Goal: Contribute content: Add original content to the website for others to see

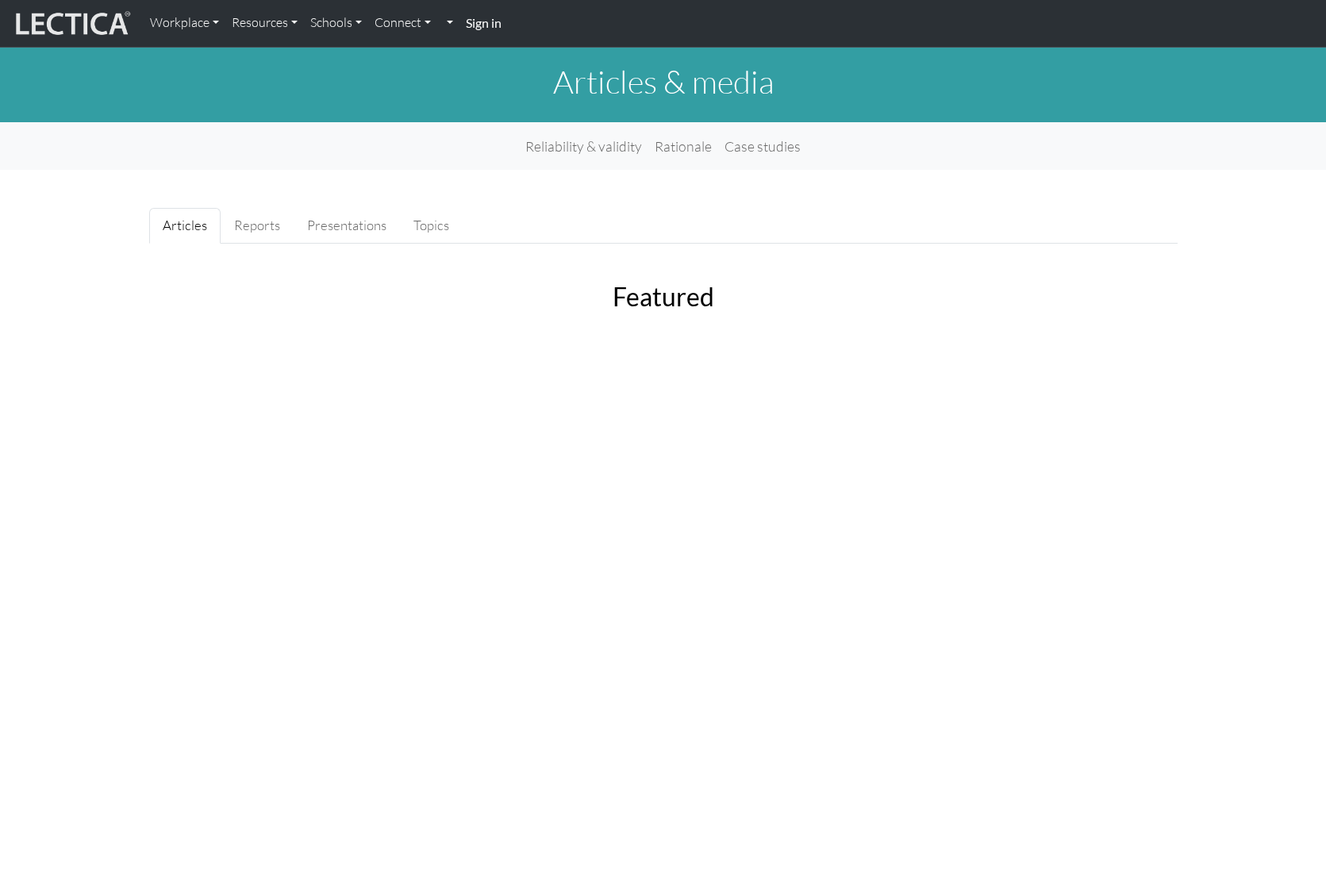
click at [493, 21] on strong "Sign in" at bounding box center [484, 22] width 35 height 15
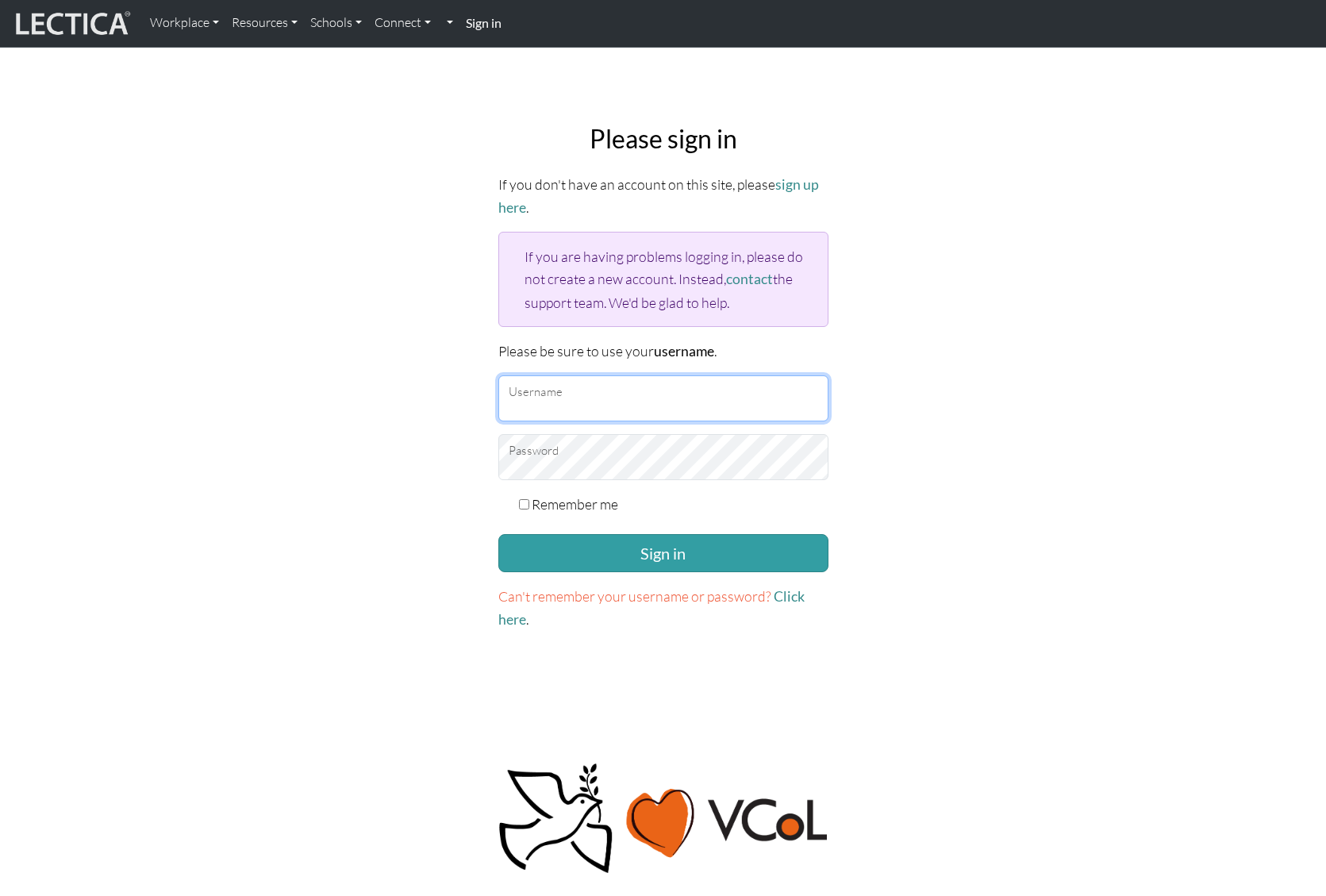
click at [593, 393] on input "Username" at bounding box center [664, 398] width 330 height 46
type input "Daniel"
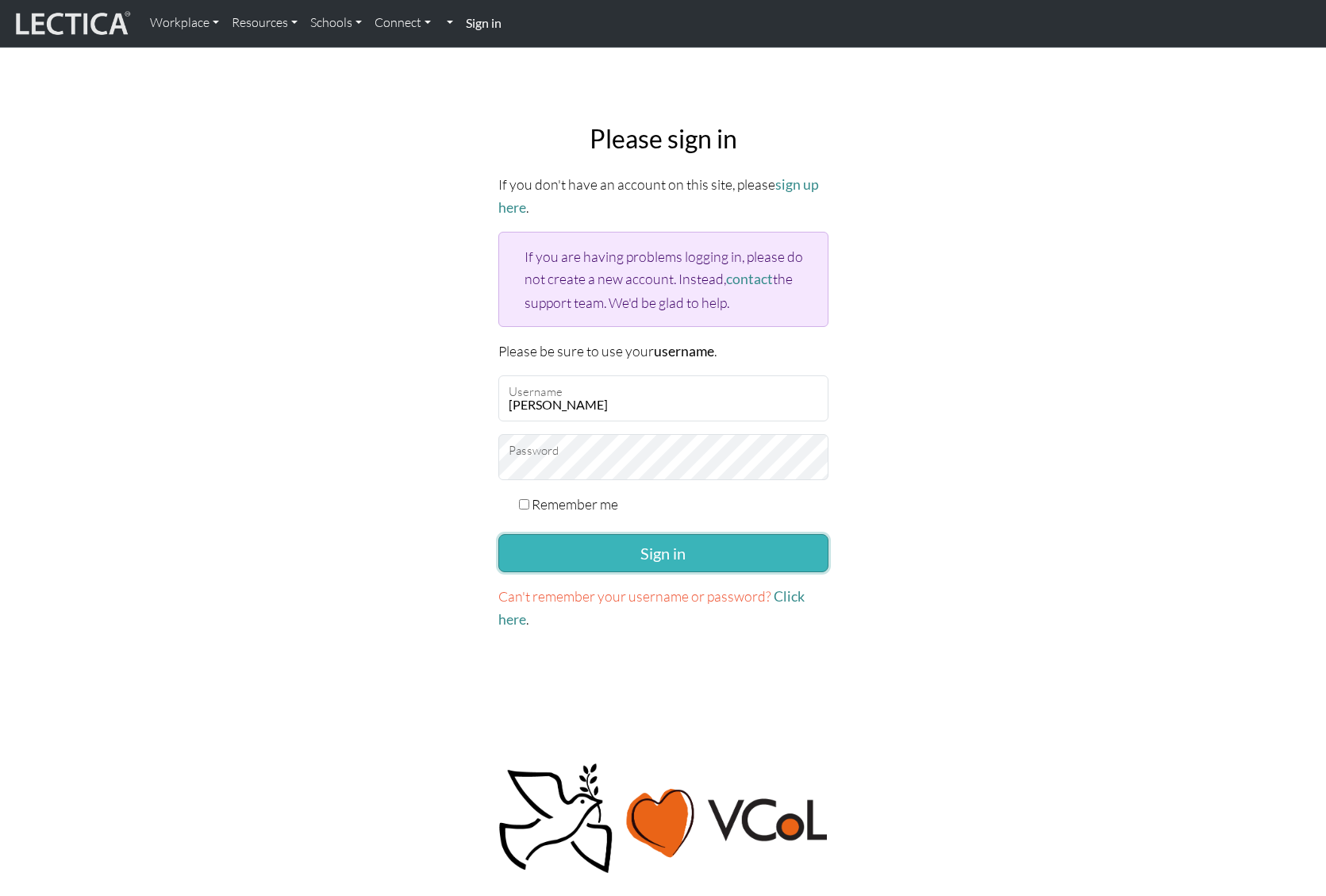
click at [670, 545] on button "Sign in" at bounding box center [664, 553] width 330 height 38
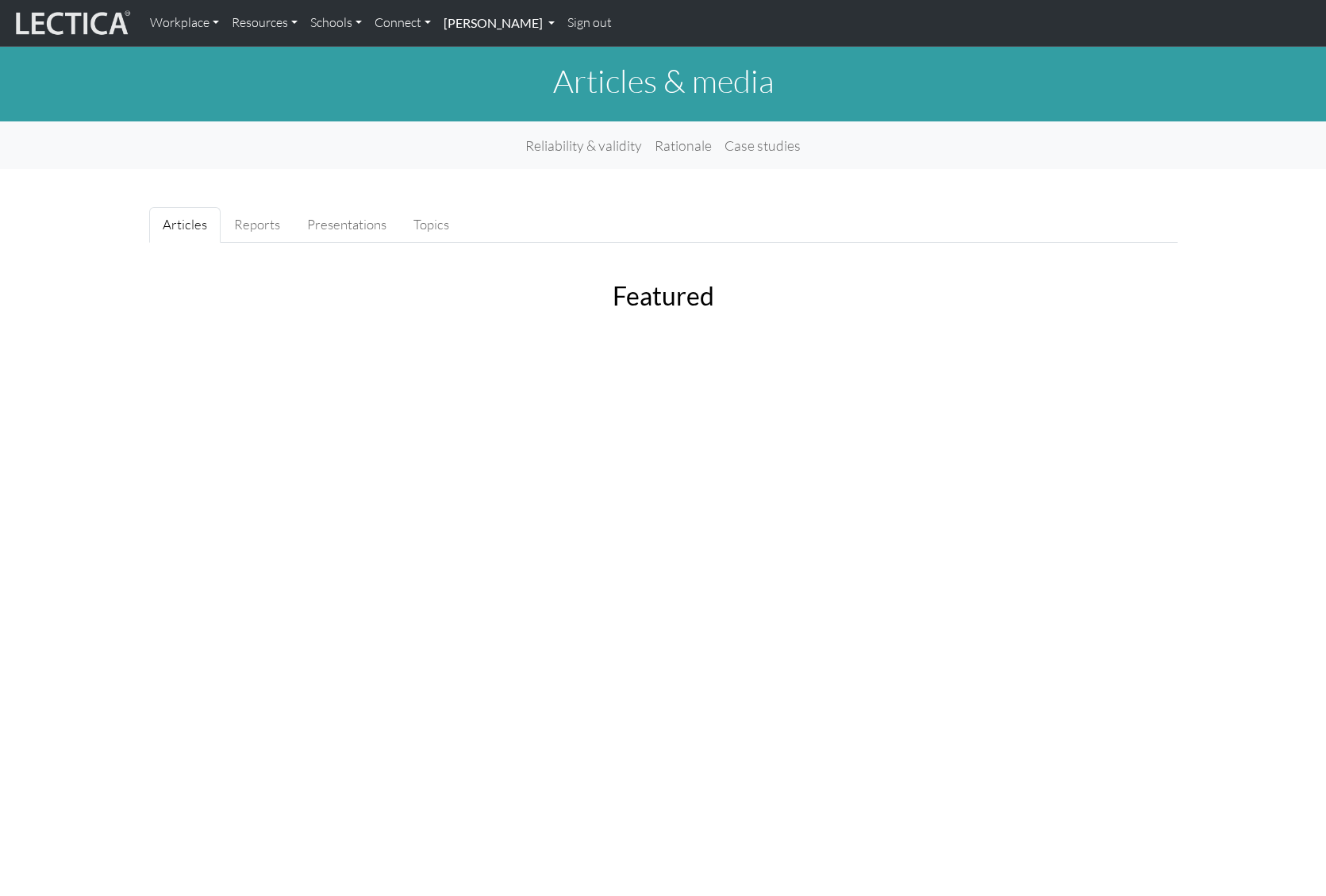
click at [514, 20] on link "[PERSON_NAME]" at bounding box center [499, 23] width 124 height 34
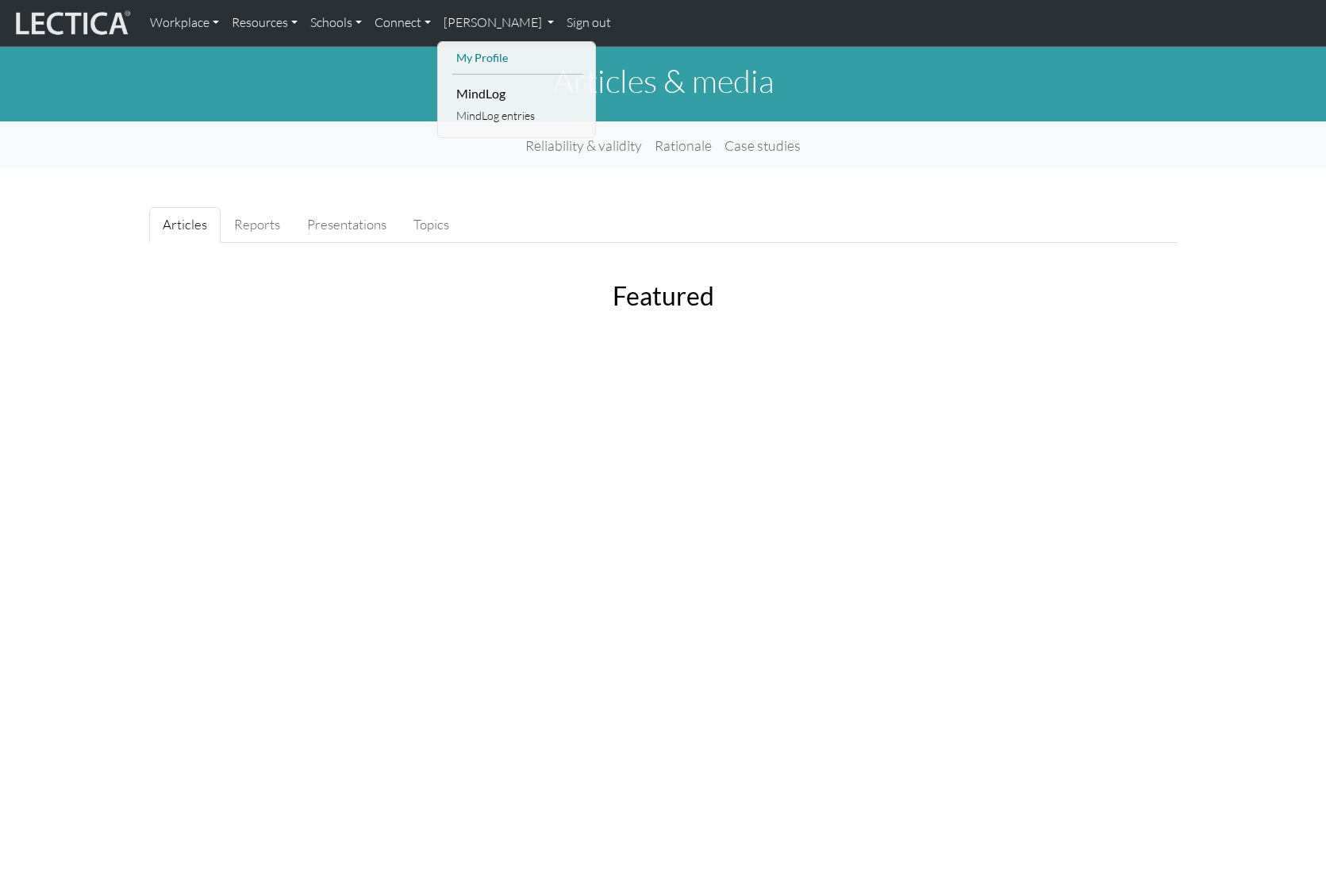
click at [479, 48] on link "My Profile" at bounding box center [518, 58] width 131 height 20
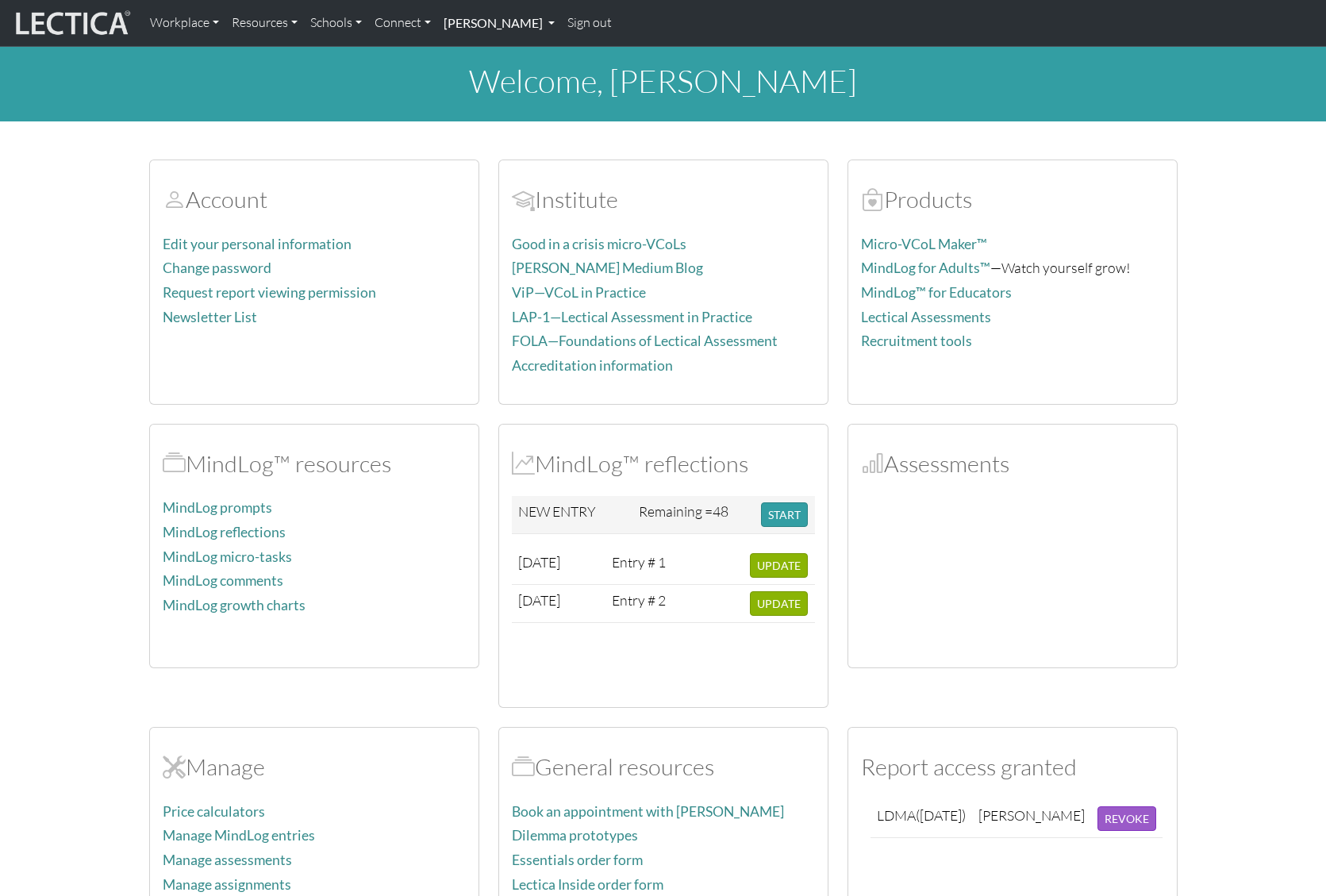
click at [487, 24] on link "[PERSON_NAME]" at bounding box center [499, 23] width 124 height 34
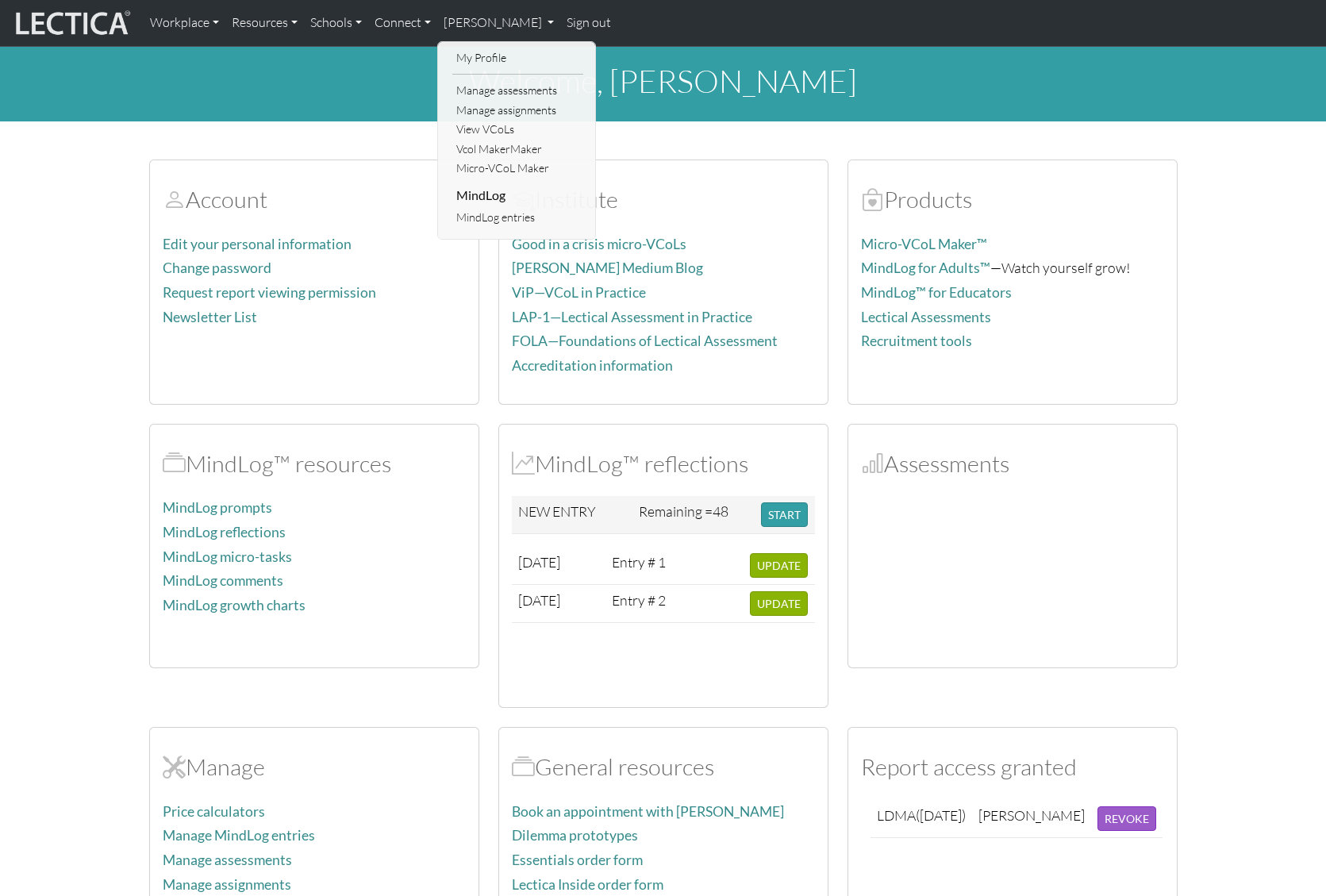
click at [478, 194] on li "MindLog" at bounding box center [518, 195] width 131 height 25
click at [478, 194] on div "Account Edit your personal information Change password Request report viewing p…" at bounding box center [314, 282] width 350 height 245
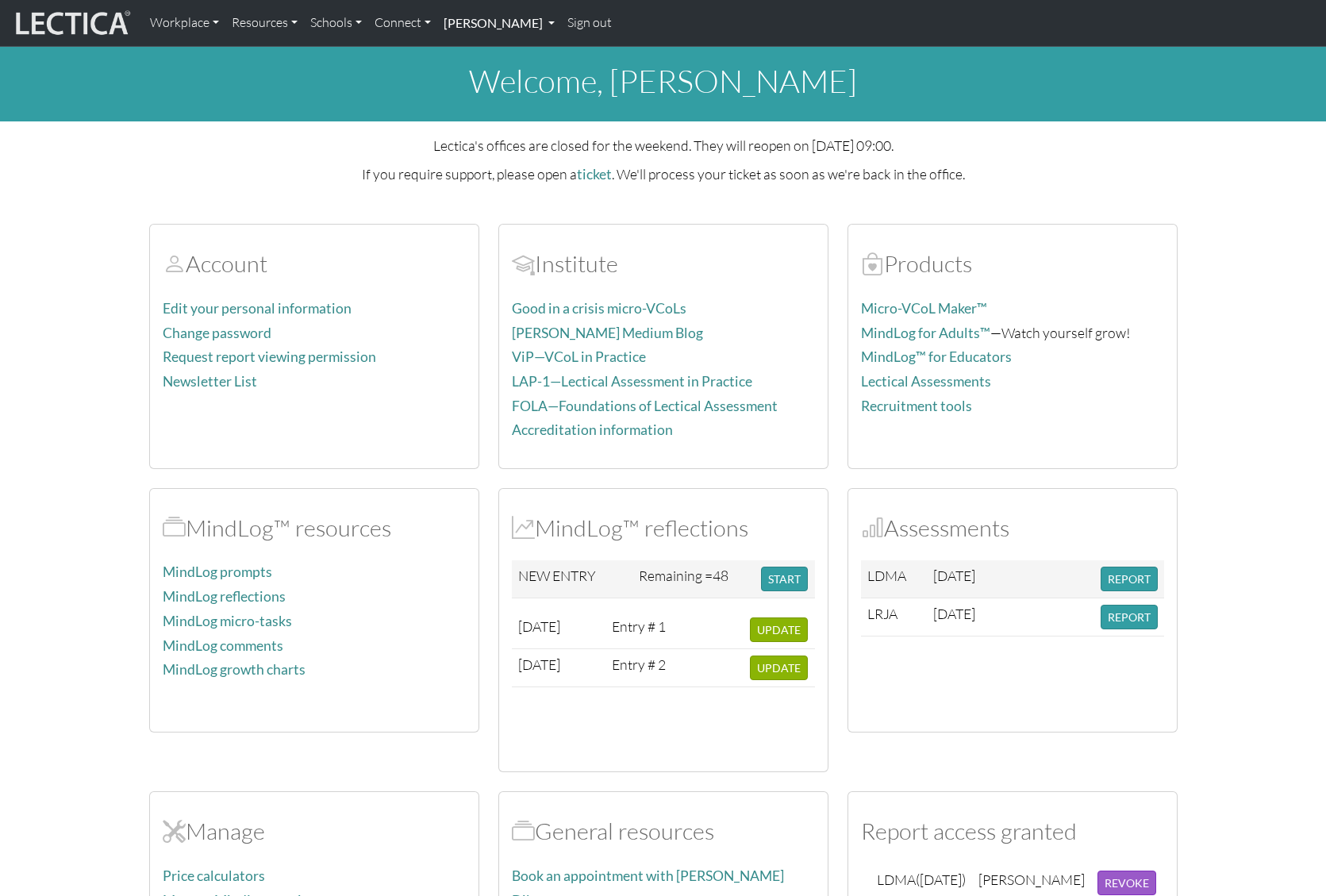
click at [490, 12] on link "[PERSON_NAME]" at bounding box center [499, 23] width 124 height 34
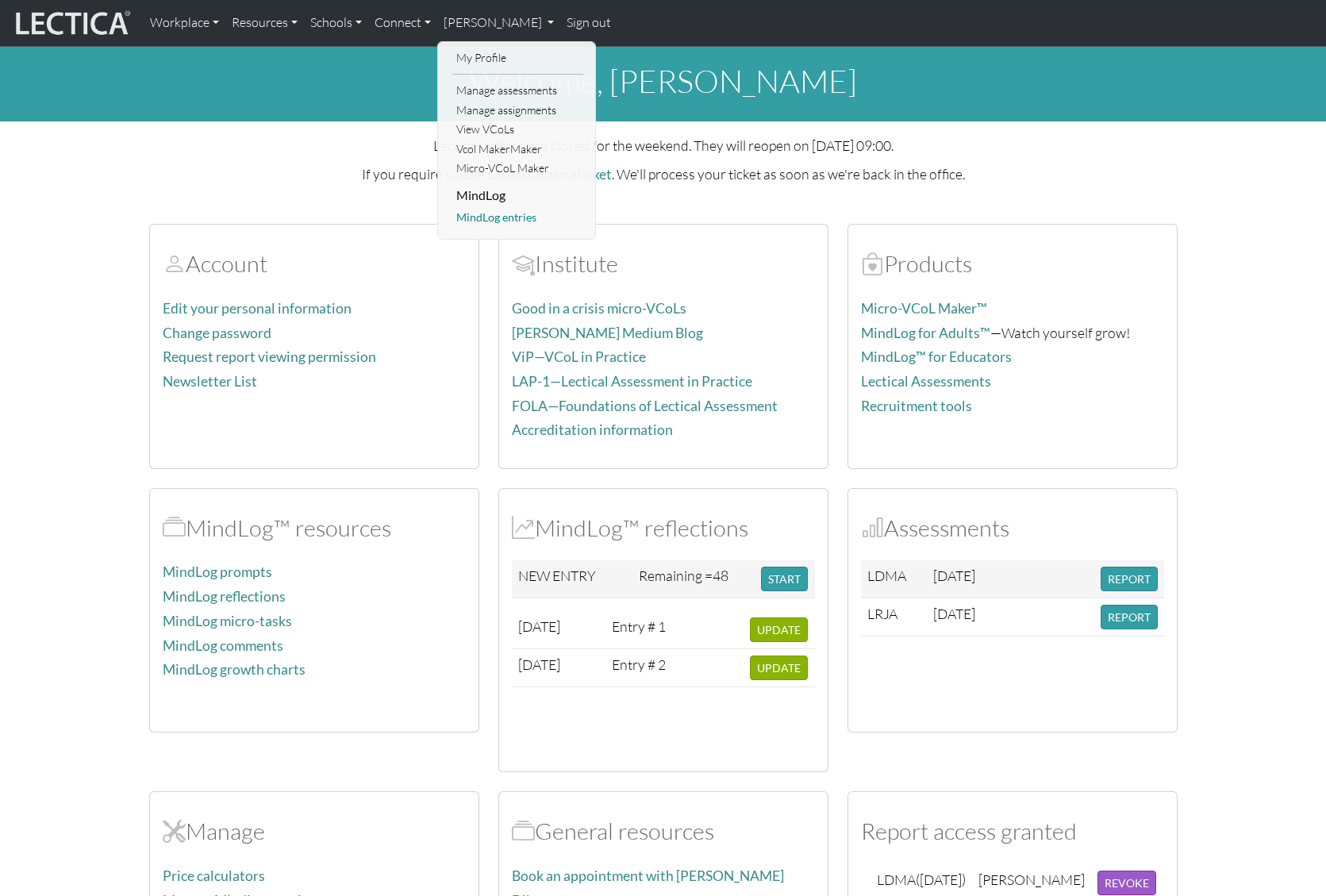
click at [503, 214] on link "MindLog entries" at bounding box center [518, 217] width 131 height 20
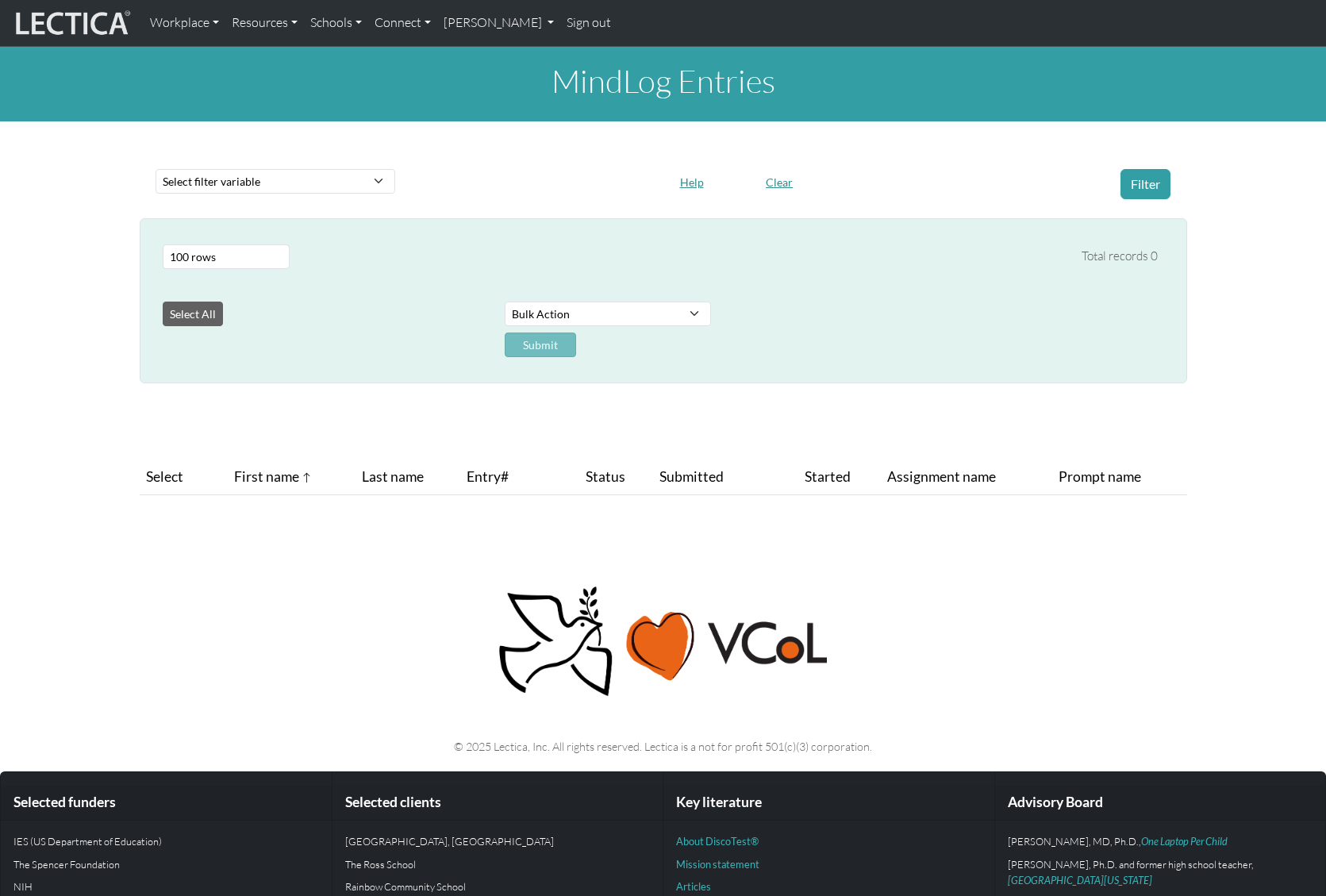
select select "100"
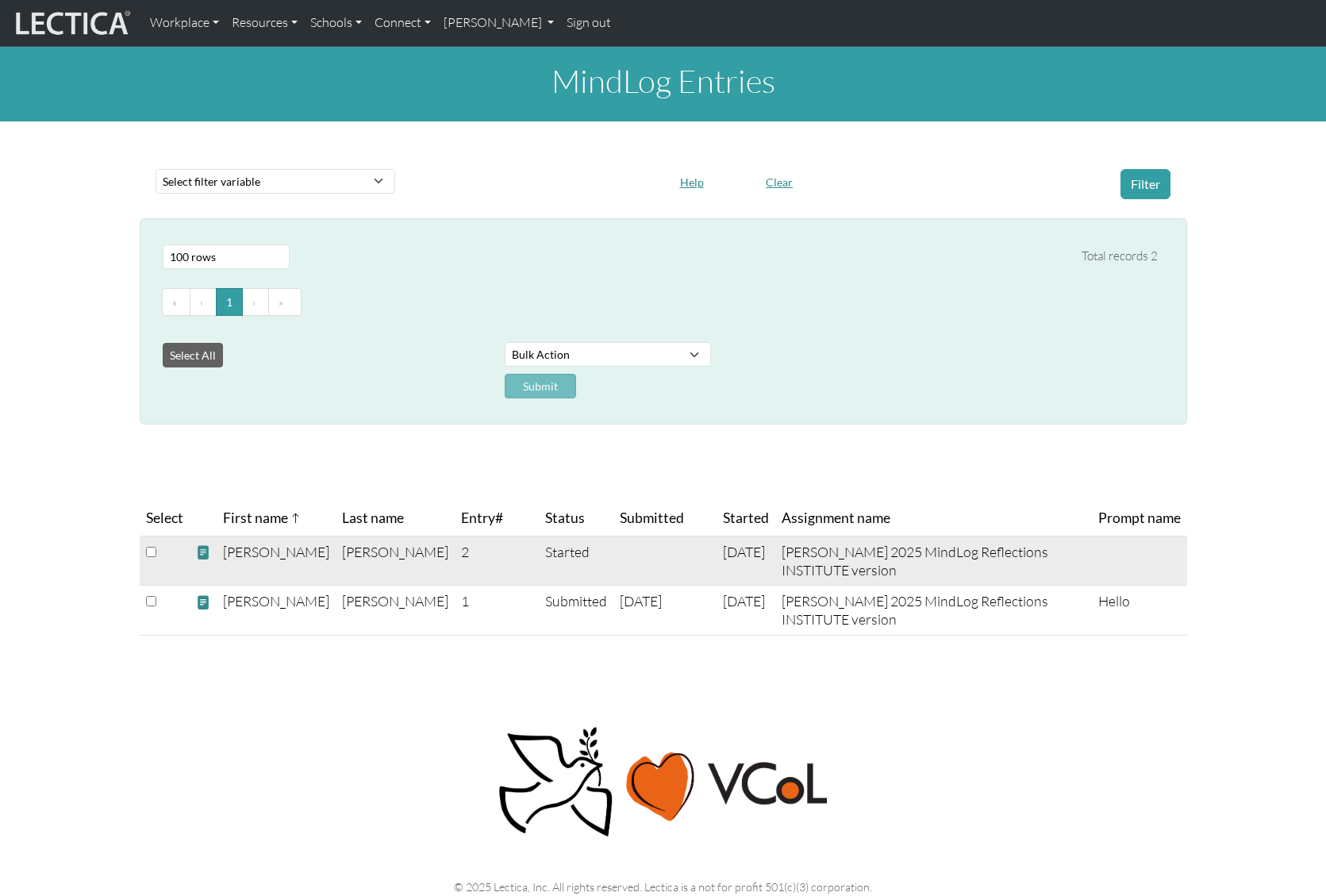
click at [980, 555] on td "Daniel Turner 2025 MindLog Reflections INSTITUTE version" at bounding box center [934, 561] width 317 height 50
click at [205, 549] on span at bounding box center [202, 553] width 14 height 17
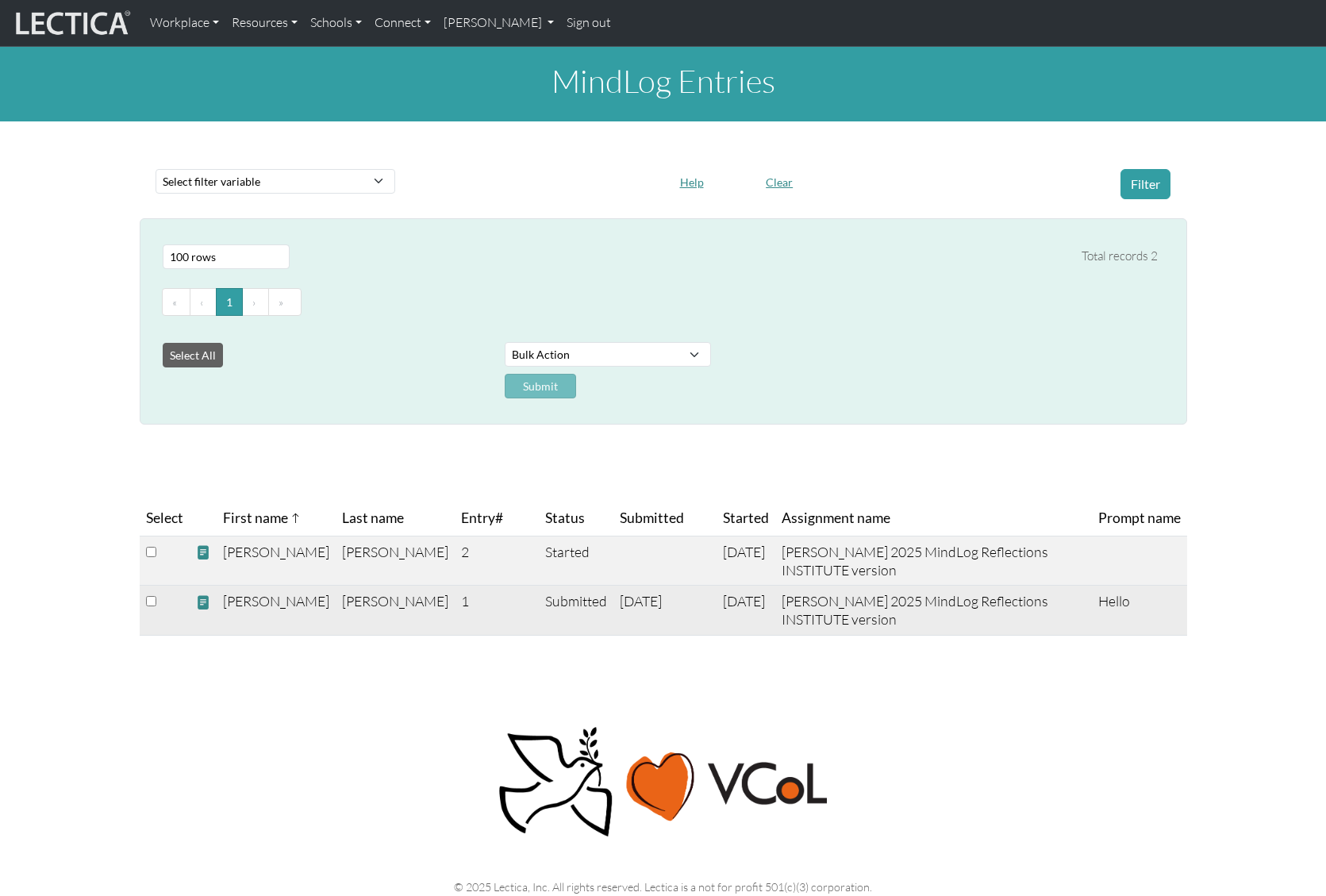
click at [204, 600] on span at bounding box center [202, 603] width 14 height 17
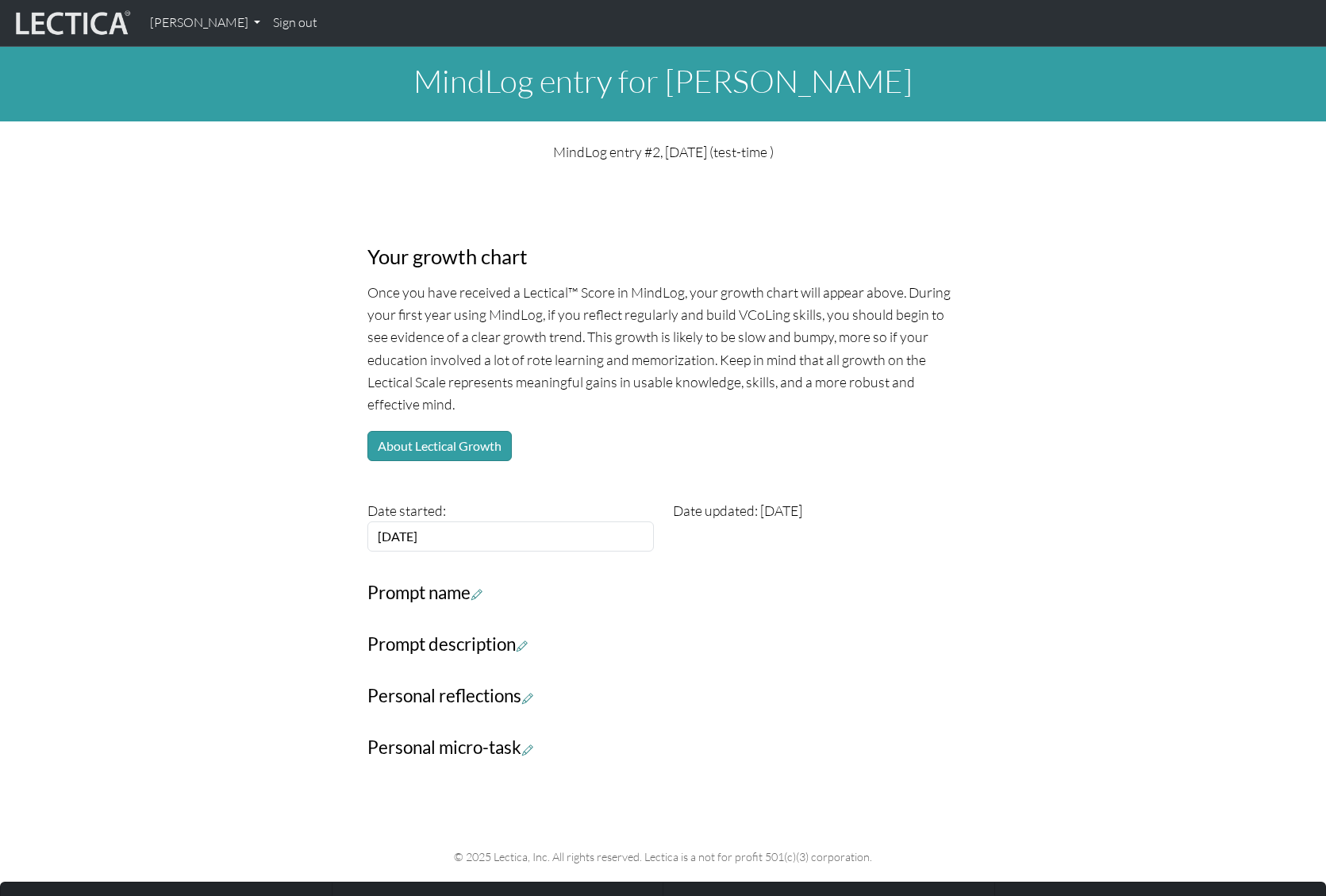
click at [270, 214] on div "Your growth chart Once you have received a Lectical™ Score in MindLog, your gro…" at bounding box center [664, 473] width 1048 height 596
click at [482, 592] on icon at bounding box center [477, 594] width 11 height 13
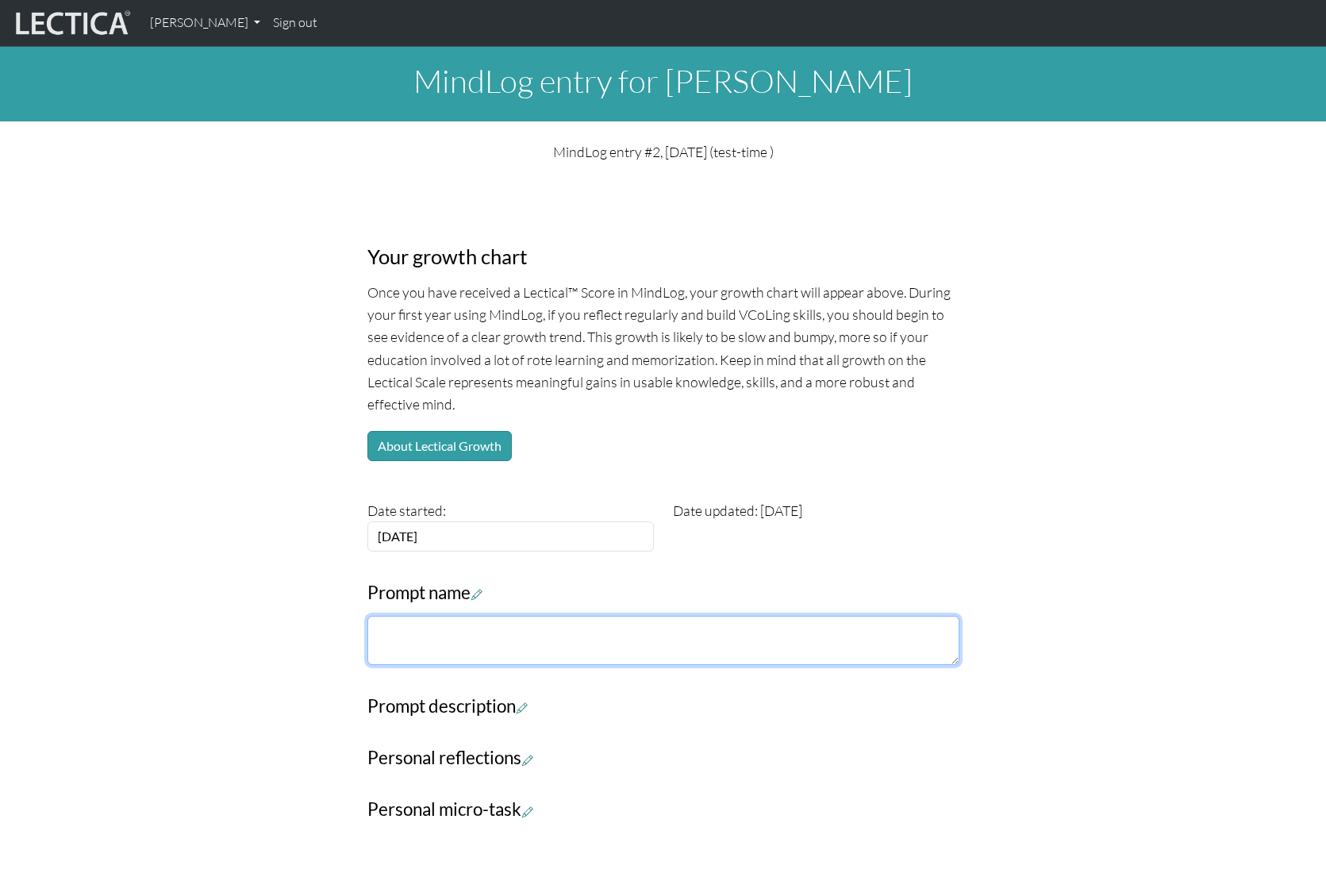
click at [469, 637] on textarea at bounding box center [663, 640] width 592 height 49
paste textarea "Developmental Coaching"
type textarea "Developmental Coaching"
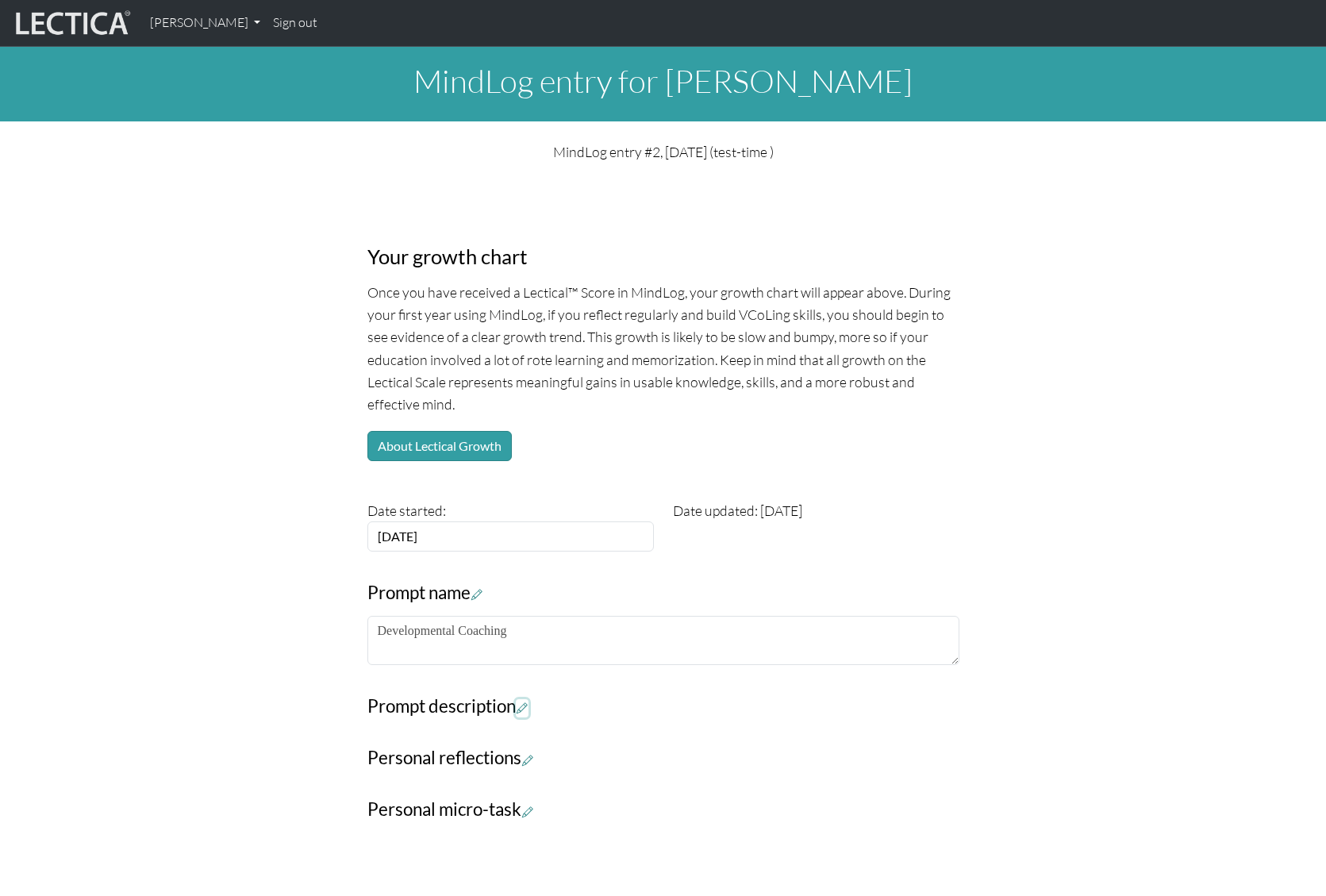
click at [528, 706] on icon at bounding box center [522, 708] width 11 height 13
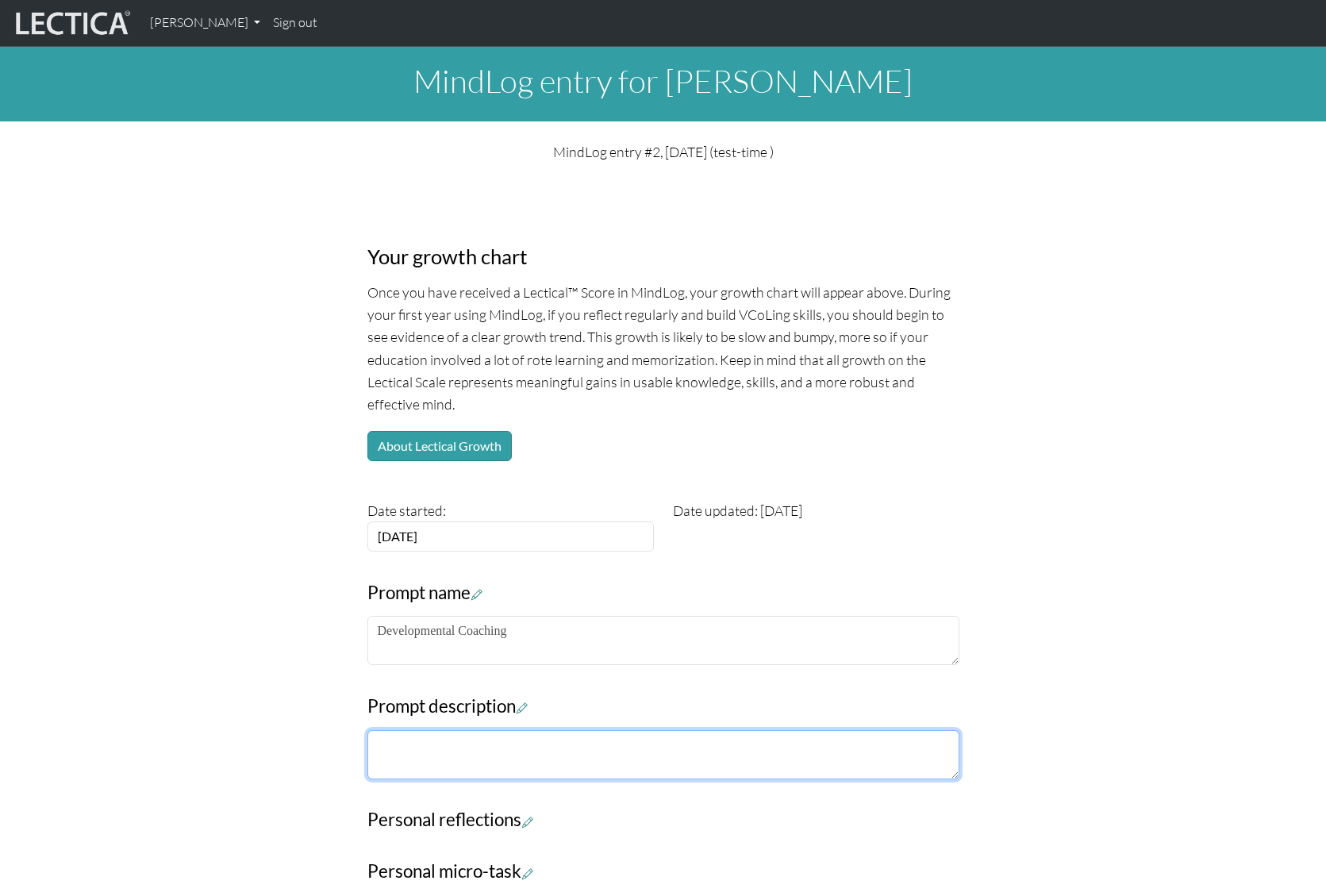
click at [462, 750] on textarea at bounding box center [663, 754] width 592 height 49
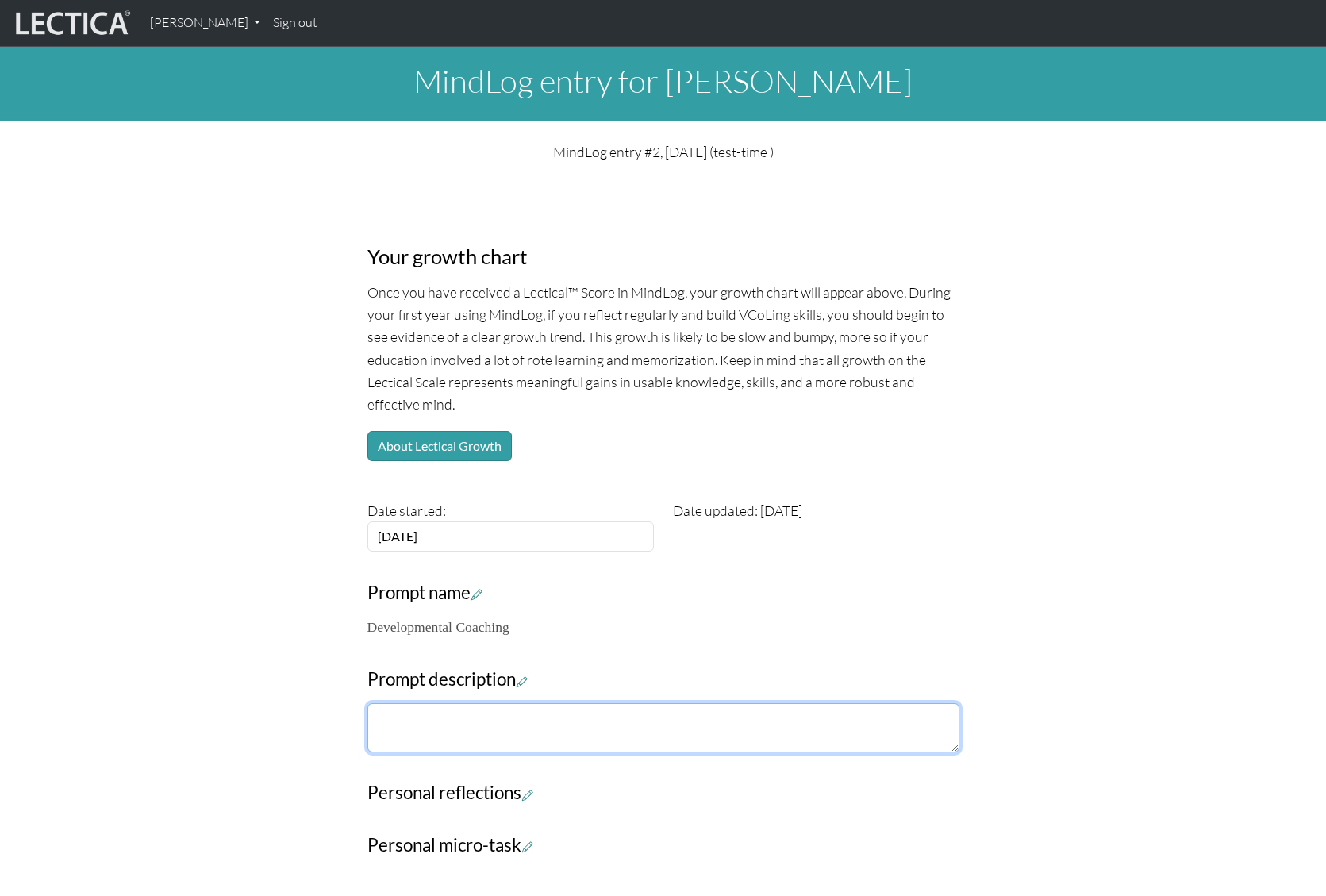
paste textarea "Reflect on the coaching conversation for what worked well and what you might ch…"
type textarea "Reflect on the coaching conversation for what worked well and what you might ch…"
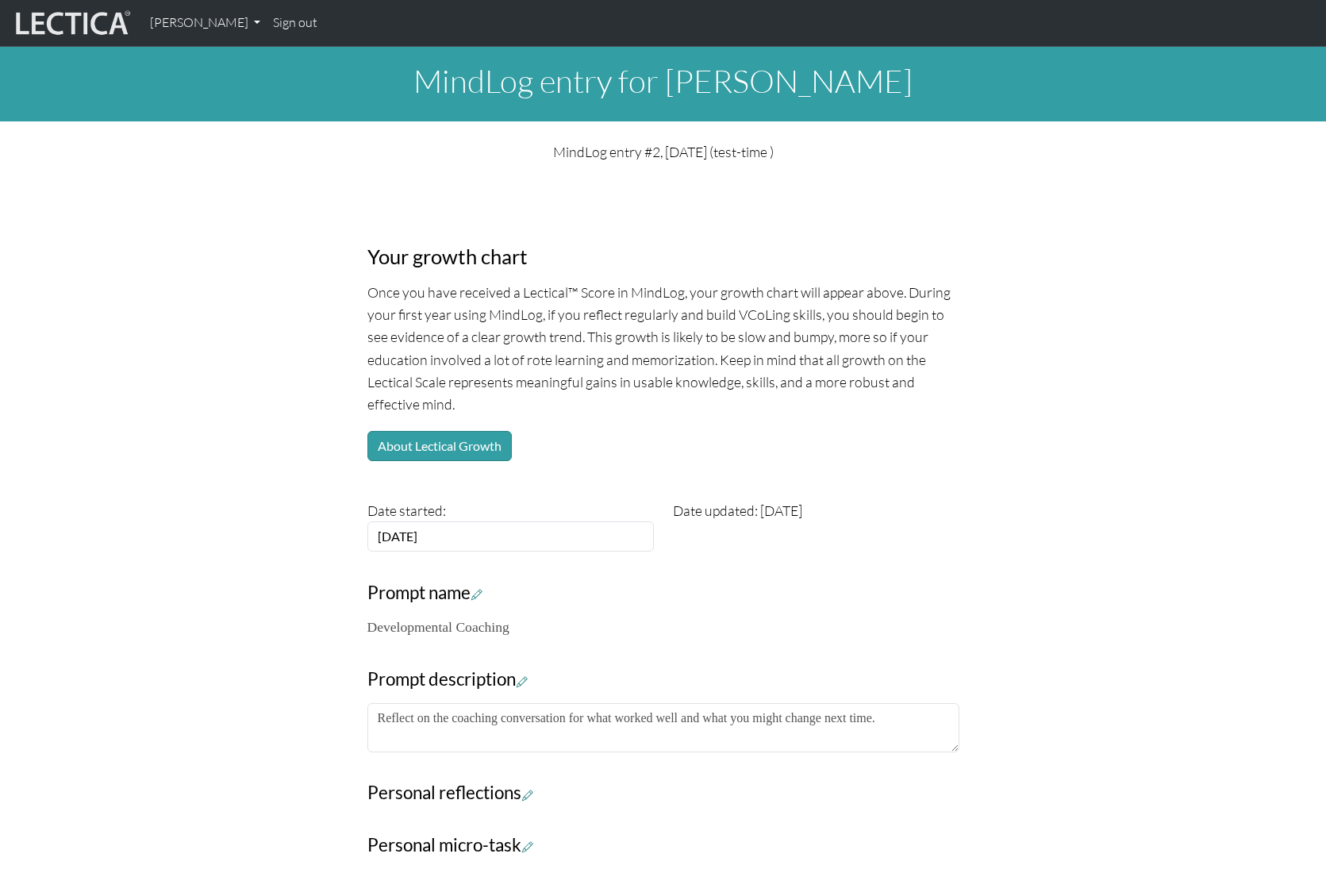
click at [524, 792] on h3 "Personal reflections" at bounding box center [663, 793] width 592 height 21
click at [541, 777] on h3 "Personal reflections" at bounding box center [663, 765] width 592 height 21
click at [533, 775] on icon at bounding box center [528, 767] width 11 height 13
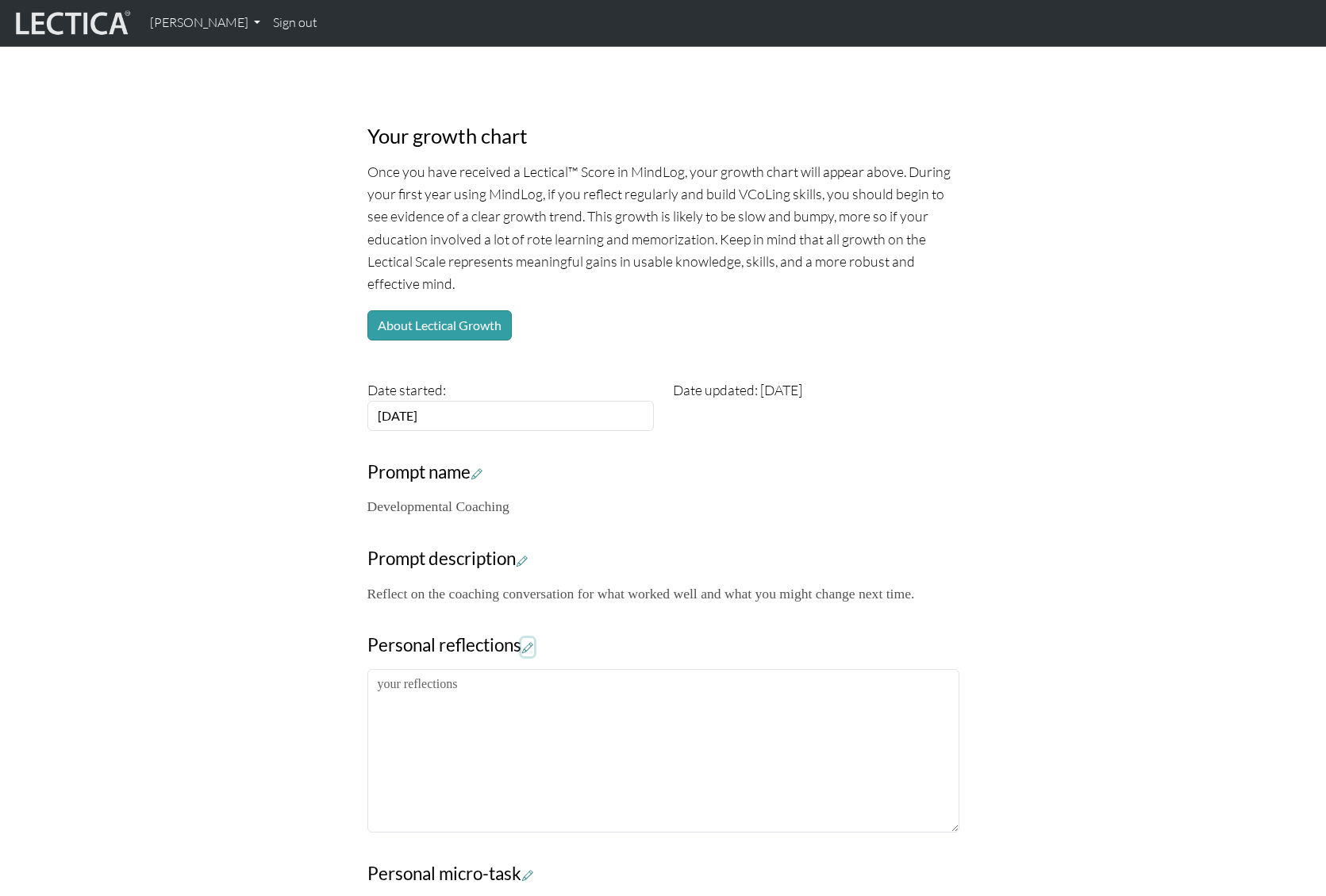
scroll to position [482, 0]
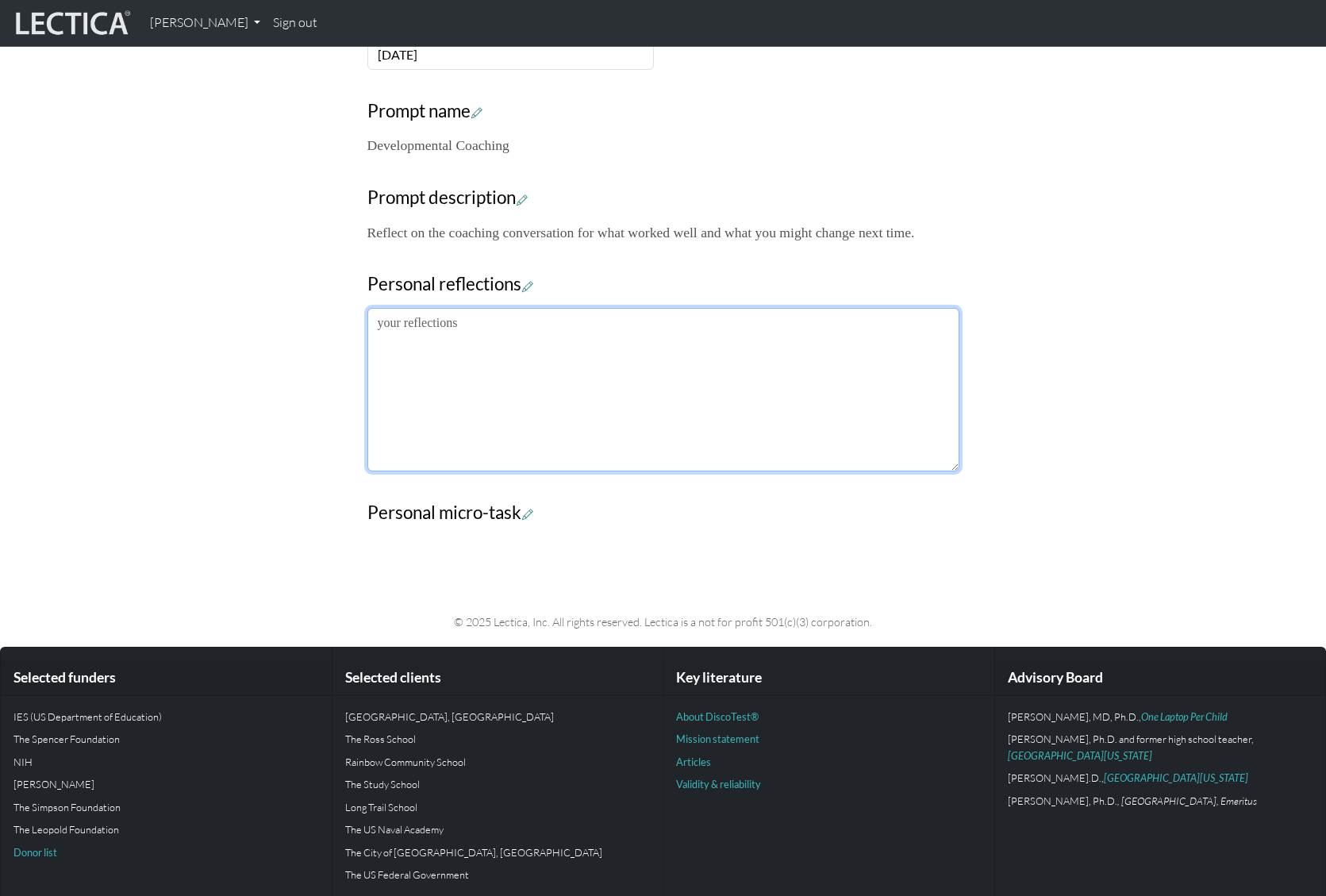
click at [480, 394] on textarea at bounding box center [663, 389] width 592 height 163
paste textarea "Building on prior conversations, this week we reviewed information, understandi…"
type textarea "Building on prior conversations, this week we reviewed information, understandi…"
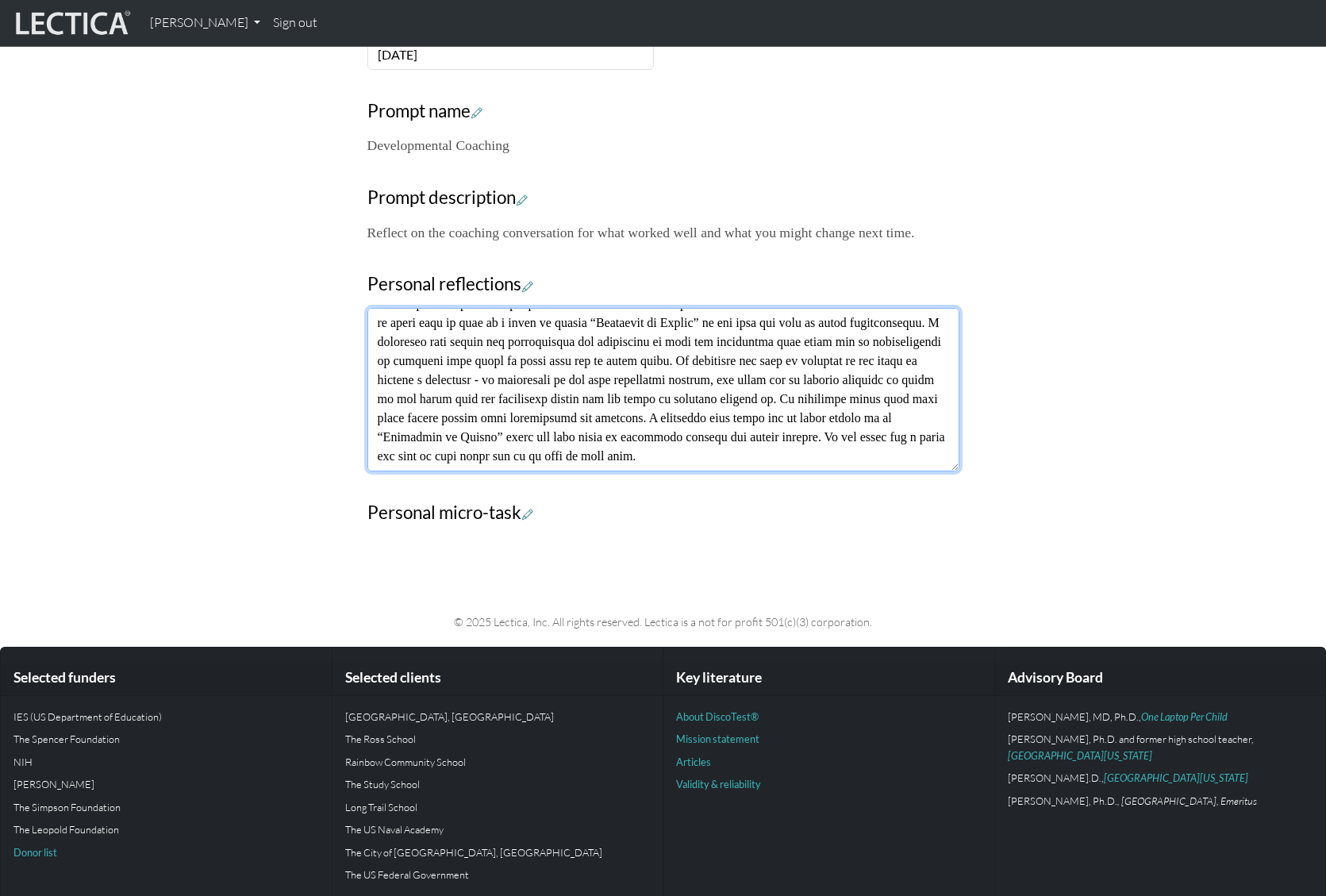
click at [459, 365] on textarea at bounding box center [663, 389] width 592 height 163
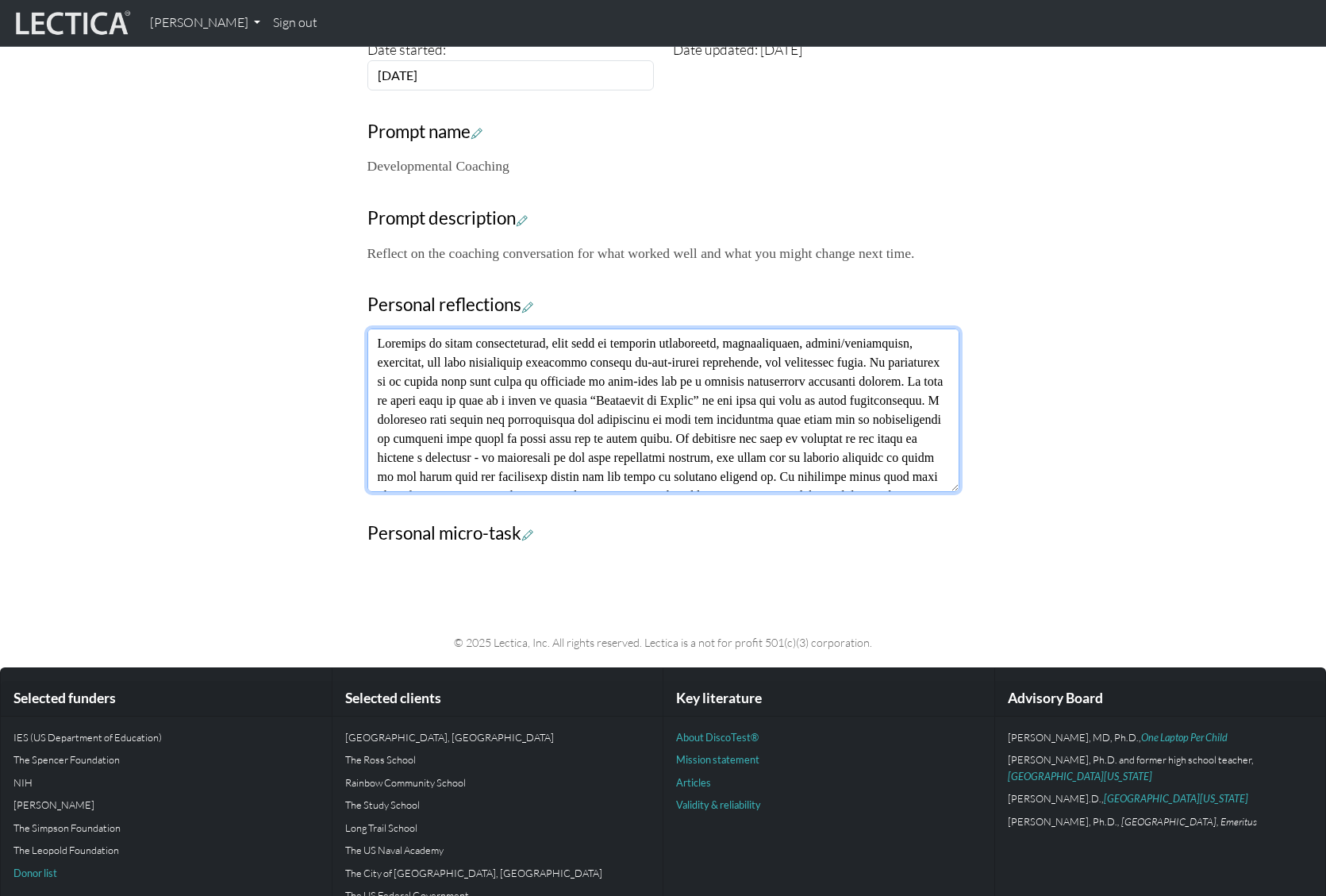
scroll to position [450, 0]
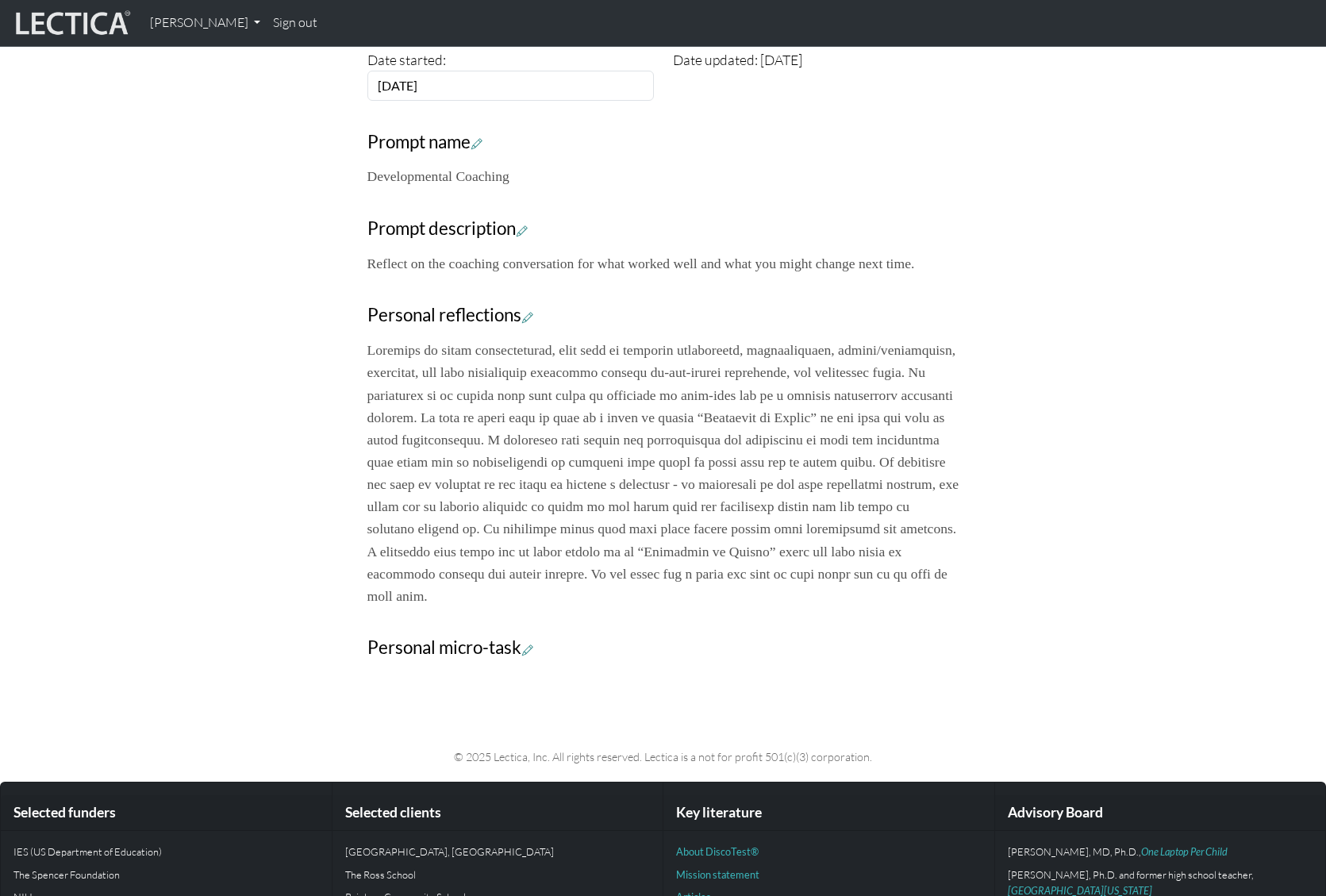
click at [1201, 462] on div "Your growth chart Once you have received a Lectical™ Score in MindLog, your gro…" at bounding box center [663, 198] width 1326 height 946
click at [533, 656] on icon at bounding box center [528, 649] width 11 height 13
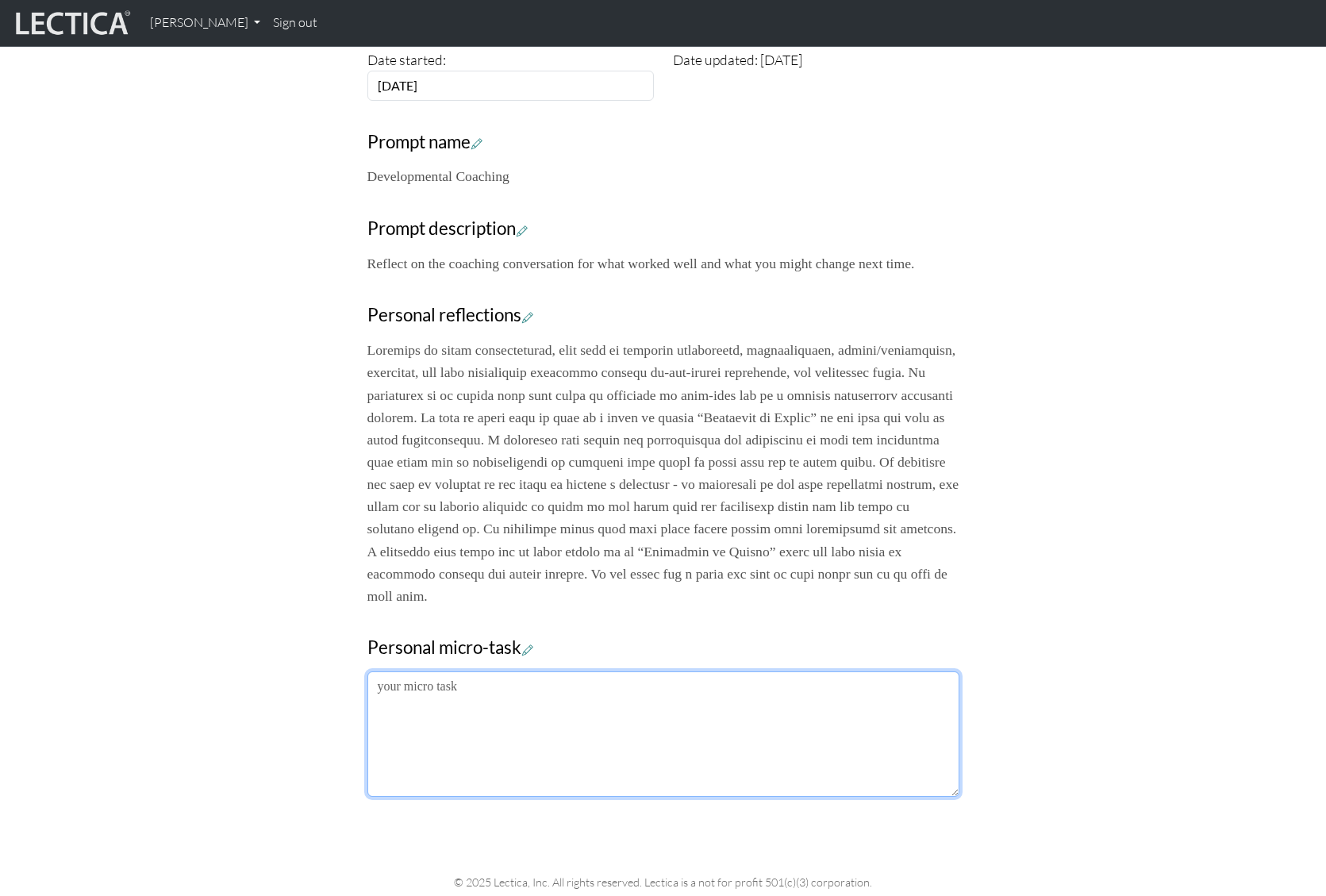
click at [477, 738] on textarea at bounding box center [663, 734] width 592 height 125
paste textarea "Next time I will take more opportunities to check-in with him and let him comme…"
type textarea "Next time I will take more opportunities to check-in with him and let him comme…"
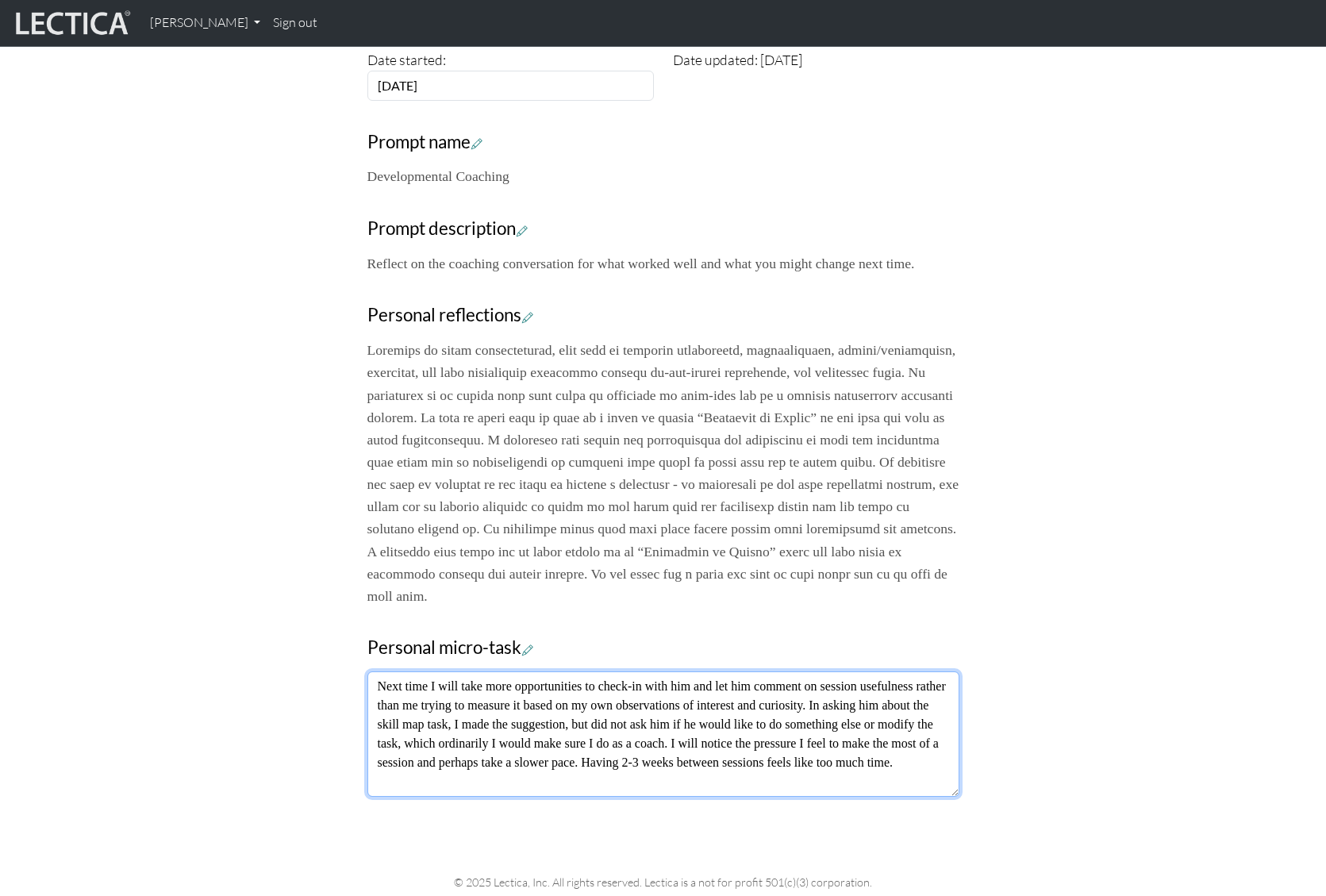
scroll to position [596, 0]
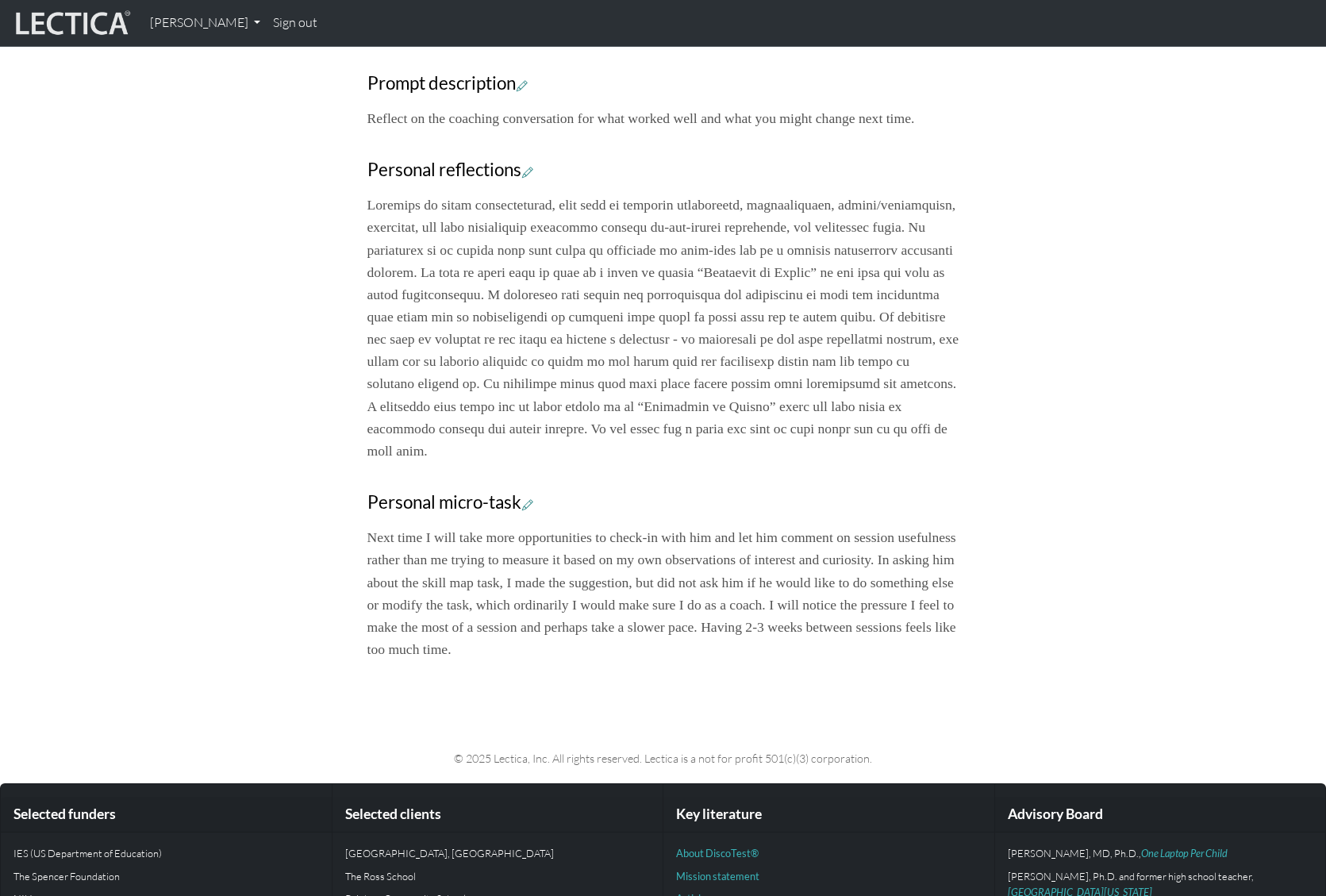
click at [1148, 668] on div "Your growth chart Once you have received a Lectical™ Score in MindLog, your gro…" at bounding box center [664, 126] width 1048 height 1094
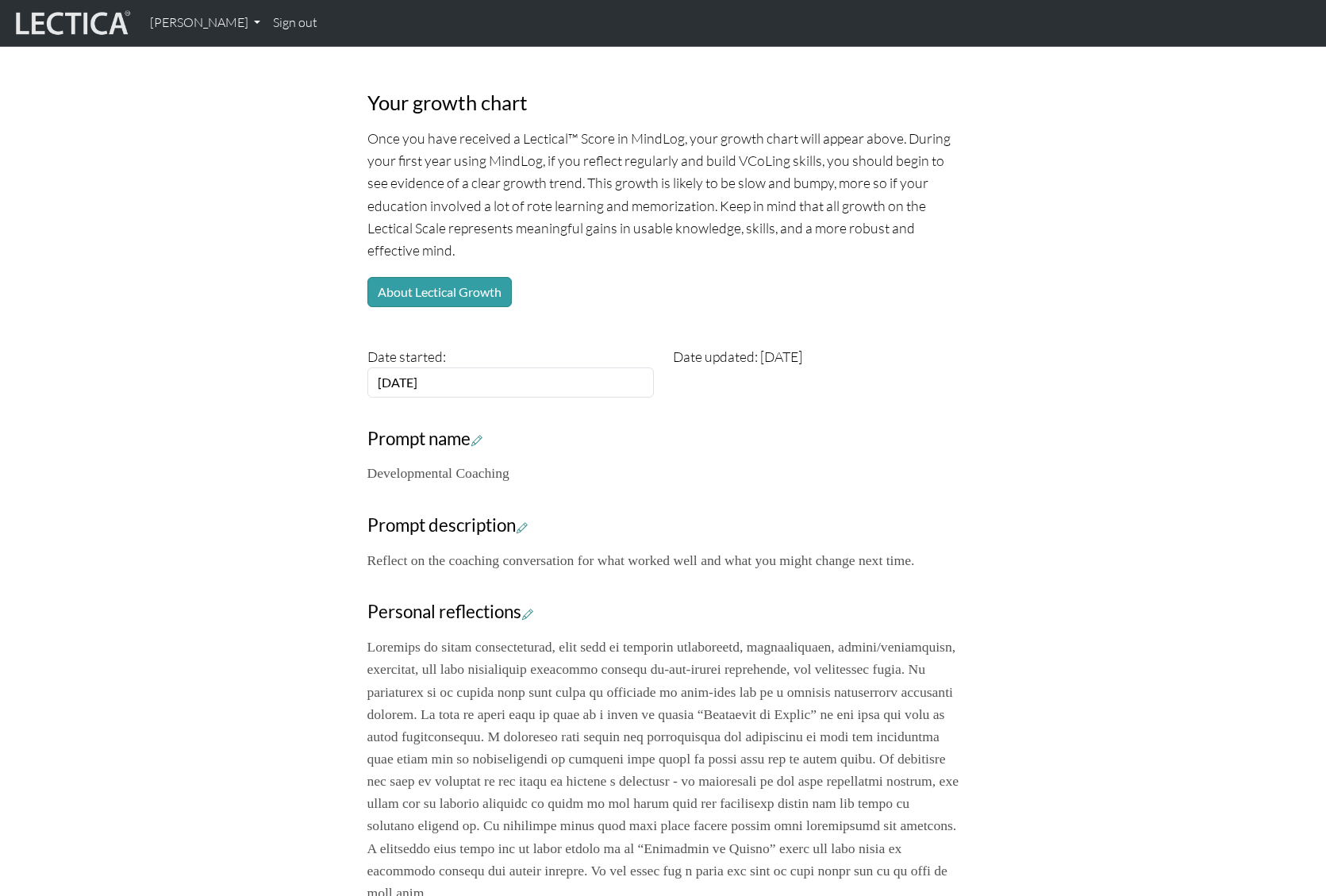
scroll to position [0, 0]
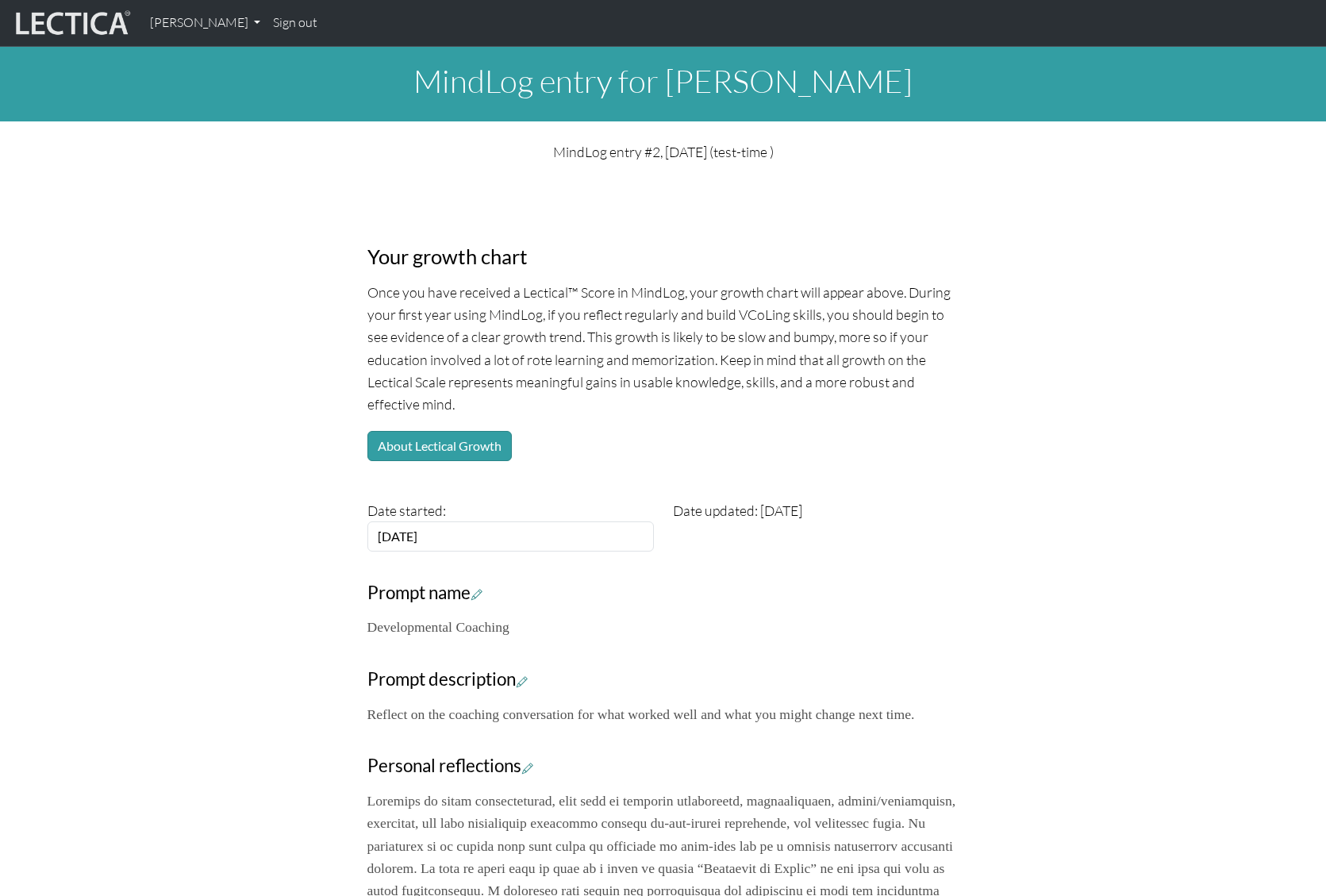
click at [763, 505] on div "Date updated: [DATE]" at bounding box center [817, 525] width 306 height 52
click at [834, 507] on div "Date updated: [DATE]" at bounding box center [817, 525] width 306 height 52
click at [472, 633] on p "Developmental Coaching" at bounding box center [663, 627] width 592 height 22
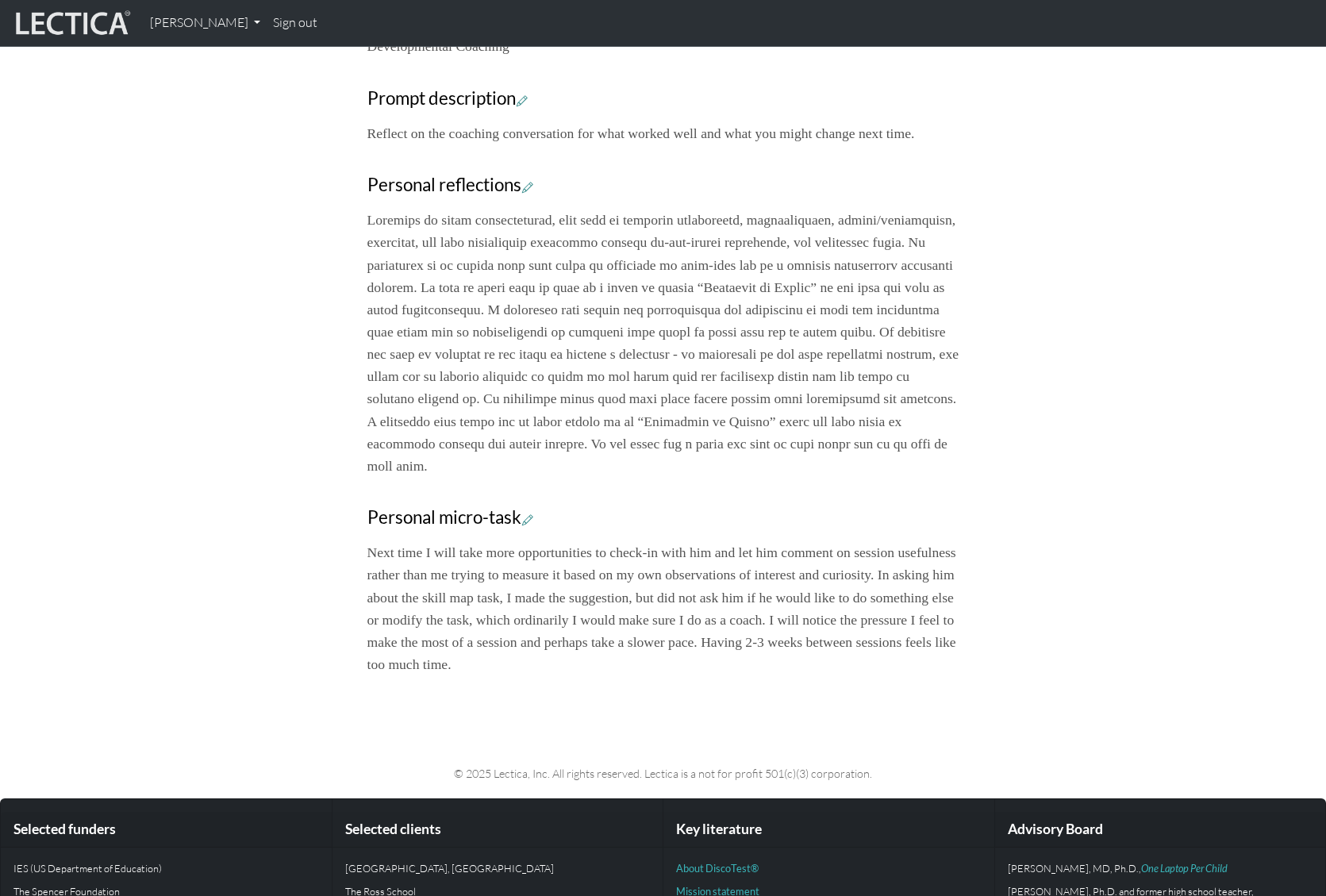
scroll to position [591, 0]
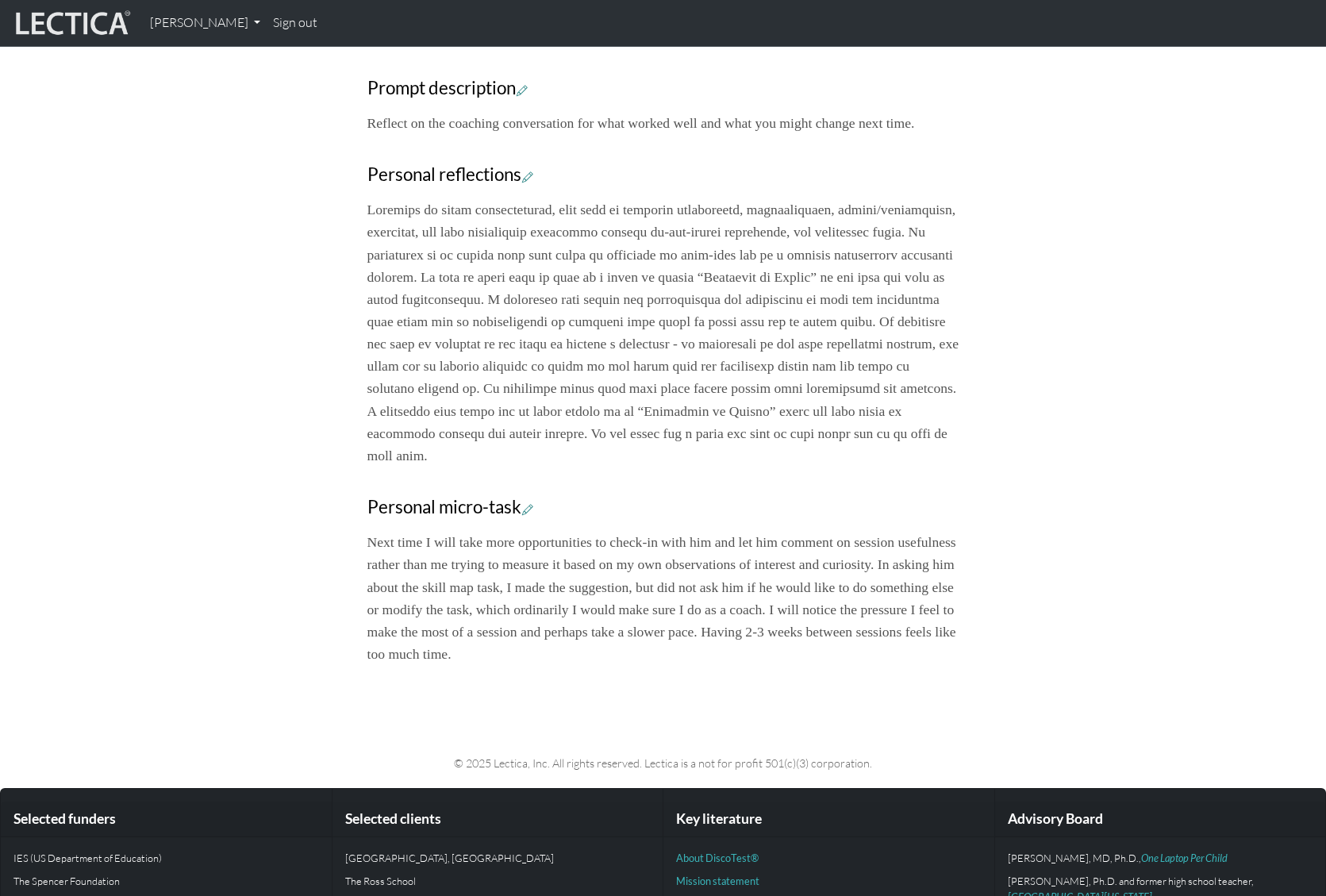
click at [573, 318] on p at bounding box center [663, 333] width 592 height 269
click at [246, 191] on div "Your growth chart Once you have received a Lectical™ Score in MindLog, your gro…" at bounding box center [664, 131] width 1048 height 1094
click at [193, 22] on link "[PERSON_NAME]" at bounding box center [205, 23] width 124 height 34
click at [222, 185] on div "Your growth chart Once you have received a Lectical™ Score in MindLog, your gro…" at bounding box center [664, 131] width 1048 height 1094
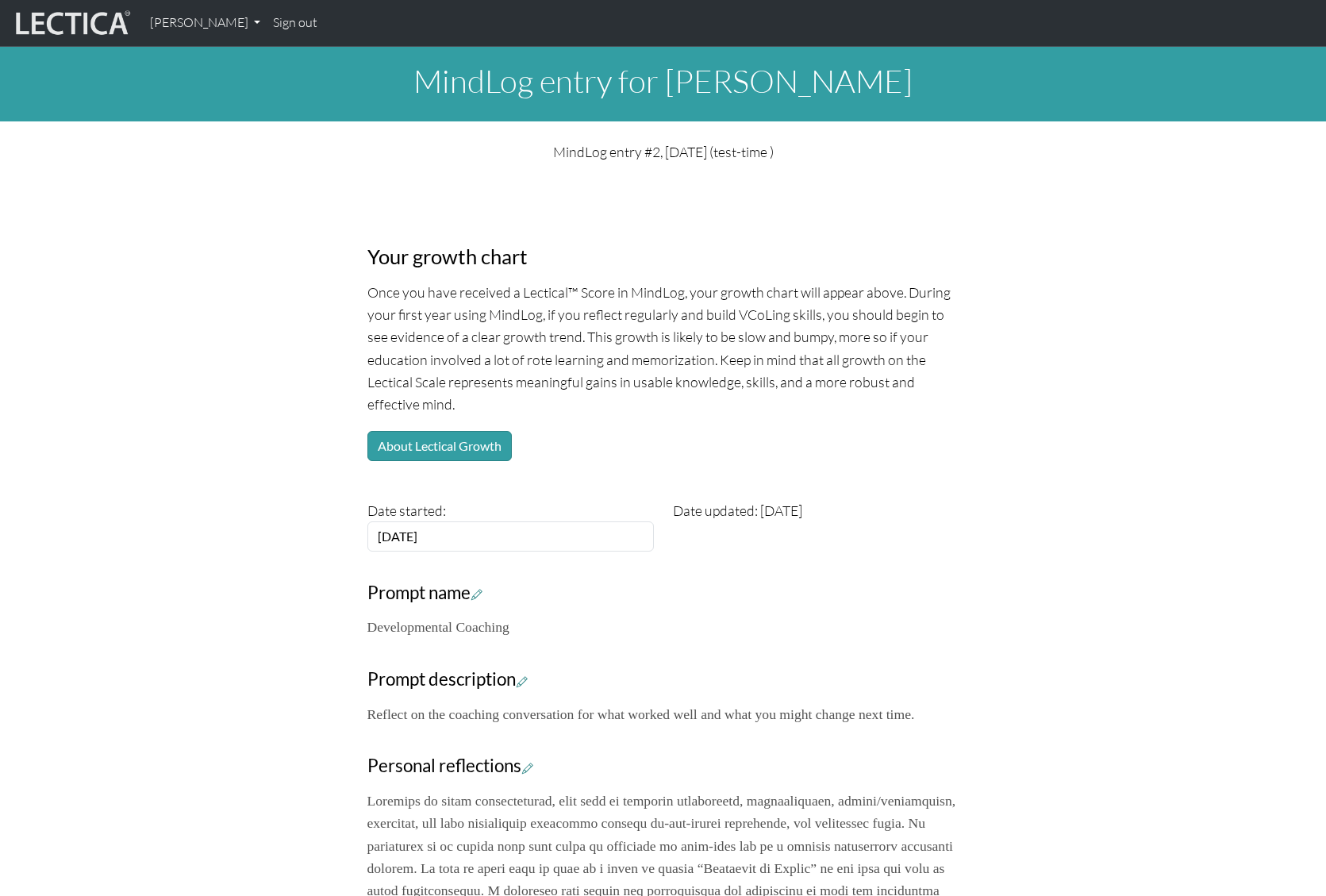
click at [627, 158] on p "MindLog entry #2, [DATE] (test-time )" at bounding box center [663, 152] width 592 height 22
click at [525, 86] on h1 "MindLog entry for [PERSON_NAME]" at bounding box center [663, 80] width 1326 height 38
click at [225, 123] on div "MindLog entry for Daniel Turner MindLog entry #2, 2025-08-07 (test-time ) Your …" at bounding box center [663, 657] width 1326 height 1222
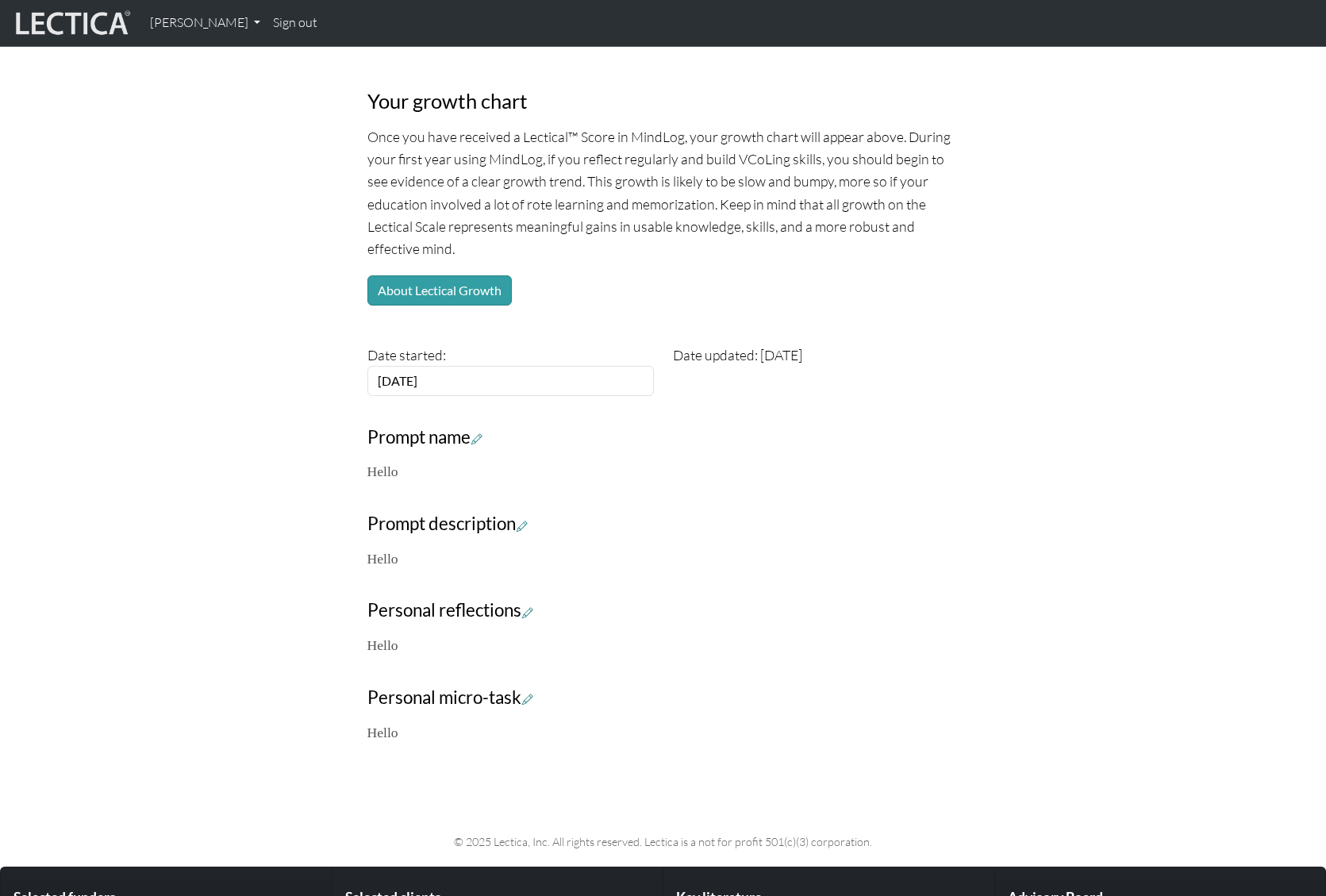
scroll to position [65, 0]
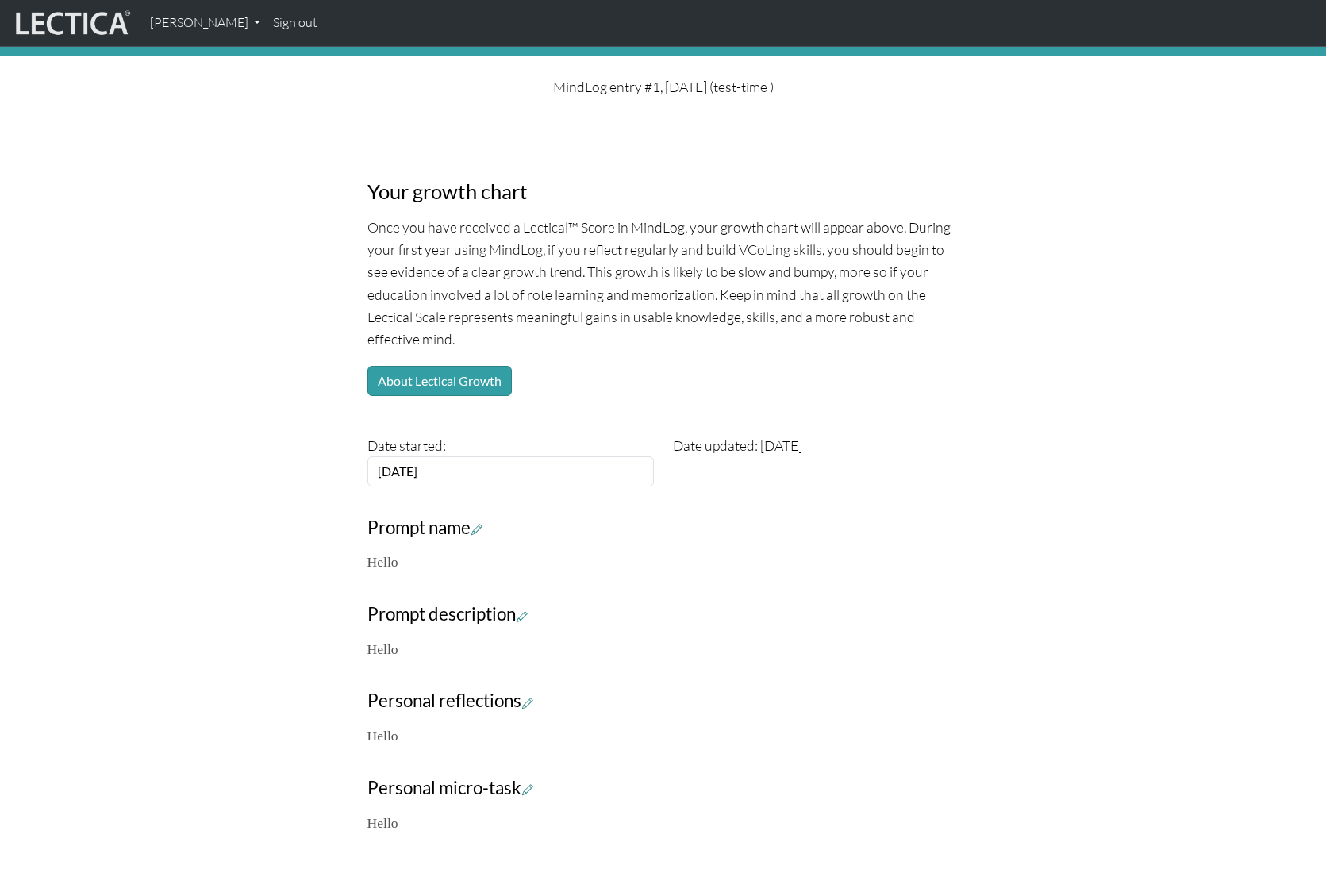
click at [654, 216] on p "Once you have received a Lectical™ Score in MindLog, your growth chart will app…" at bounding box center [663, 283] width 592 height 134
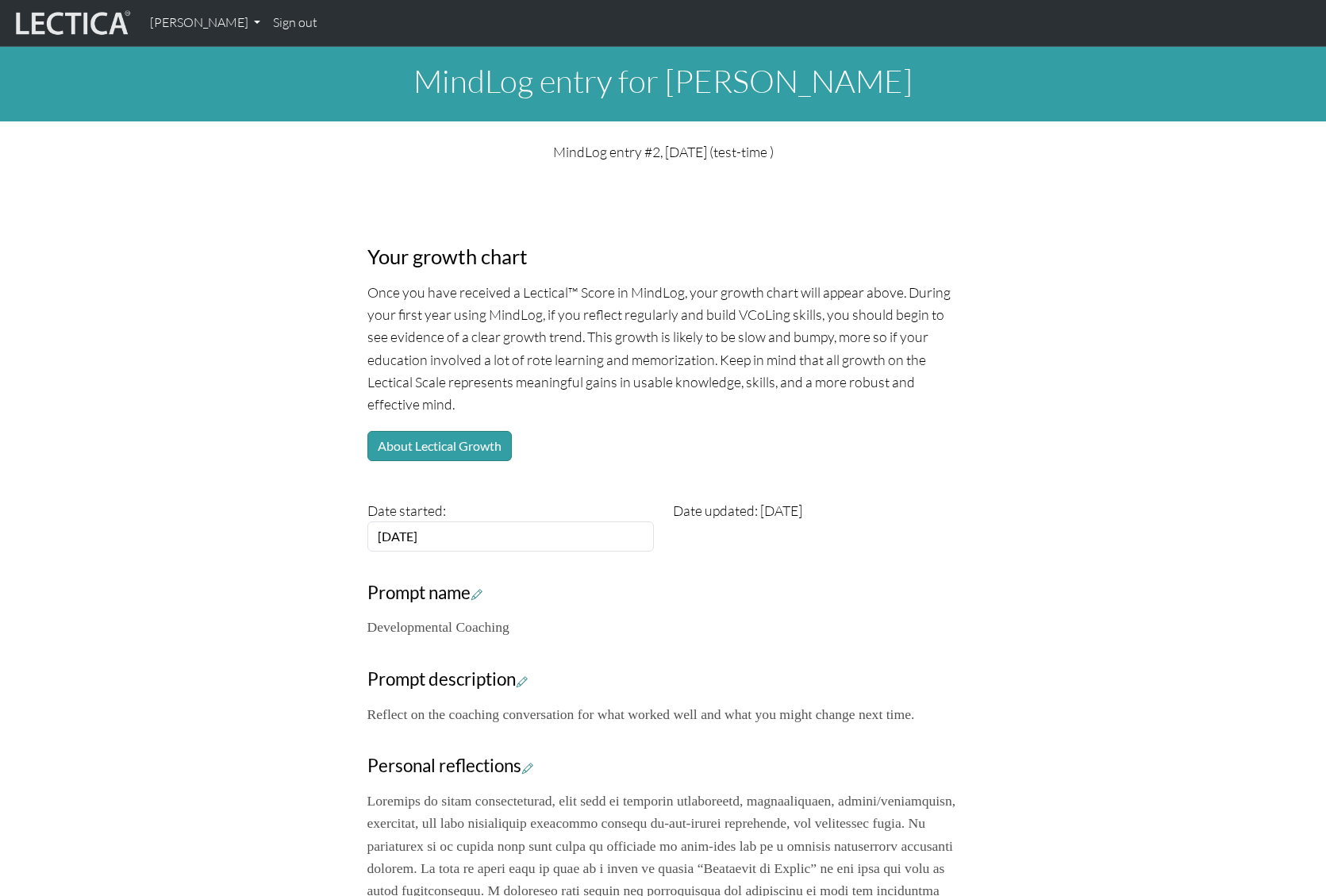
click at [749, 370] on p "Once you have received a Lectical™ Score in MindLog, your growth chart will app…" at bounding box center [663, 348] width 592 height 134
click at [544, 229] on div "Your growth chart Once you have received a Lectical™ Score in MindLog, your gro…" at bounding box center [663, 741] width 611 height 1055
click at [456, 255] on h3 "Your growth chart" at bounding box center [663, 256] width 592 height 24
click at [186, 21] on link "[PERSON_NAME]" at bounding box center [205, 23] width 124 height 34
click at [206, 117] on link "MindLog entries" at bounding box center [224, 116] width 131 height 20
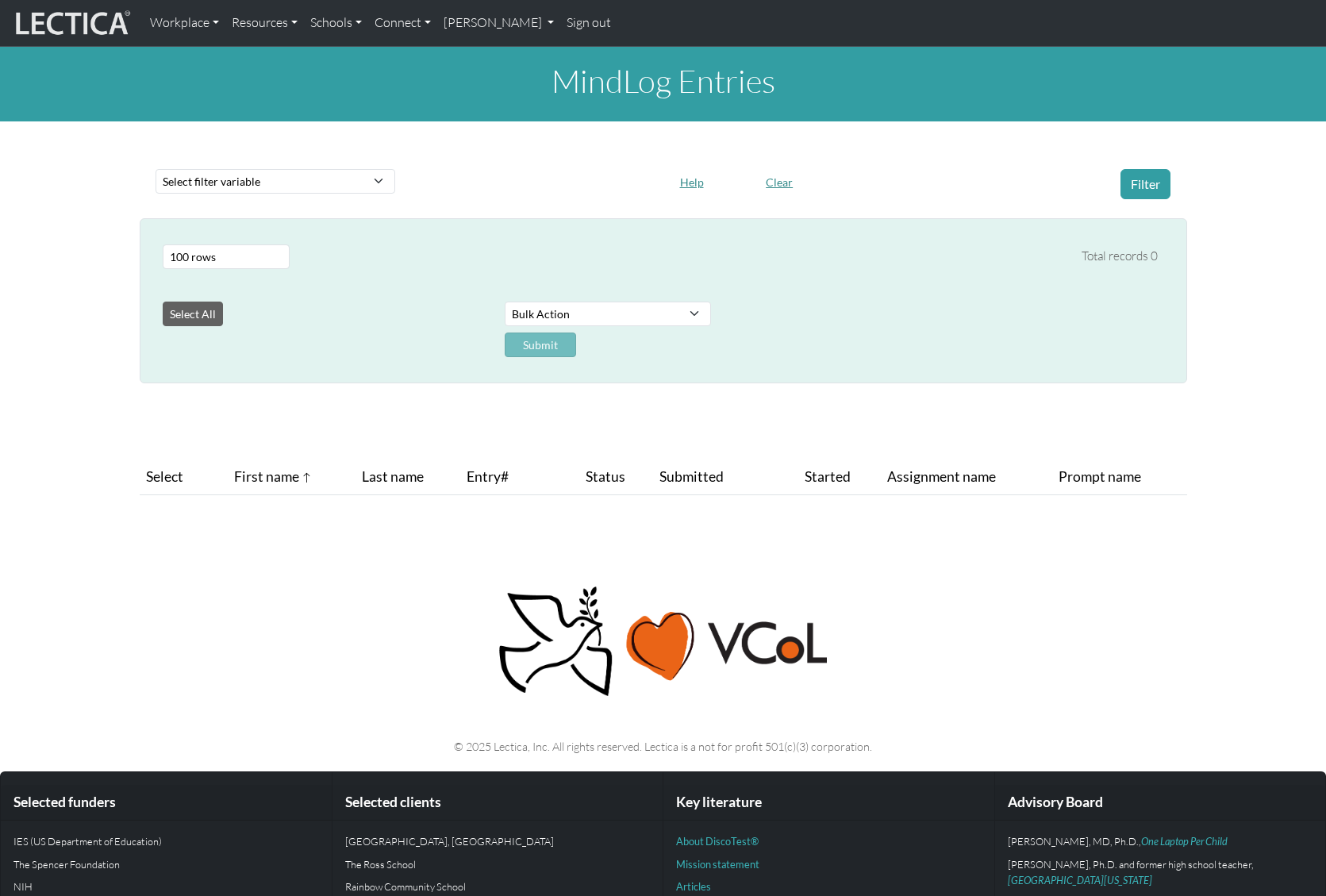
select select "100"
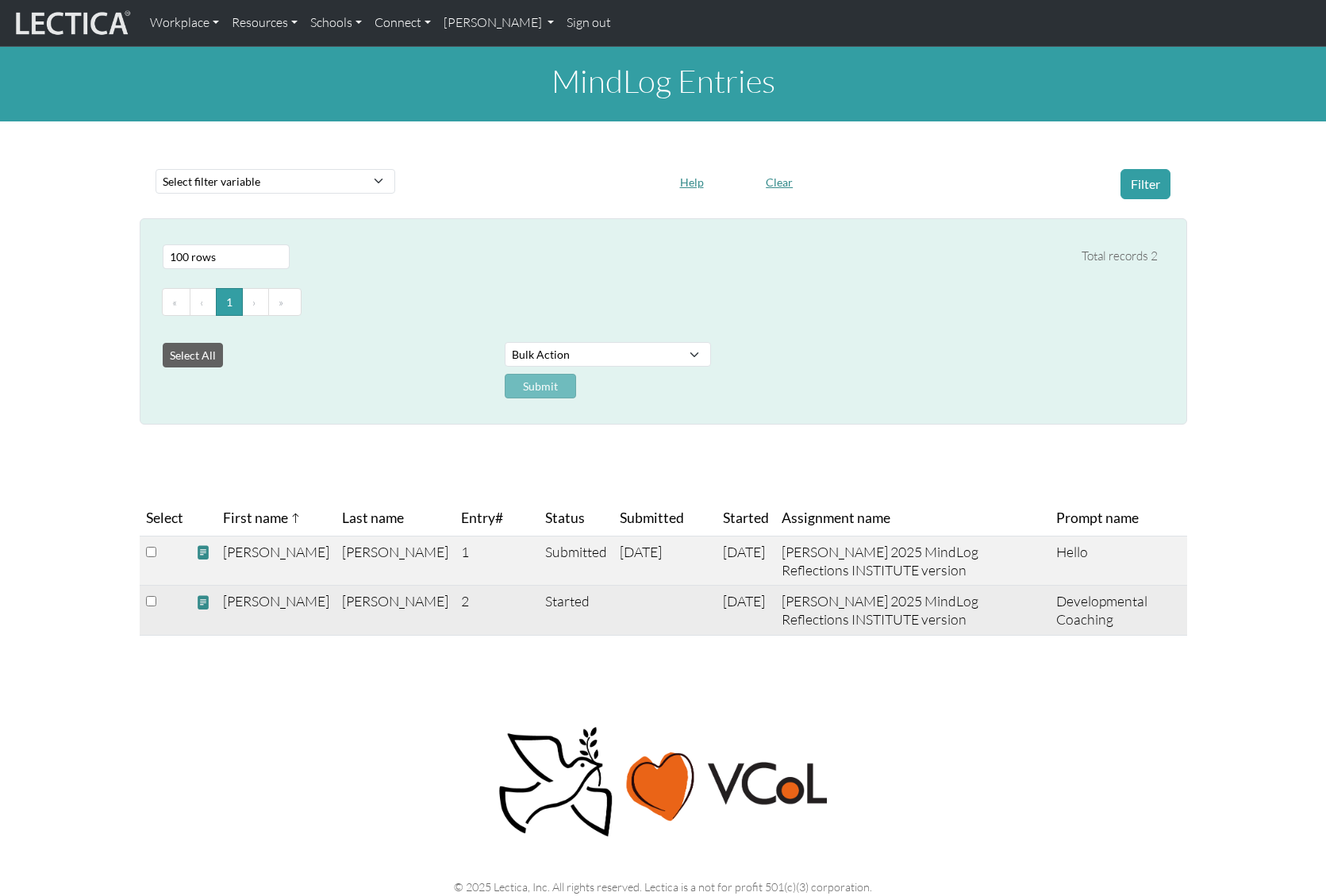
click at [203, 600] on span at bounding box center [202, 603] width 14 height 17
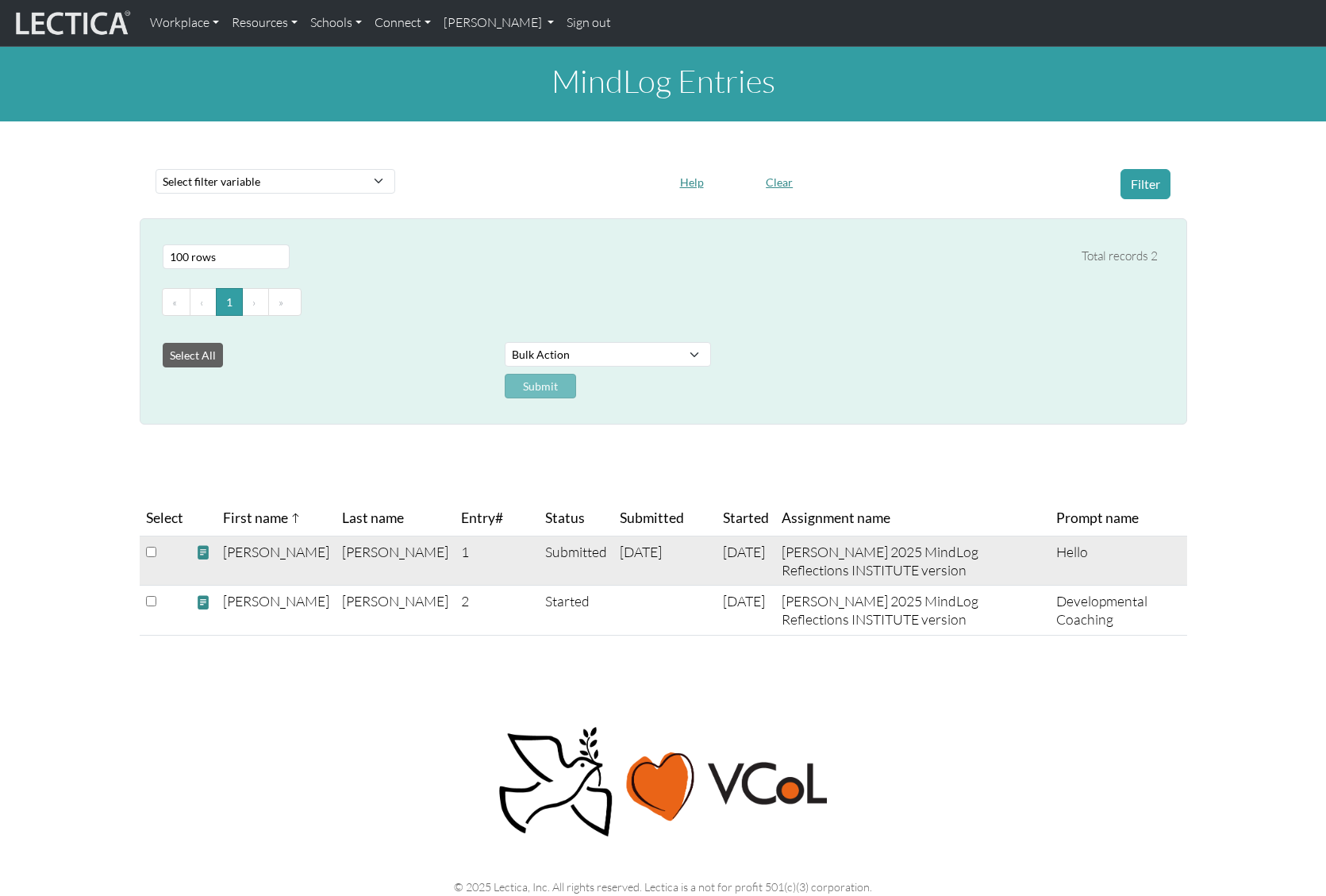
click at [206, 547] on span at bounding box center [202, 553] width 14 height 17
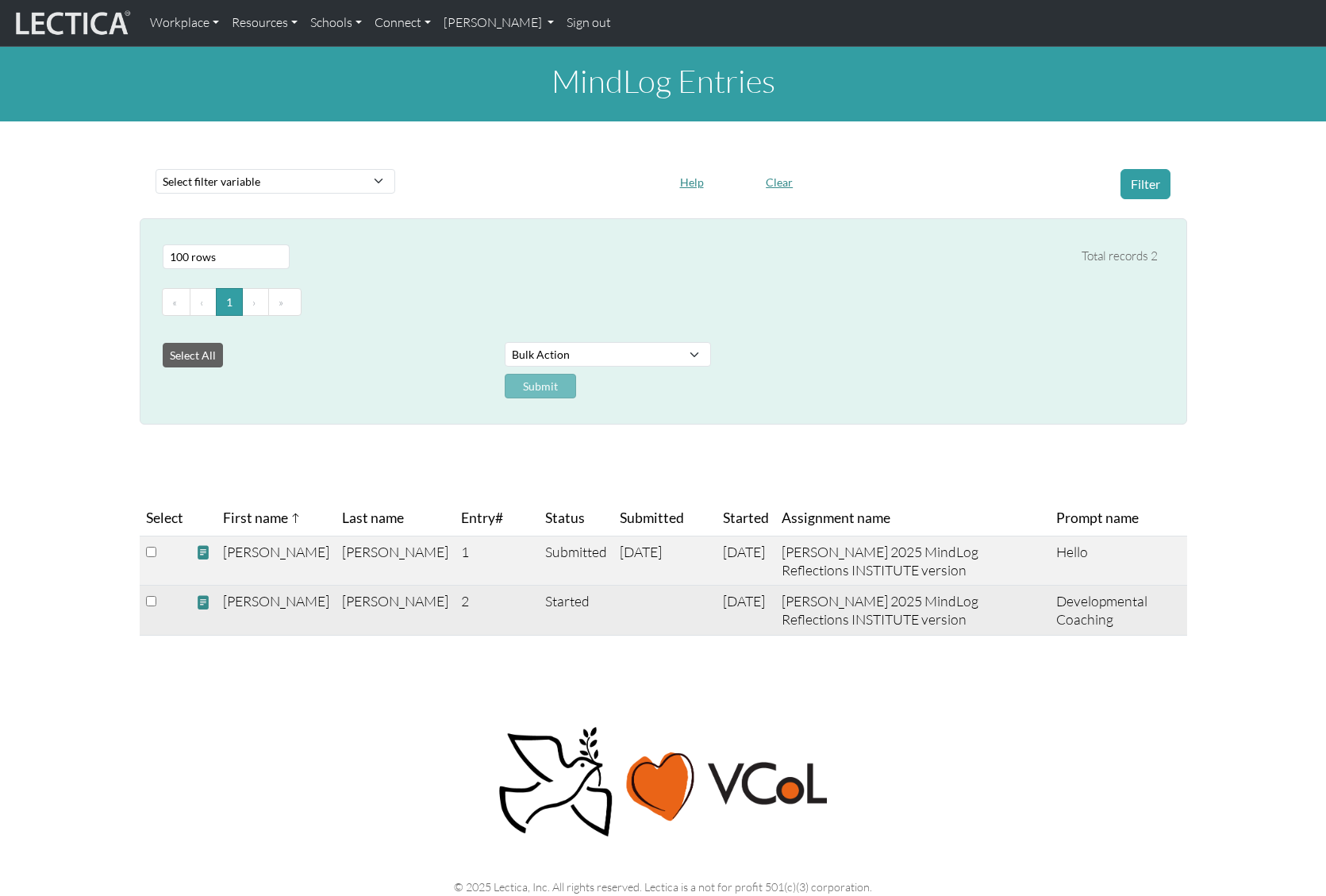
click at [205, 603] on span at bounding box center [202, 603] width 14 height 17
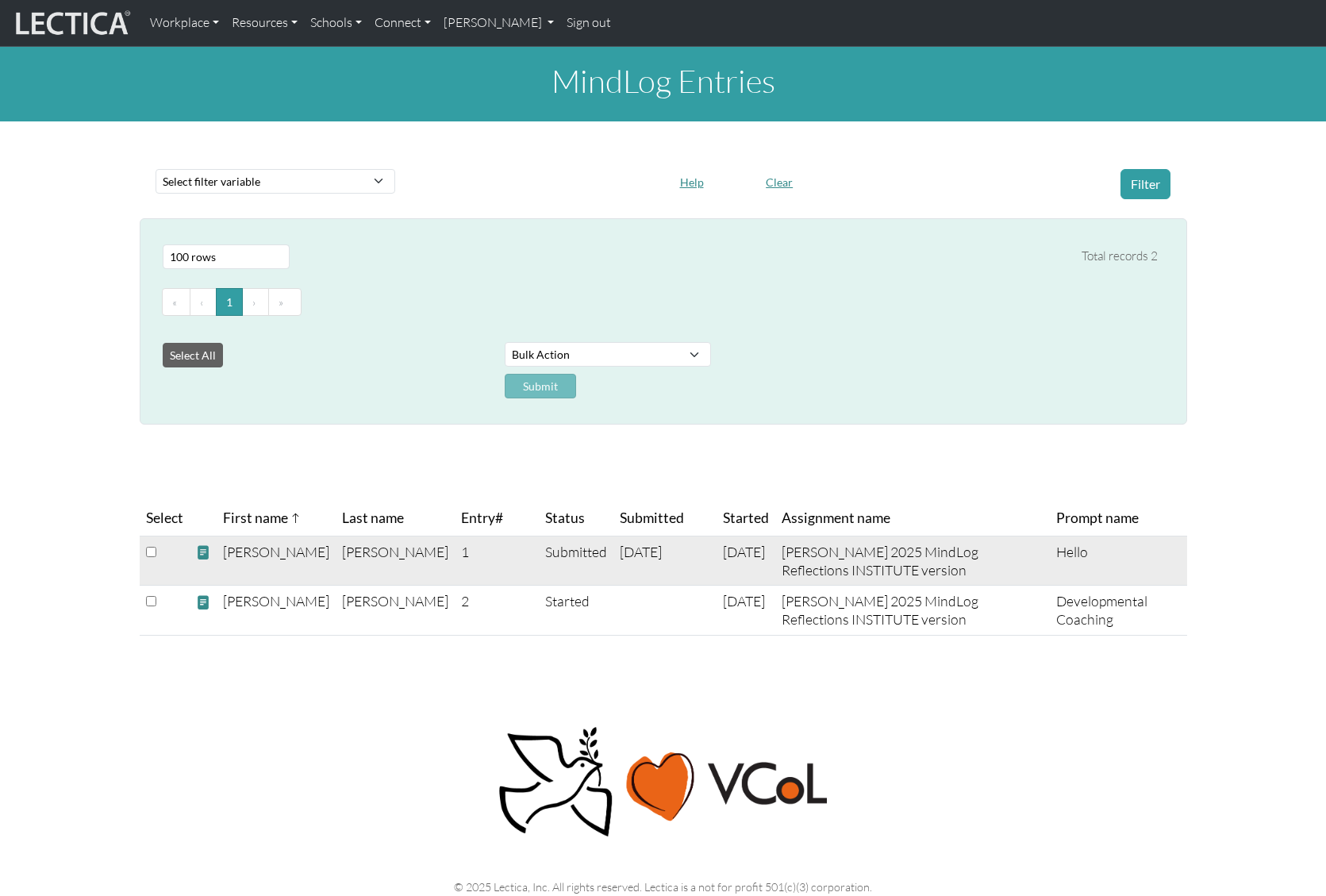
click at [539, 552] on td "Submitted" at bounding box center [576, 561] width 75 height 50
click at [455, 548] on td "1" at bounding box center [497, 561] width 84 height 50
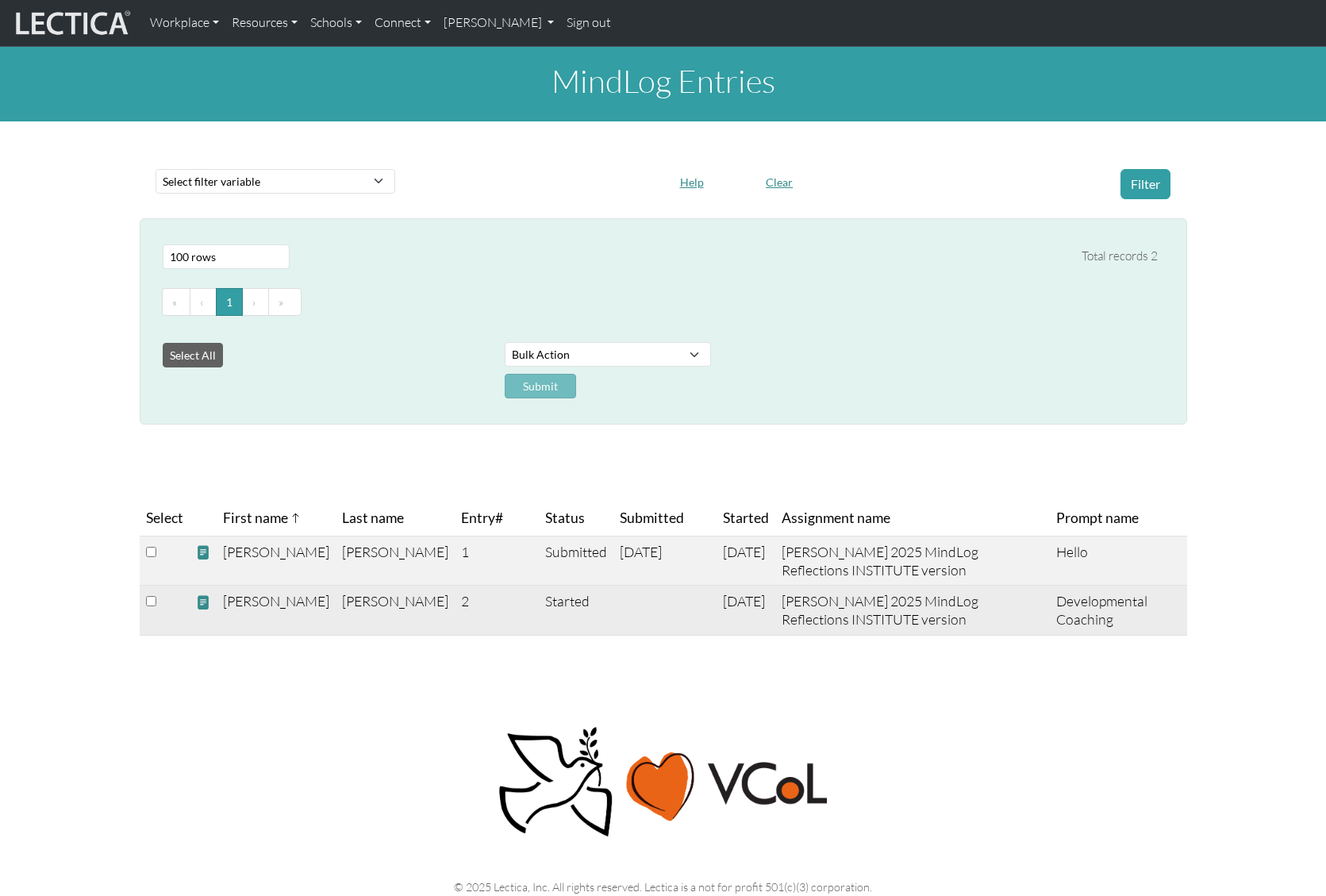
click at [455, 593] on td "2" at bounding box center [497, 611] width 84 height 50
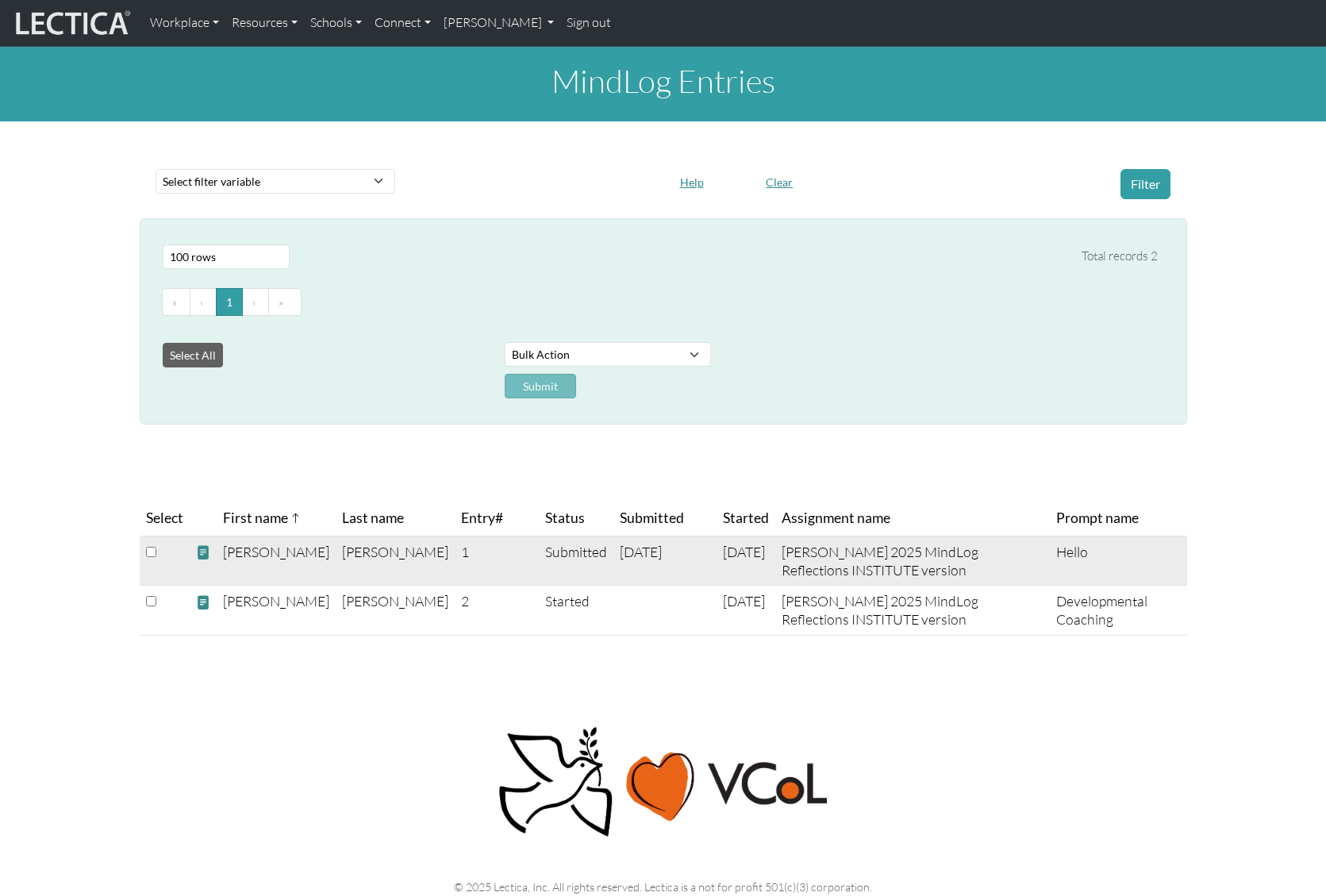
click at [201, 547] on span at bounding box center [202, 553] width 14 height 17
click at [132, 344] on div "MindLog Entries Select filter variable Assignment name Date commented Date scor…" at bounding box center [663, 348] width 1326 height 602
click at [681, 86] on h1 "MindLog Entries" at bounding box center [663, 80] width 1326 height 38
click at [488, 22] on link "[PERSON_NAME]" at bounding box center [499, 23] width 124 height 34
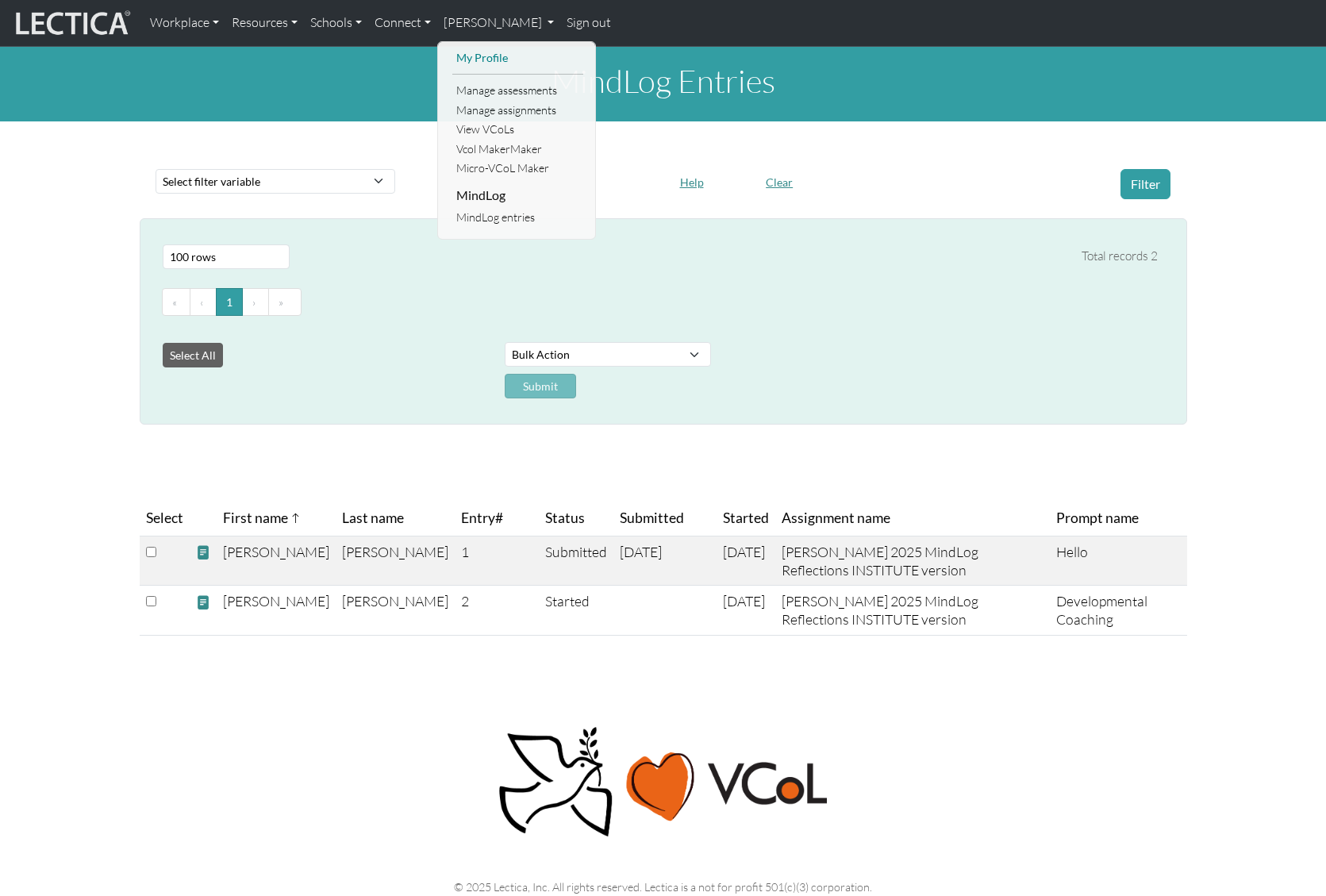
click at [485, 59] on link "My Profile" at bounding box center [518, 58] width 131 height 20
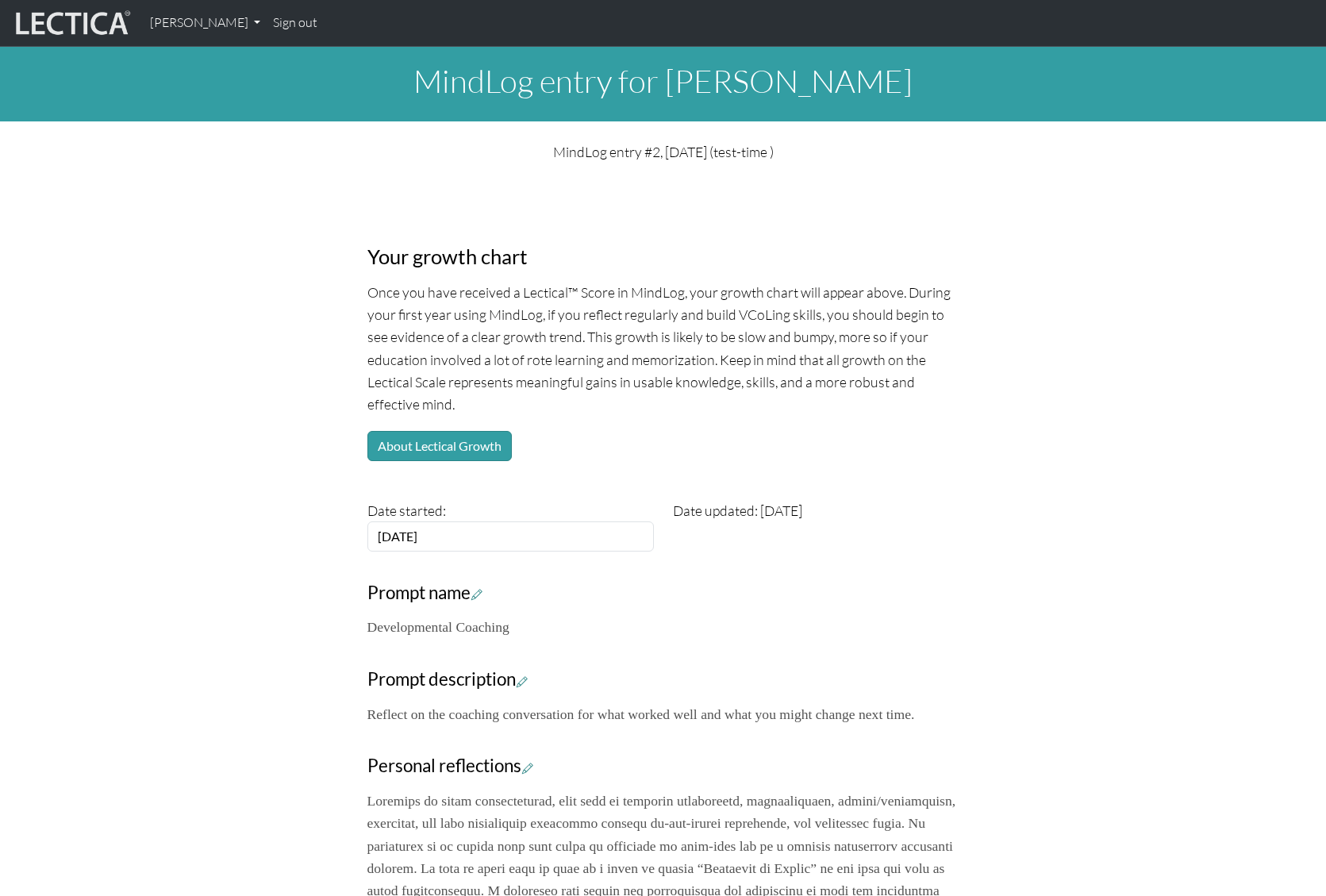
click at [181, 221] on div "Your growth chart Once you have received a Lectical™ Score in MindLog, your gro…" at bounding box center [664, 722] width 1048 height 1094
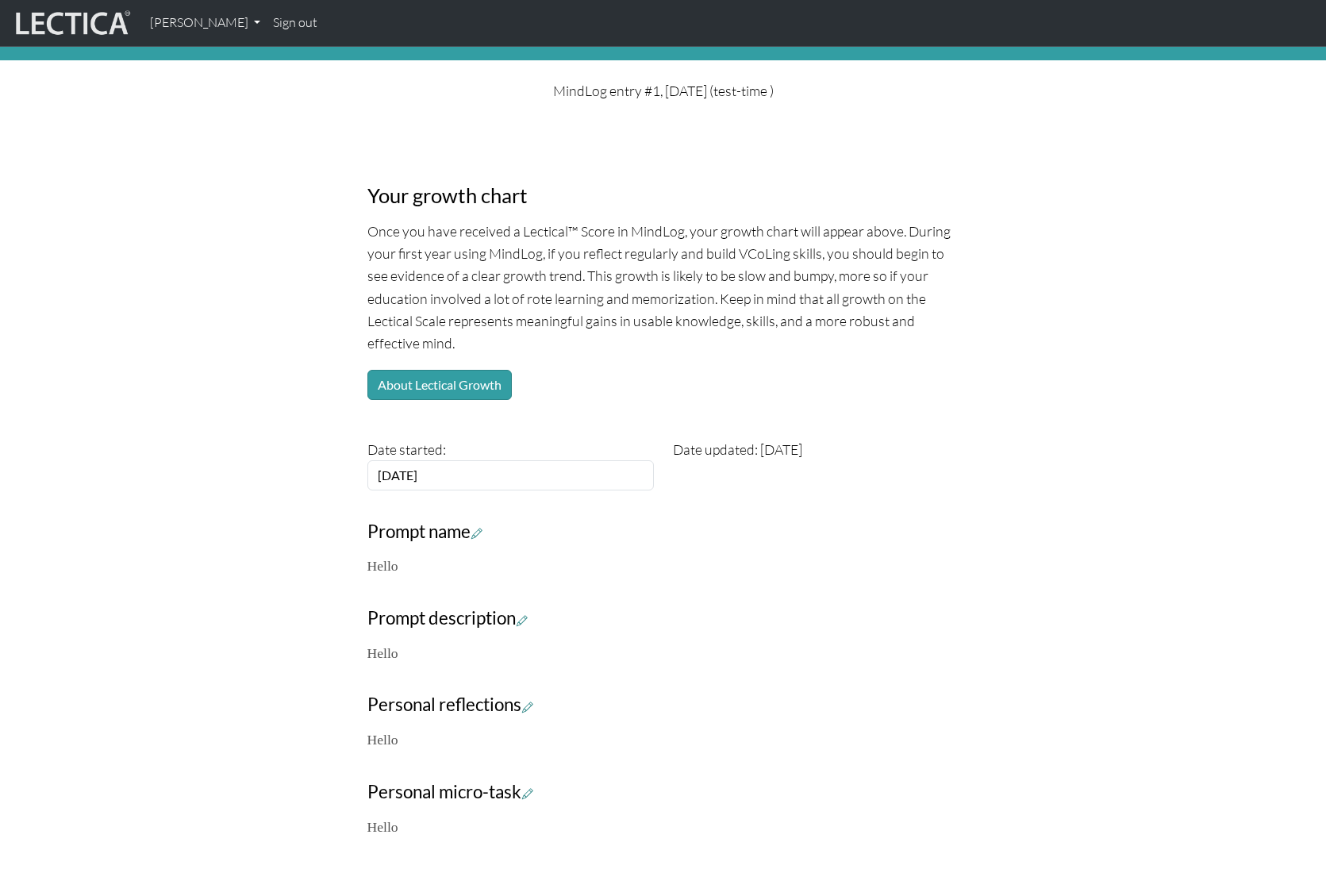
scroll to position [211, 0]
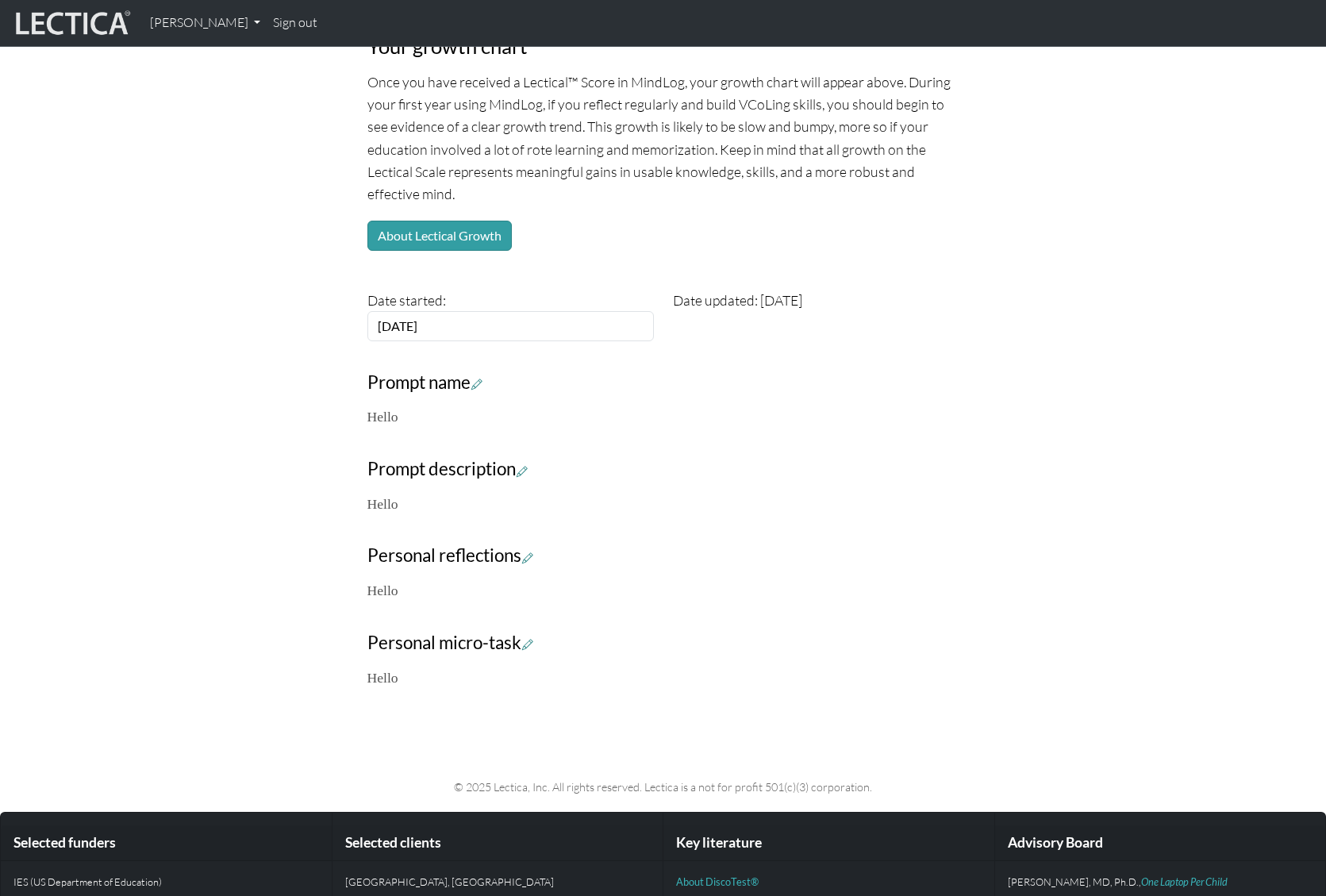
click at [409, 586] on p "Hello" at bounding box center [663, 590] width 592 height 22
click at [389, 593] on p "Hello" at bounding box center [663, 590] width 592 height 22
click at [532, 555] on icon at bounding box center [528, 558] width 11 height 13
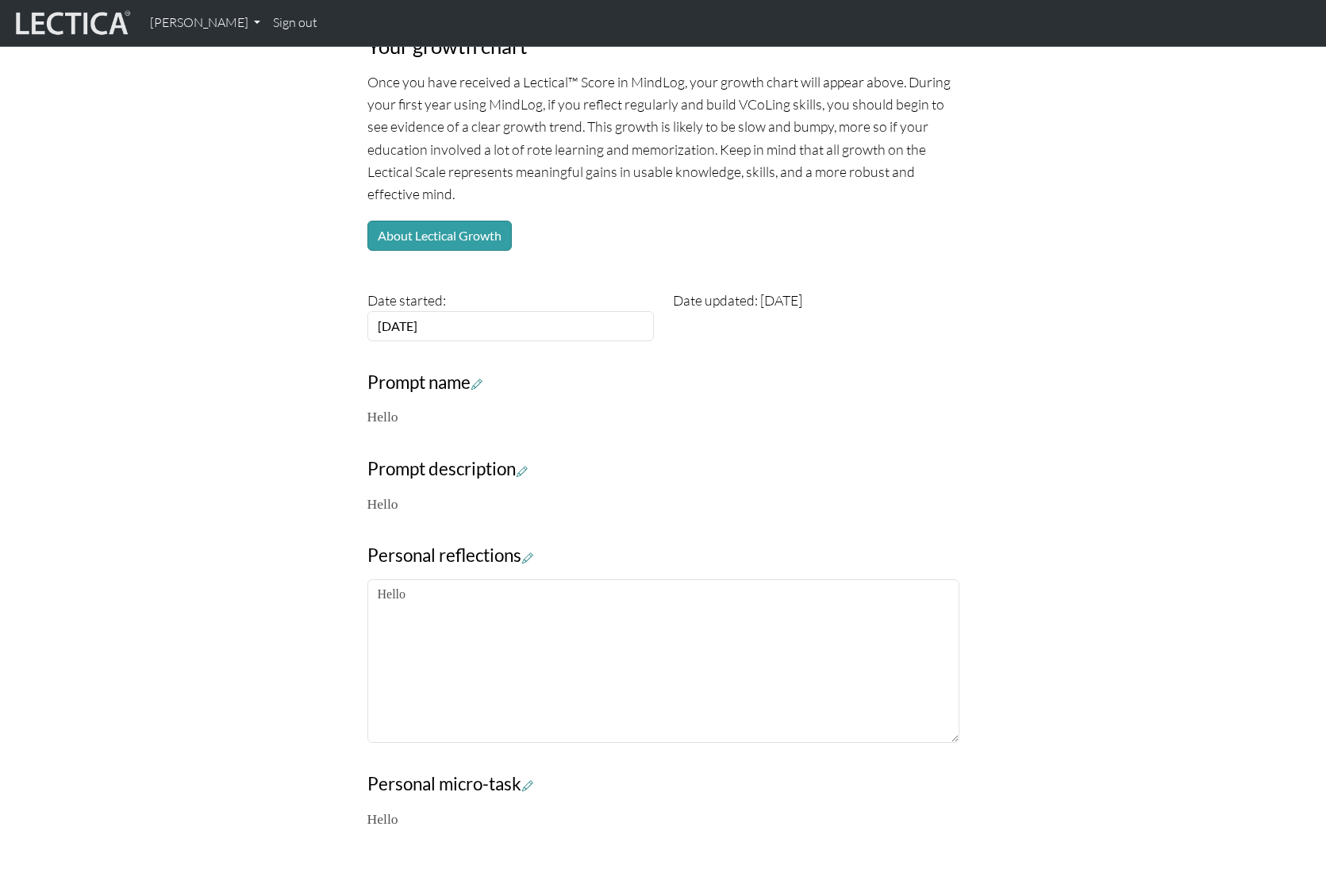
click at [264, 535] on div "Your growth chart Once you have received a Lectical™ Score in MindLog, your gro…" at bounding box center [664, 404] width 1048 height 877
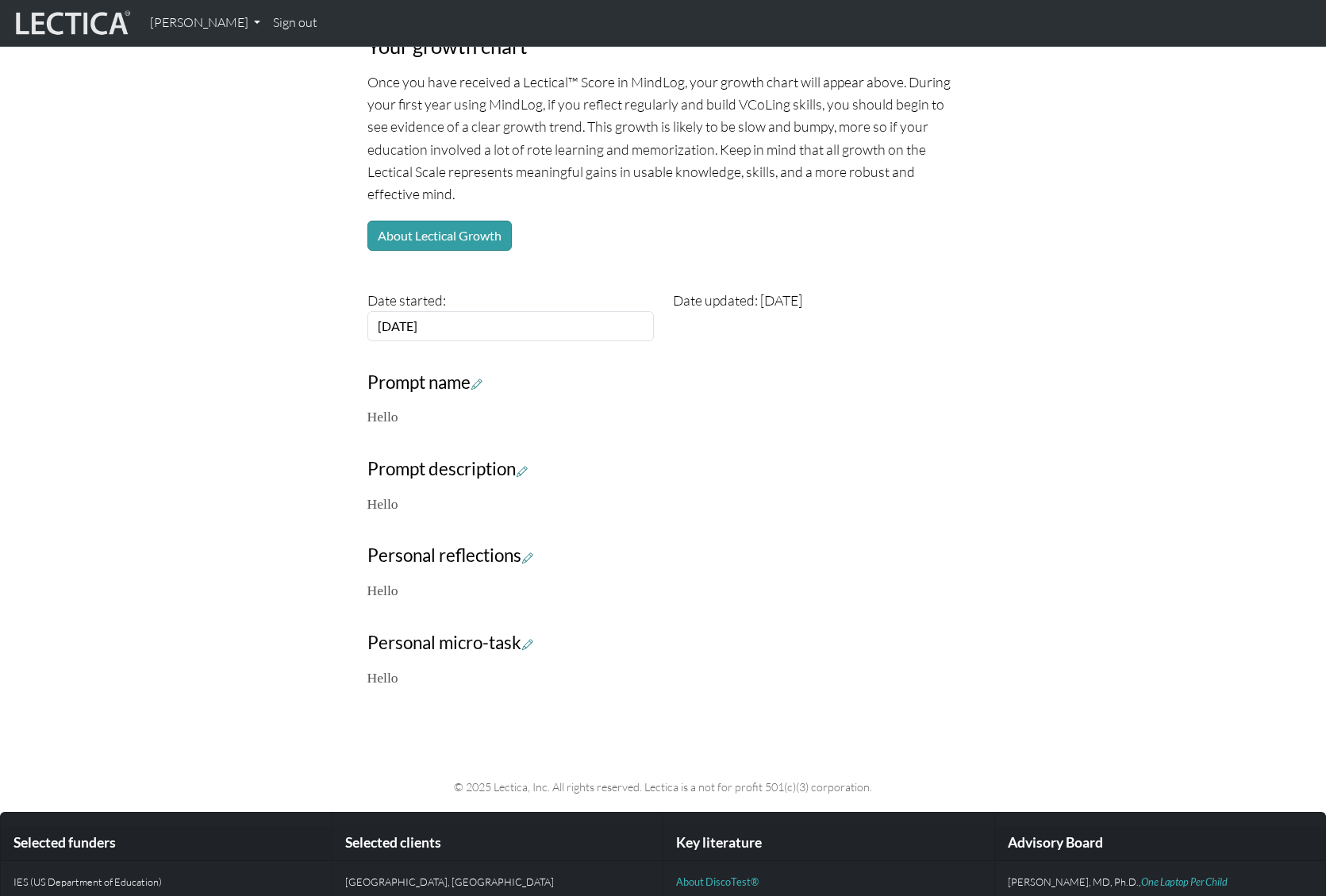
scroll to position [0, 0]
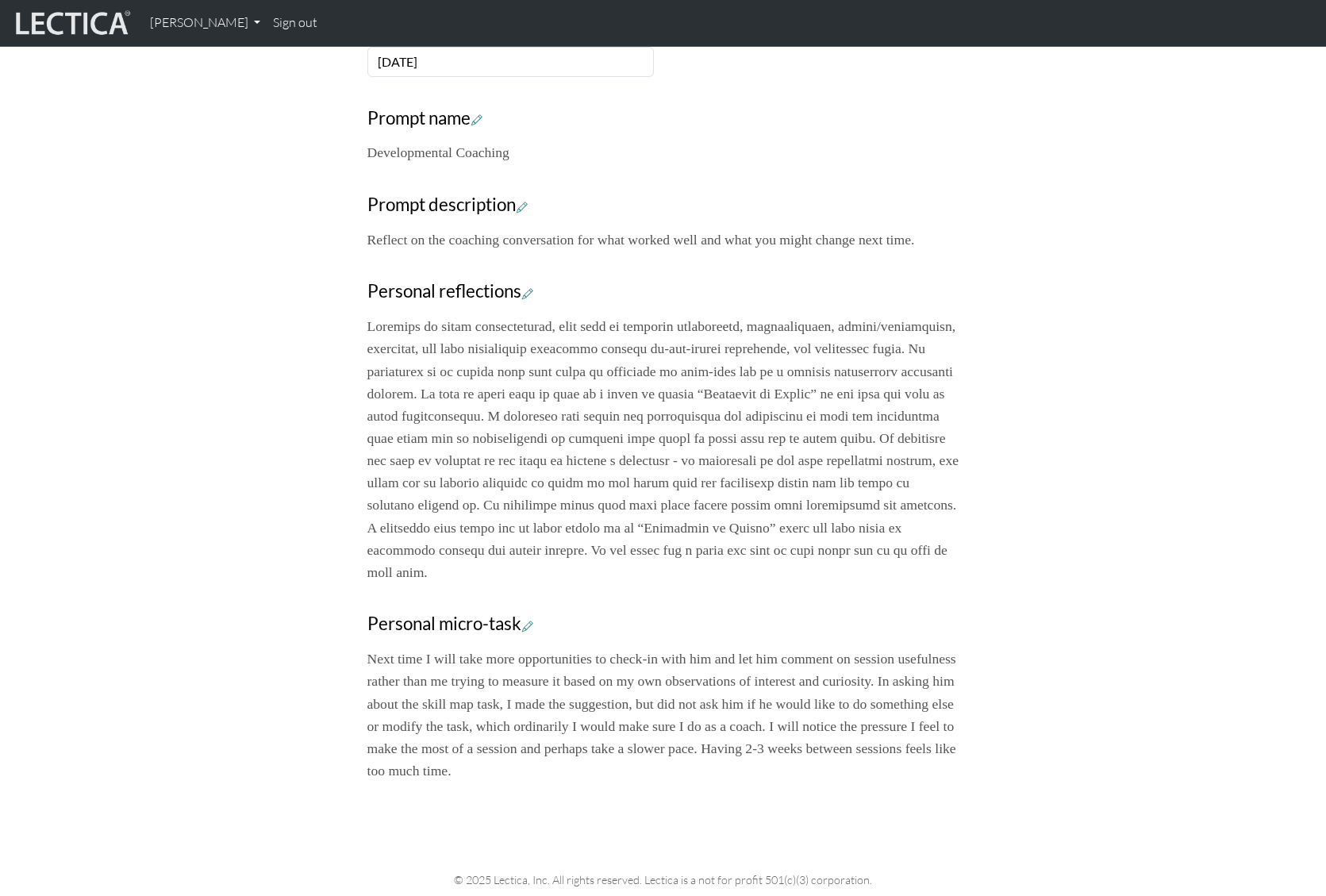
scroll to position [464, 0]
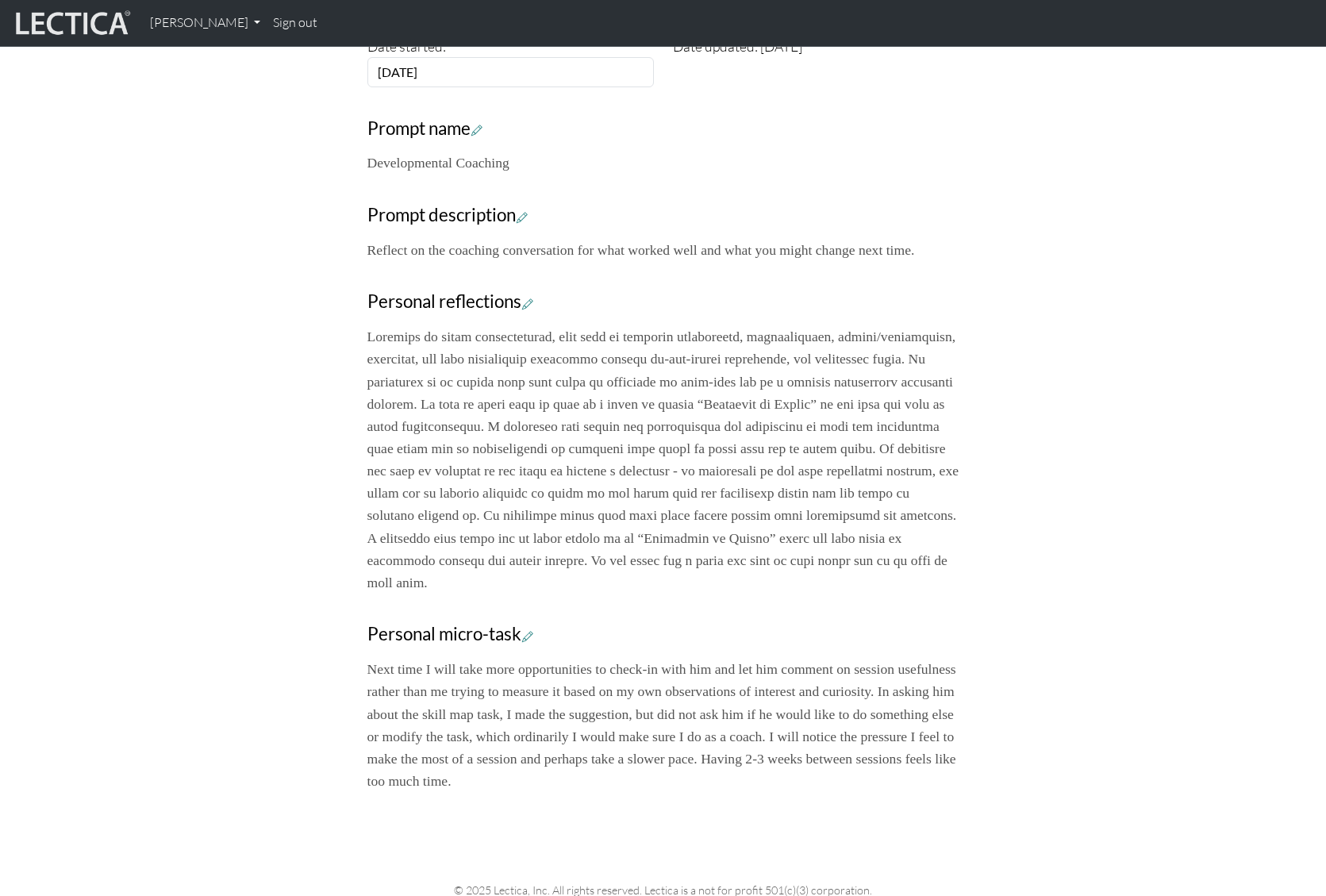
click at [755, 451] on p at bounding box center [663, 460] width 592 height 269
click at [531, 594] on p at bounding box center [663, 460] width 592 height 269
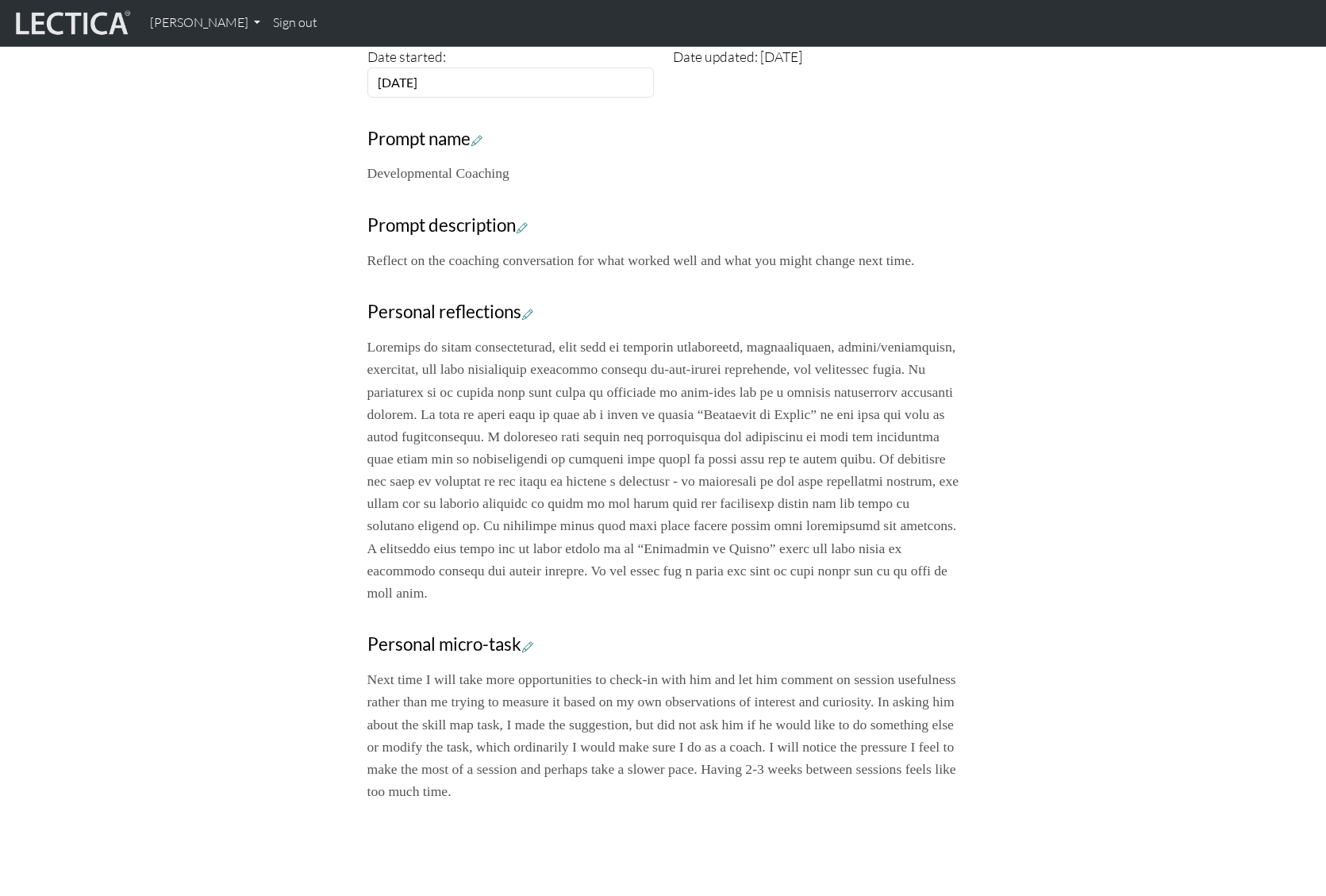
scroll to position [444, 0]
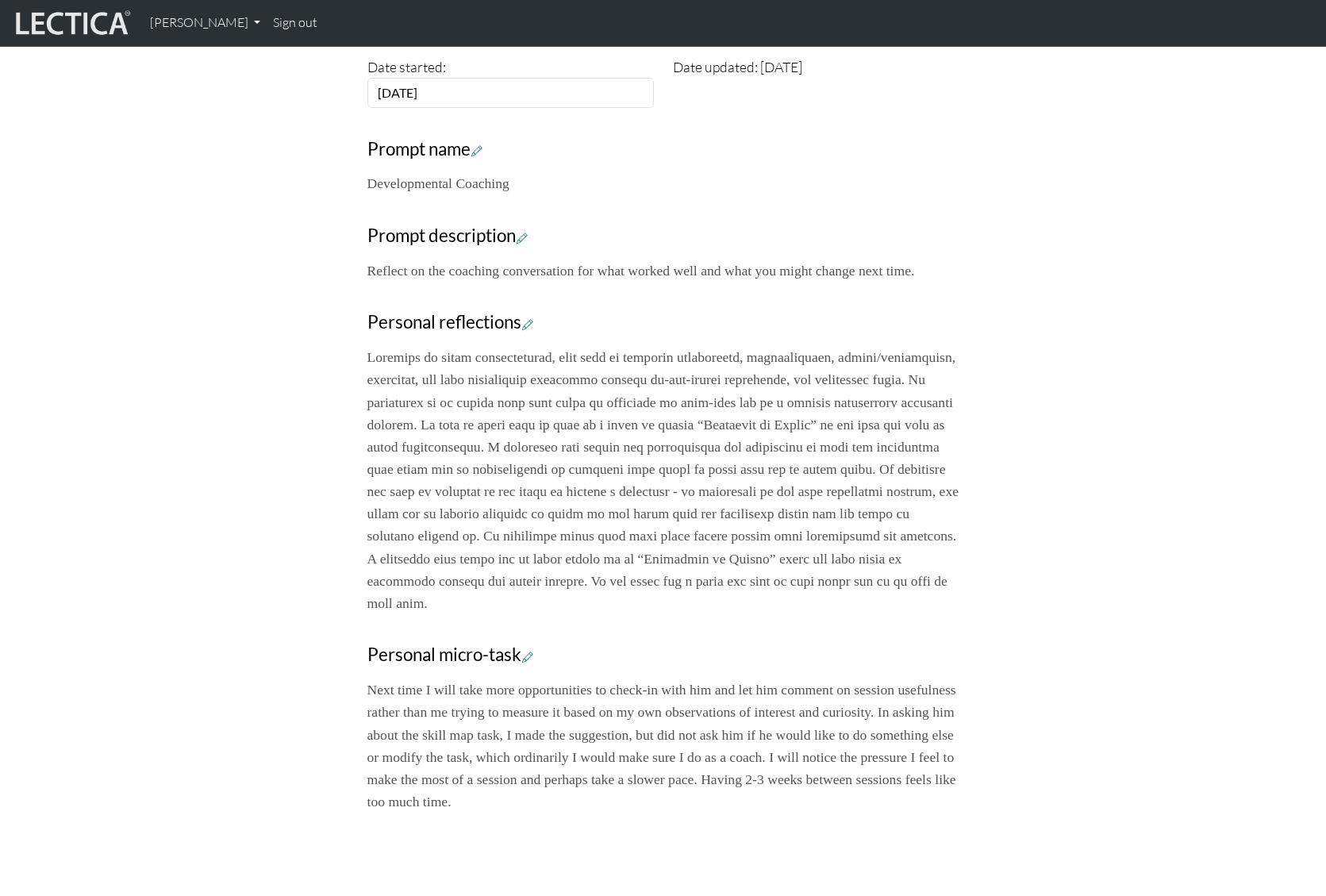
click at [595, 777] on p "Next time I will take more opportunities to check-in with him and let him comme…" at bounding box center [663, 746] width 592 height 134
click at [529, 763] on p "Next time I will take more opportunities to check-in with him and let him comme…" at bounding box center [663, 746] width 592 height 134
click at [532, 664] on icon at bounding box center [528, 656] width 11 height 13
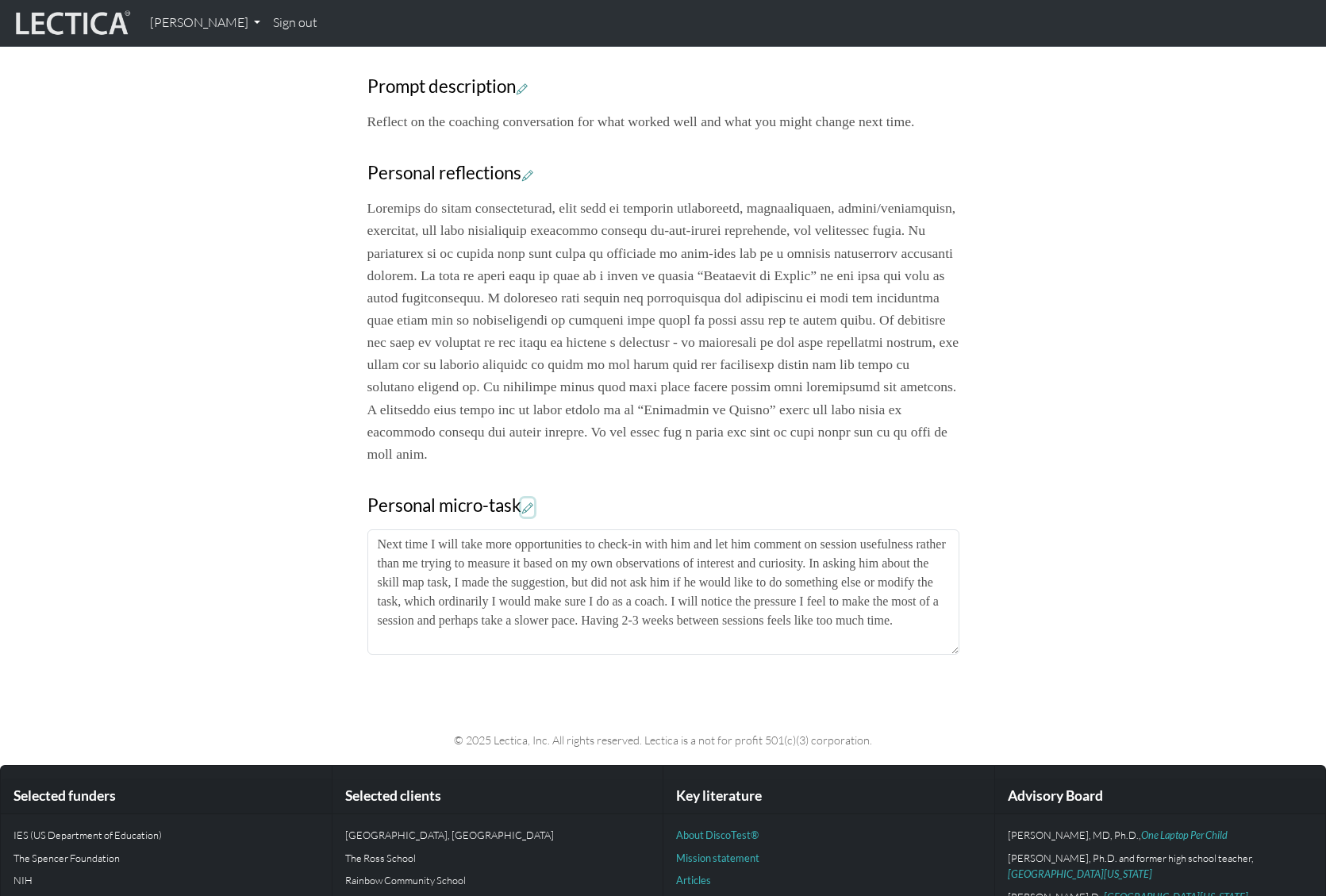
scroll to position [763, 0]
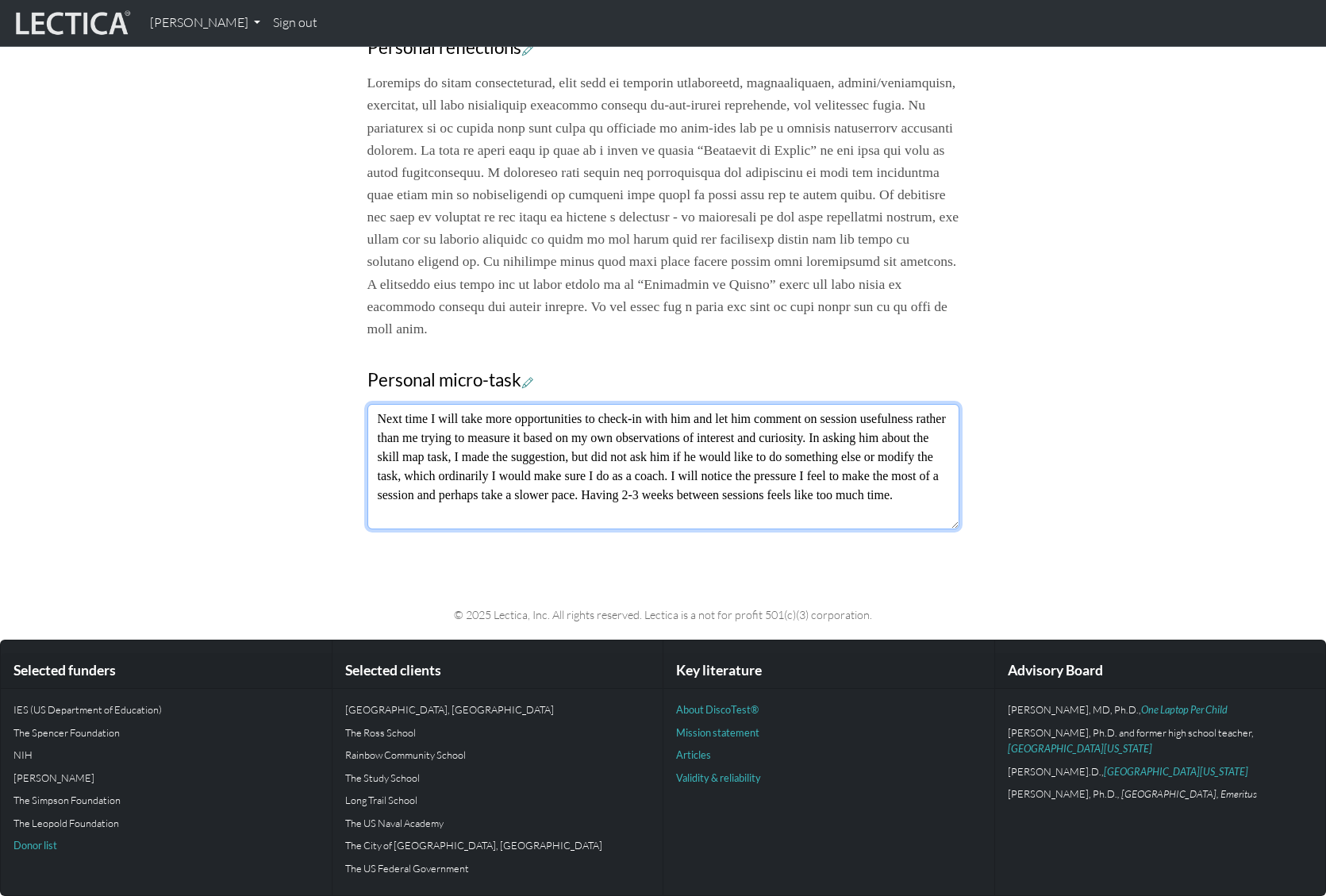
drag, startPoint x: 849, startPoint y: 420, endPoint x: 437, endPoint y: 442, distance: 412.6
click at [437, 442] on textarea "Next time I will take more opportunities to check-in with him and let him comme…" at bounding box center [663, 466] width 592 height 125
type textarea "Next time I will take more opportunities to check-in with him and let him comme…"
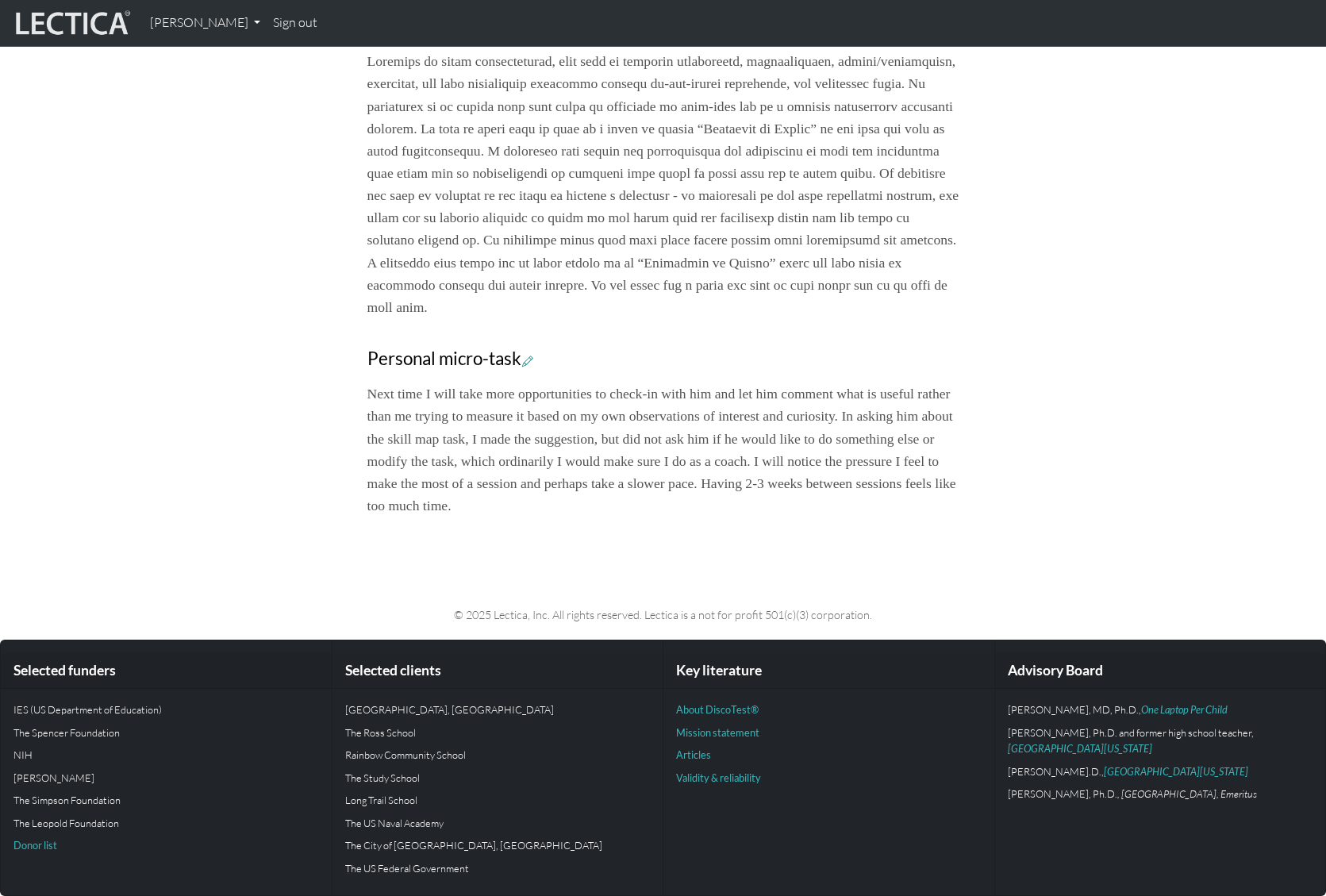
click at [850, 462] on p "Next time I will take more opportunities to check-in with him and let him comme…" at bounding box center [663, 449] width 592 height 134
click at [871, 434] on p "Next time I will take more opportunities to check-in with him and let him comme…" at bounding box center [663, 449] width 592 height 134
click at [533, 367] on icon at bounding box center [528, 361] width 11 height 13
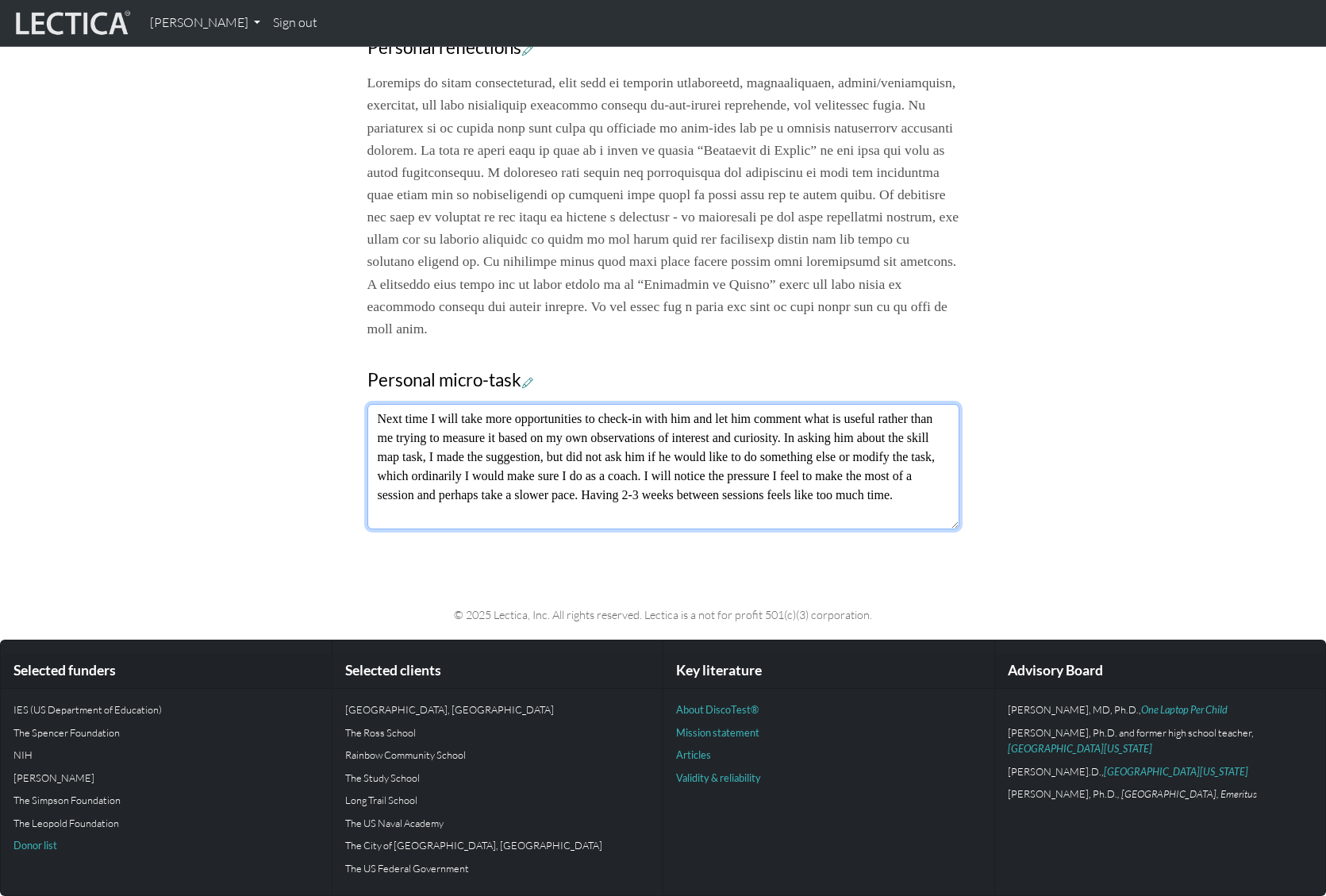
click at [766, 437] on textarea "Next time I will take more opportunities to check-in with him and let him comme…" at bounding box center [663, 466] width 592 height 125
click at [516, 467] on textarea "Next time I will take more opportunities to check-in with him and let him comme…" at bounding box center [663, 466] width 592 height 125
click at [856, 476] on textarea "Next time I will take more opportunities to check-in with him and let him comme…" at bounding box center [663, 466] width 592 height 125
click at [672, 479] on textarea "Next time I will take more opportunities to check-in with him and let him comme…" at bounding box center [663, 466] width 592 height 125
drag, startPoint x: 774, startPoint y: 476, endPoint x: 670, endPoint y: 477, distance: 104.0
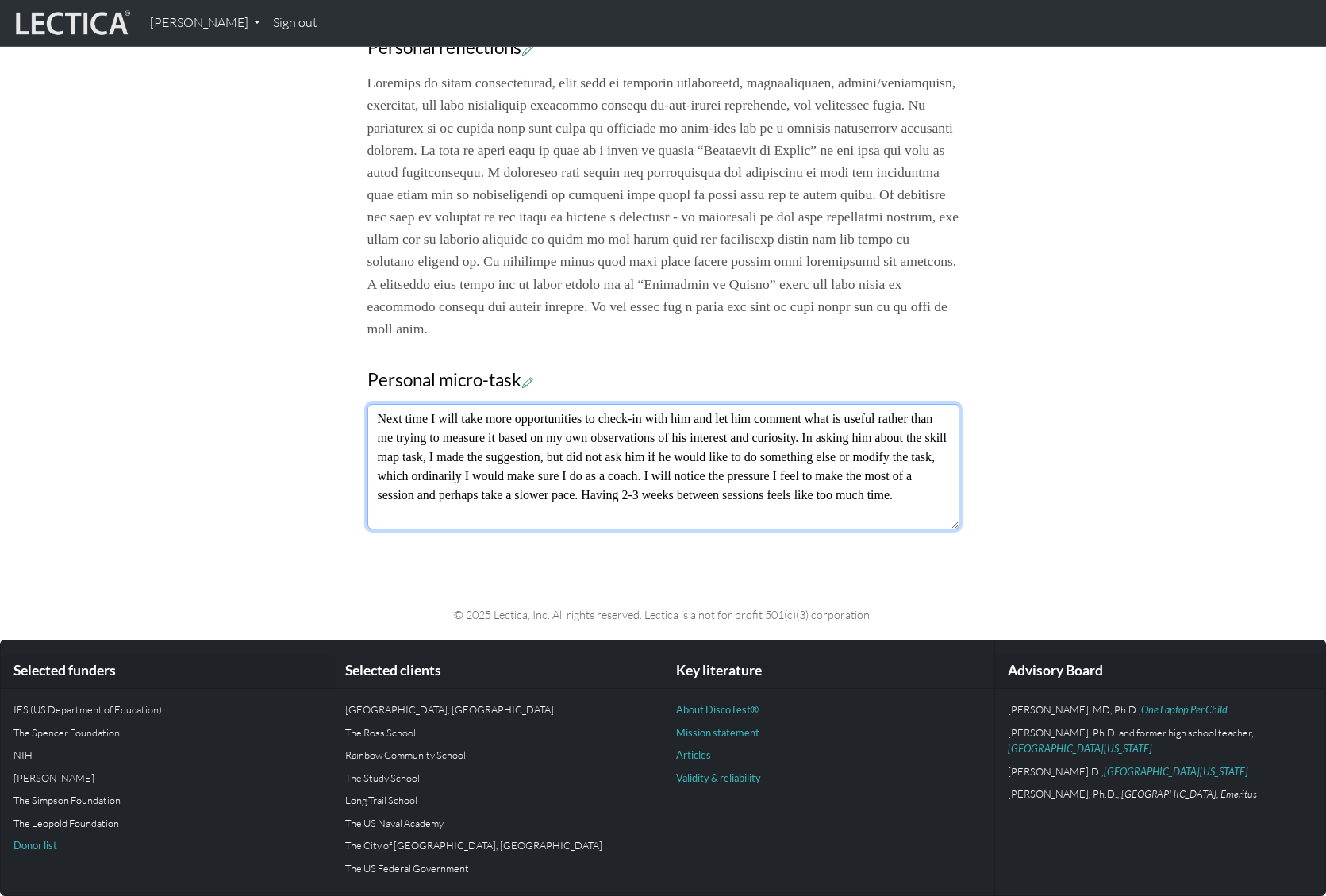
click at [670, 477] on textarea "Next time I will take more opportunities to check-in with him and let him comme…" at bounding box center [663, 466] width 592 height 125
type textarea "Next time I will take more opportunities to check-in with him and let him comme…"
click at [854, 476] on textarea "Next time I will take more opportunities to check-in with him and let him comme…" at bounding box center [663, 466] width 592 height 125
click at [941, 470] on textarea "Next time I will take more opportunities to check-in with him and let him comme…" at bounding box center [663, 466] width 592 height 125
click at [543, 513] on textarea "Next time I will take more opportunities to check-in with him and let him comme…" at bounding box center [663, 466] width 592 height 125
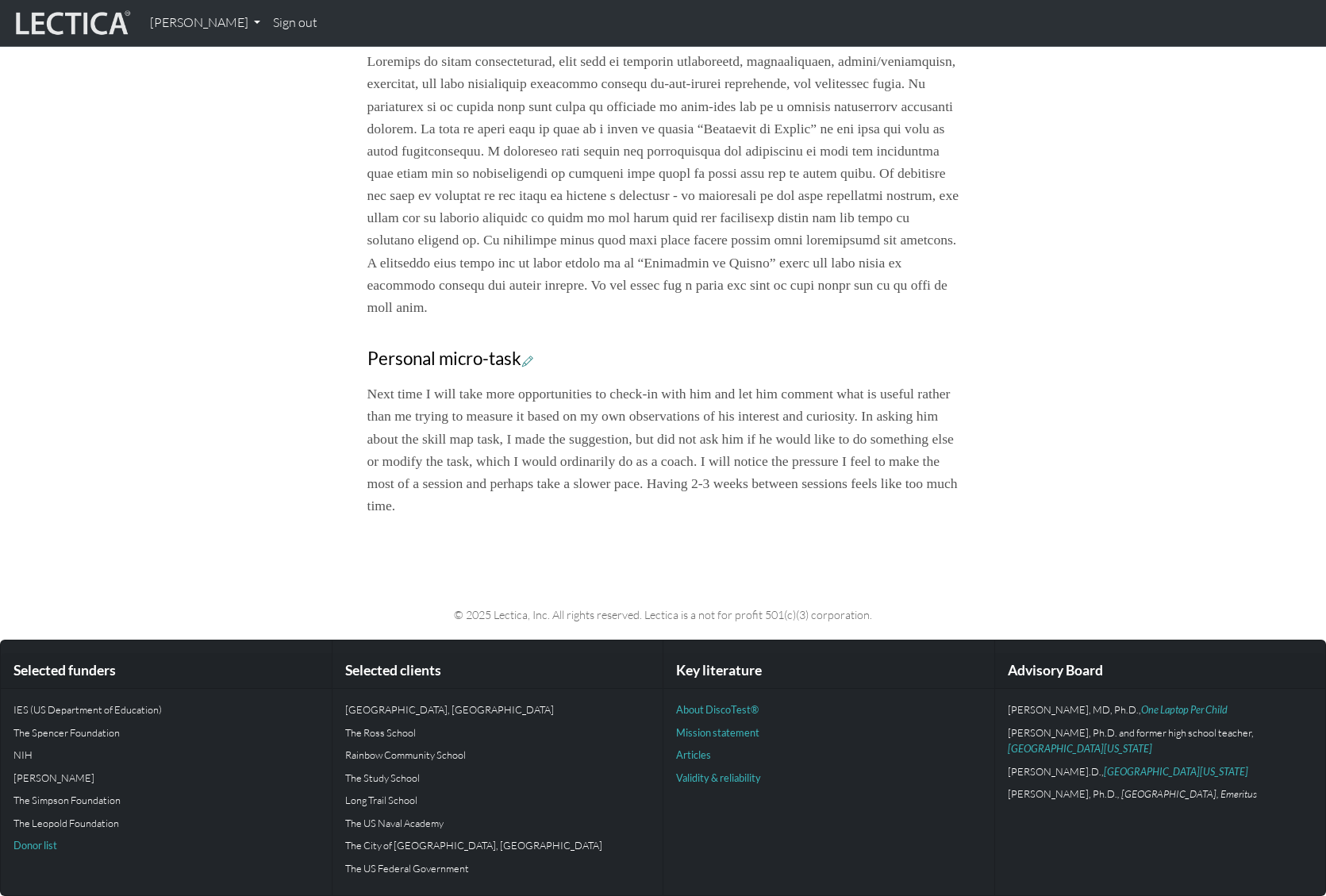
click at [568, 503] on p "Next time I will take more opportunities to check-in with him and let him comme…" at bounding box center [663, 449] width 592 height 134
drag, startPoint x: 720, startPoint y: 508, endPoint x: 834, endPoint y: 503, distance: 114.1
click at [721, 508] on p "Next time I will take more opportunities to check-in with him and let him comme…" at bounding box center [663, 449] width 592 height 134
click at [863, 503] on p "Next time I will take more opportunities to check-in with him and let him comme…" at bounding box center [663, 449] width 592 height 134
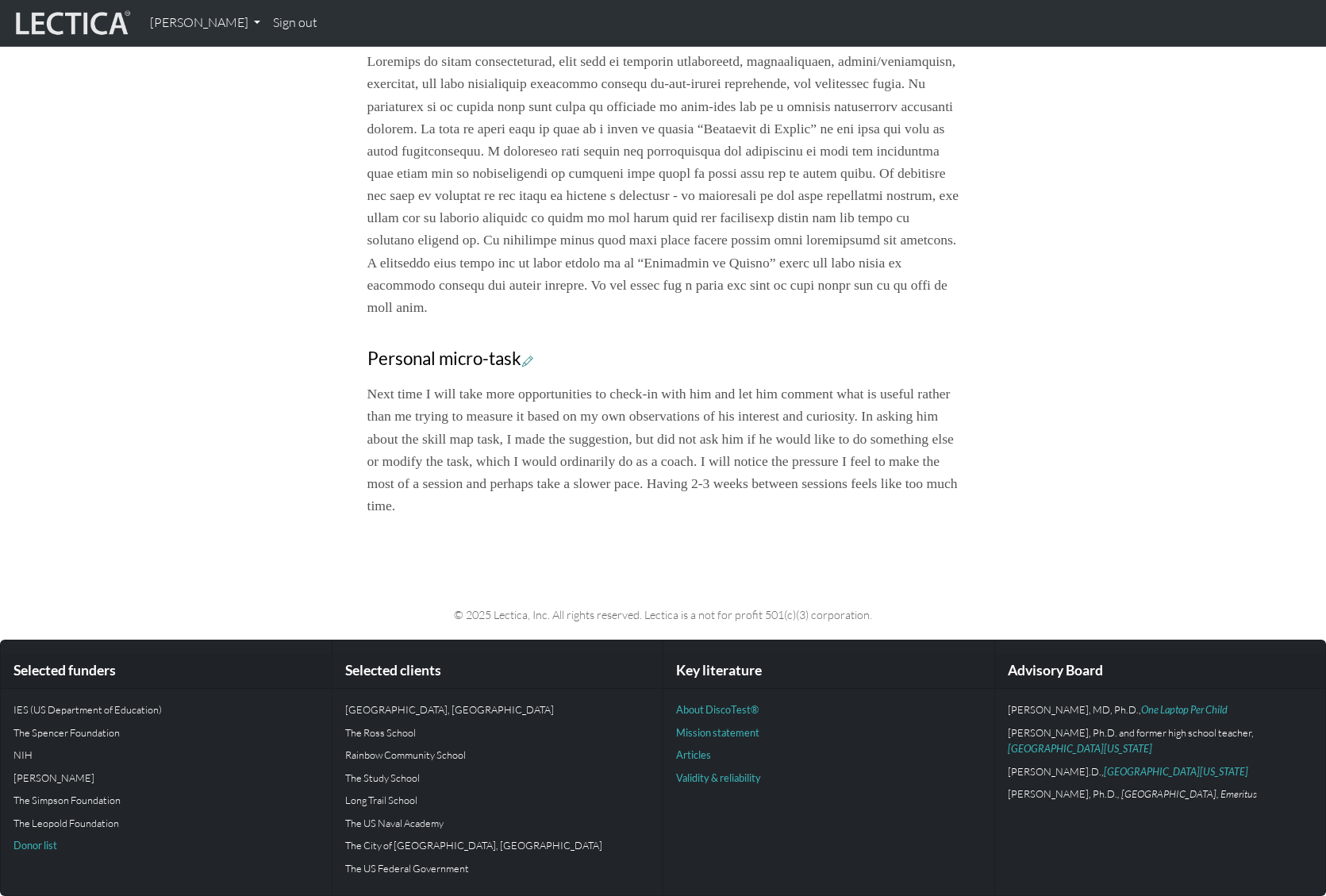
click at [919, 503] on p "Next time I will take more opportunities to check-in with him and let him comme…" at bounding box center [663, 449] width 592 height 134
click at [928, 503] on p "Next time I will take more opportunities to check-in with him and let him comme…" at bounding box center [663, 449] width 592 height 134
drag, startPoint x: 684, startPoint y: 526, endPoint x: 753, endPoint y: 527, distance: 69.0
click at [684, 517] on p "Next time I will take more opportunities to check-in with him and let him comme…" at bounding box center [663, 449] width 592 height 134
click at [753, 517] on p "Next time I will take more opportunities to check-in with him and let him comme…" at bounding box center [663, 449] width 592 height 134
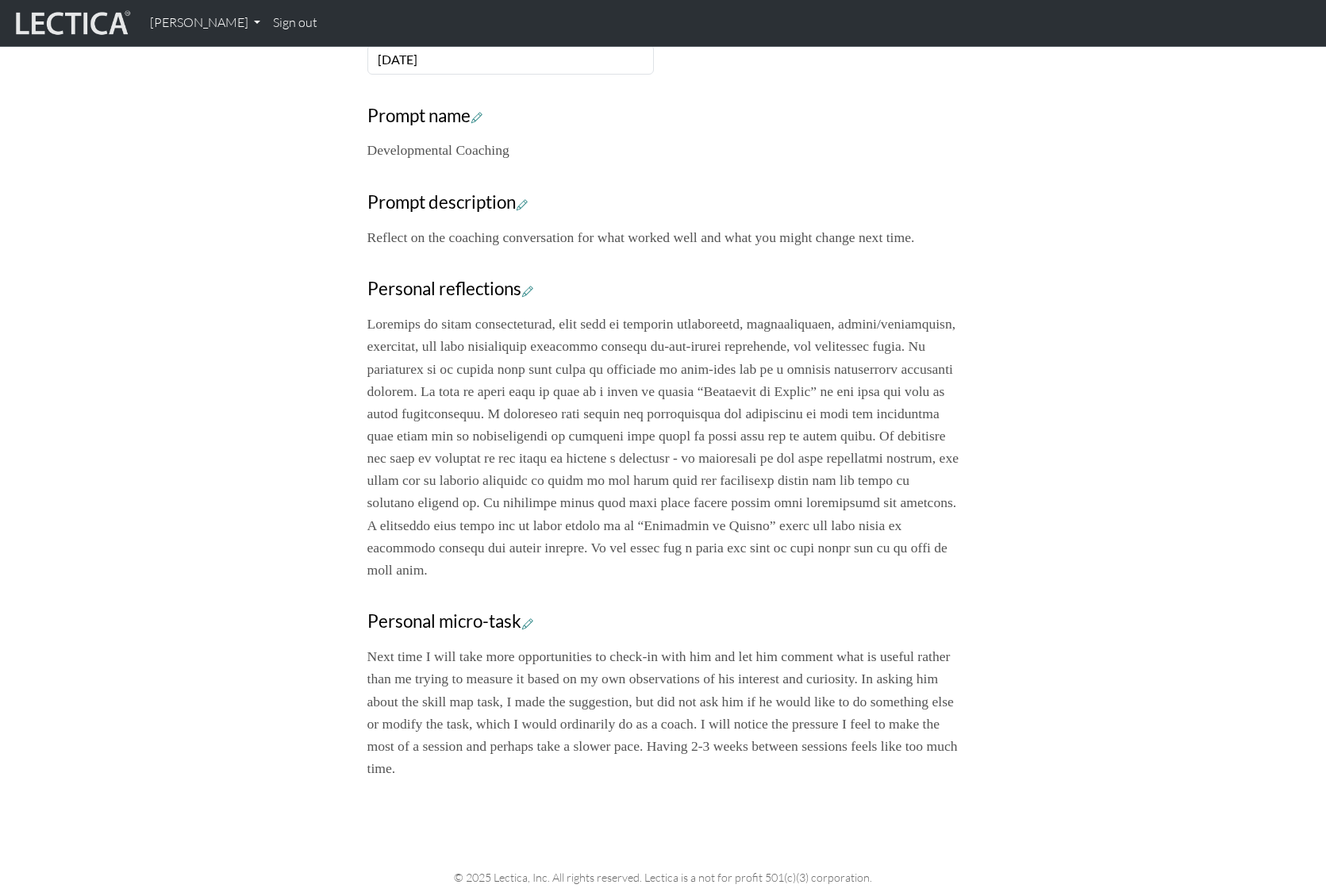
scroll to position [567, 0]
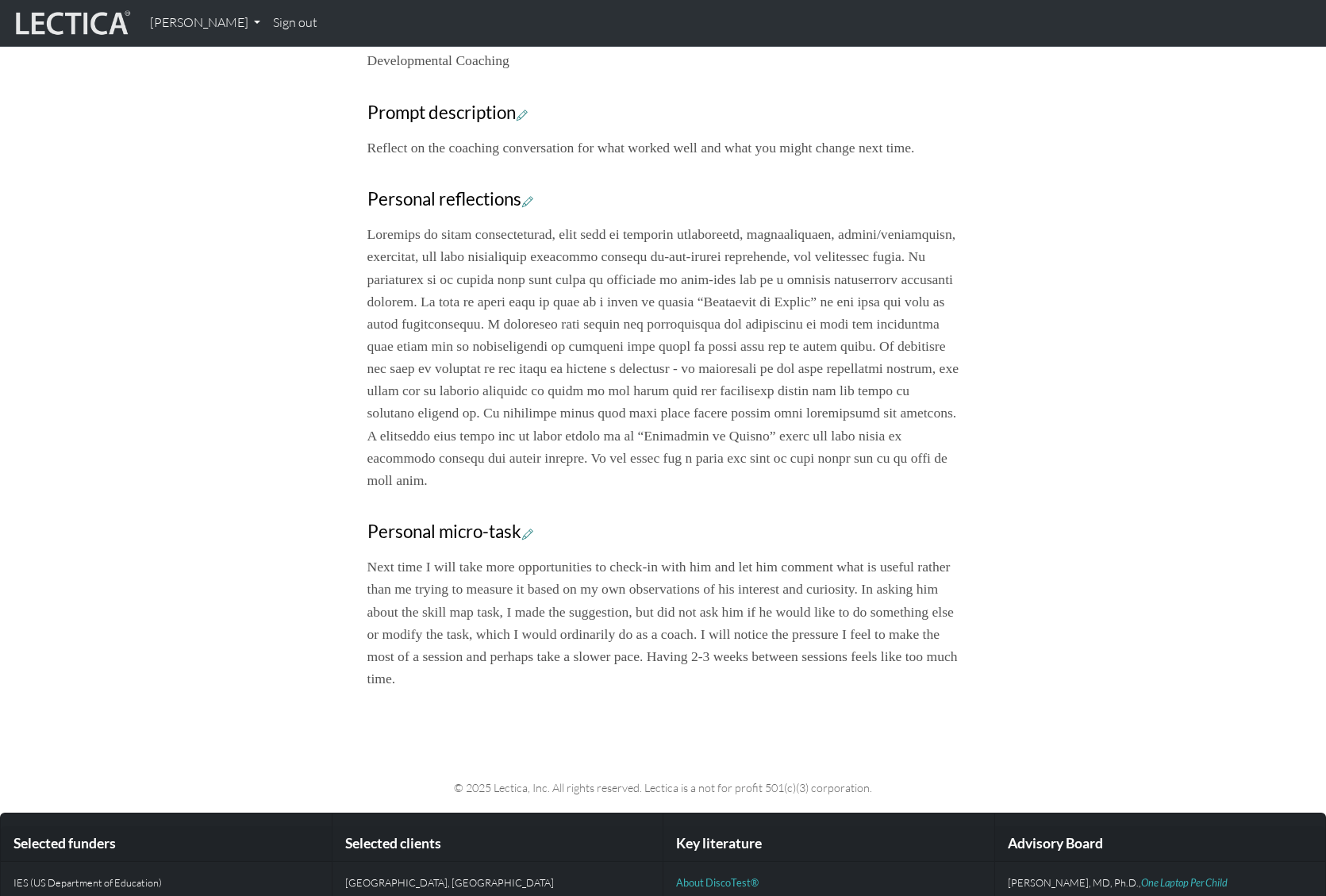
drag, startPoint x: 210, startPoint y: 216, endPoint x: 222, endPoint y: 3, distance: 213.3
click at [212, 205] on div "Your growth chart Once you have received a Lectical™ Score in MindLog, your gro…" at bounding box center [664, 155] width 1048 height 1094
click at [214, 21] on link "[PERSON_NAME]" at bounding box center [205, 23] width 124 height 34
click at [202, 92] on li "MindLog" at bounding box center [224, 93] width 131 height 25
click at [201, 19] on link "[PERSON_NAME]" at bounding box center [205, 23] width 124 height 34
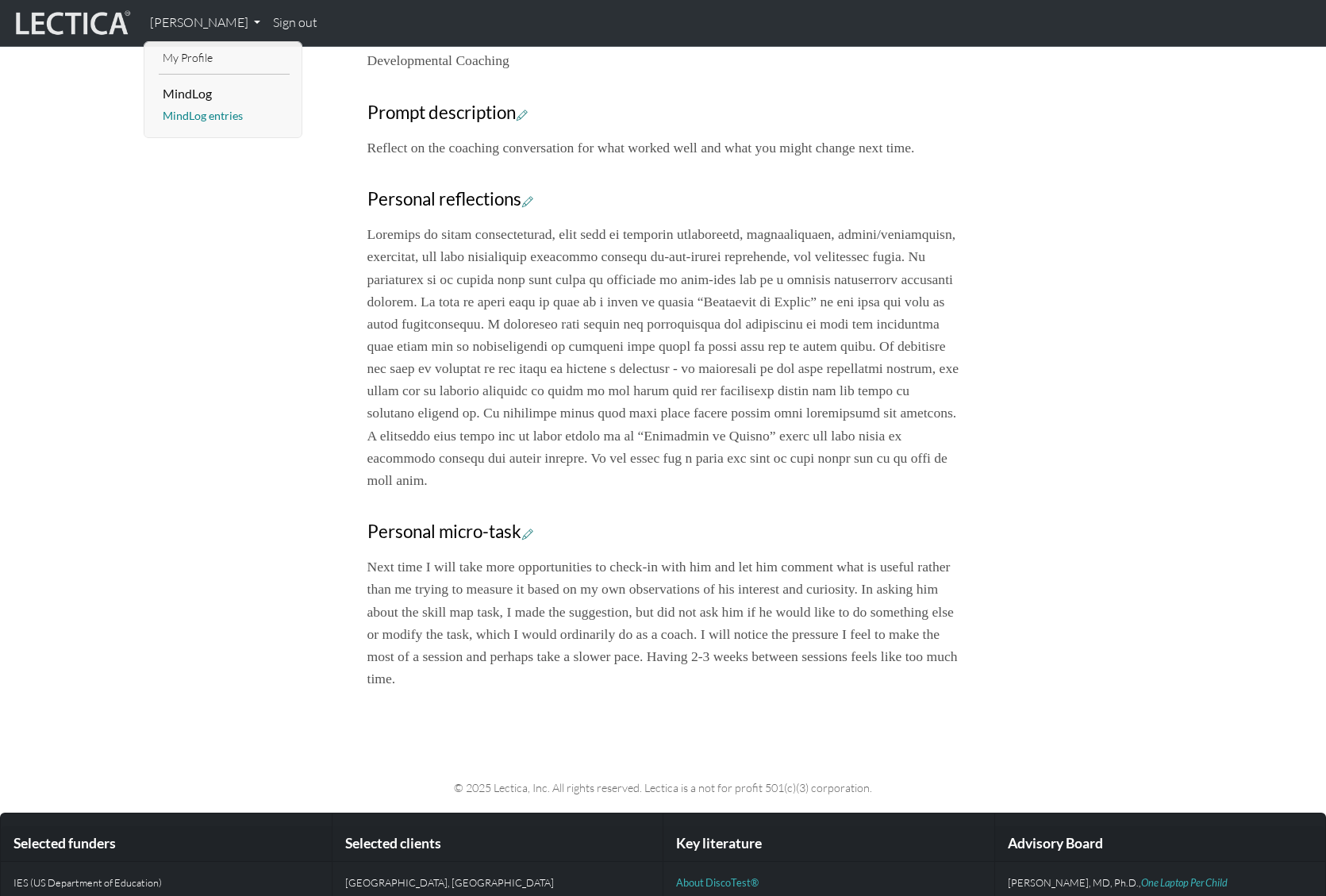
click at [198, 118] on link "MindLog entries" at bounding box center [224, 116] width 131 height 20
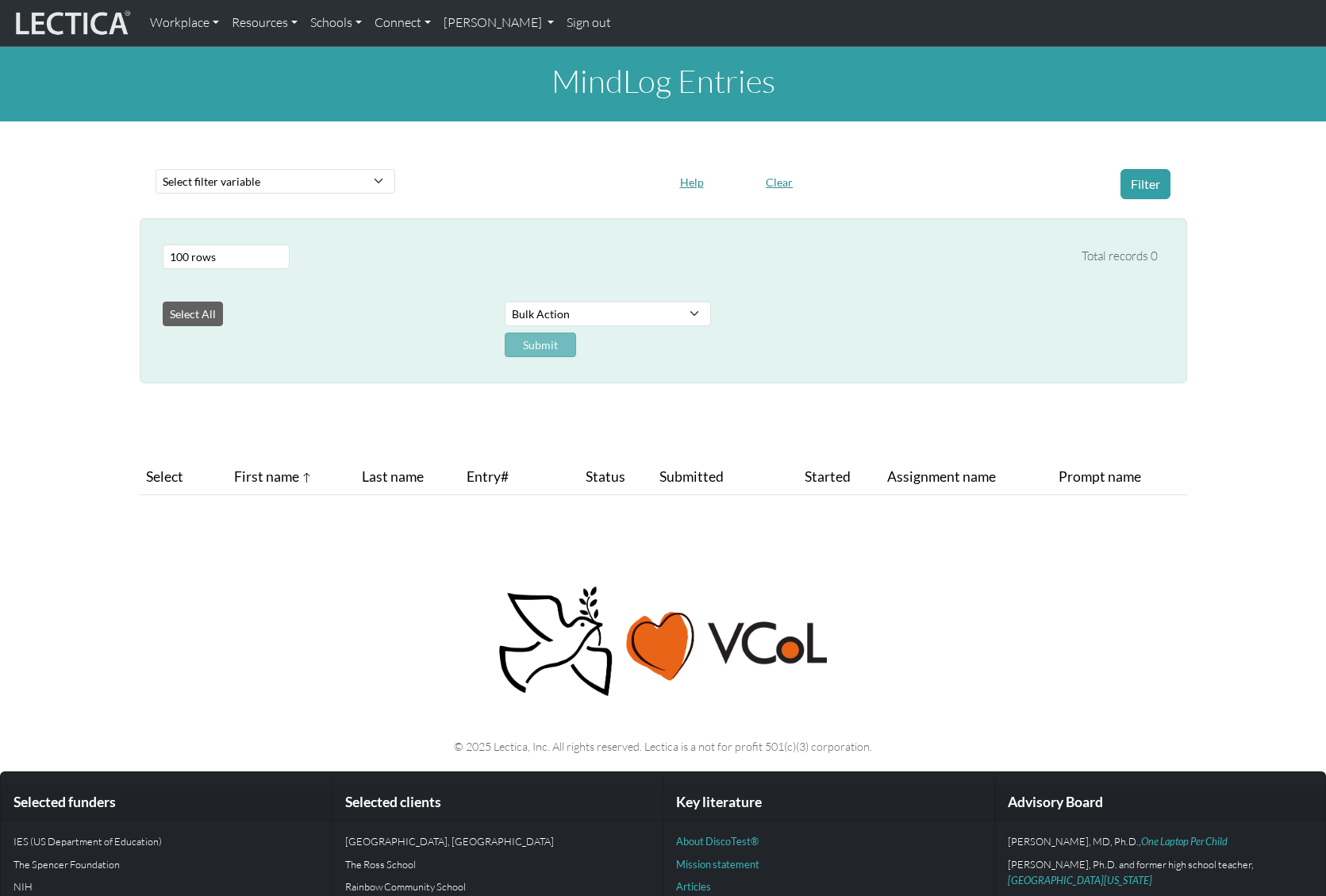
select select "100"
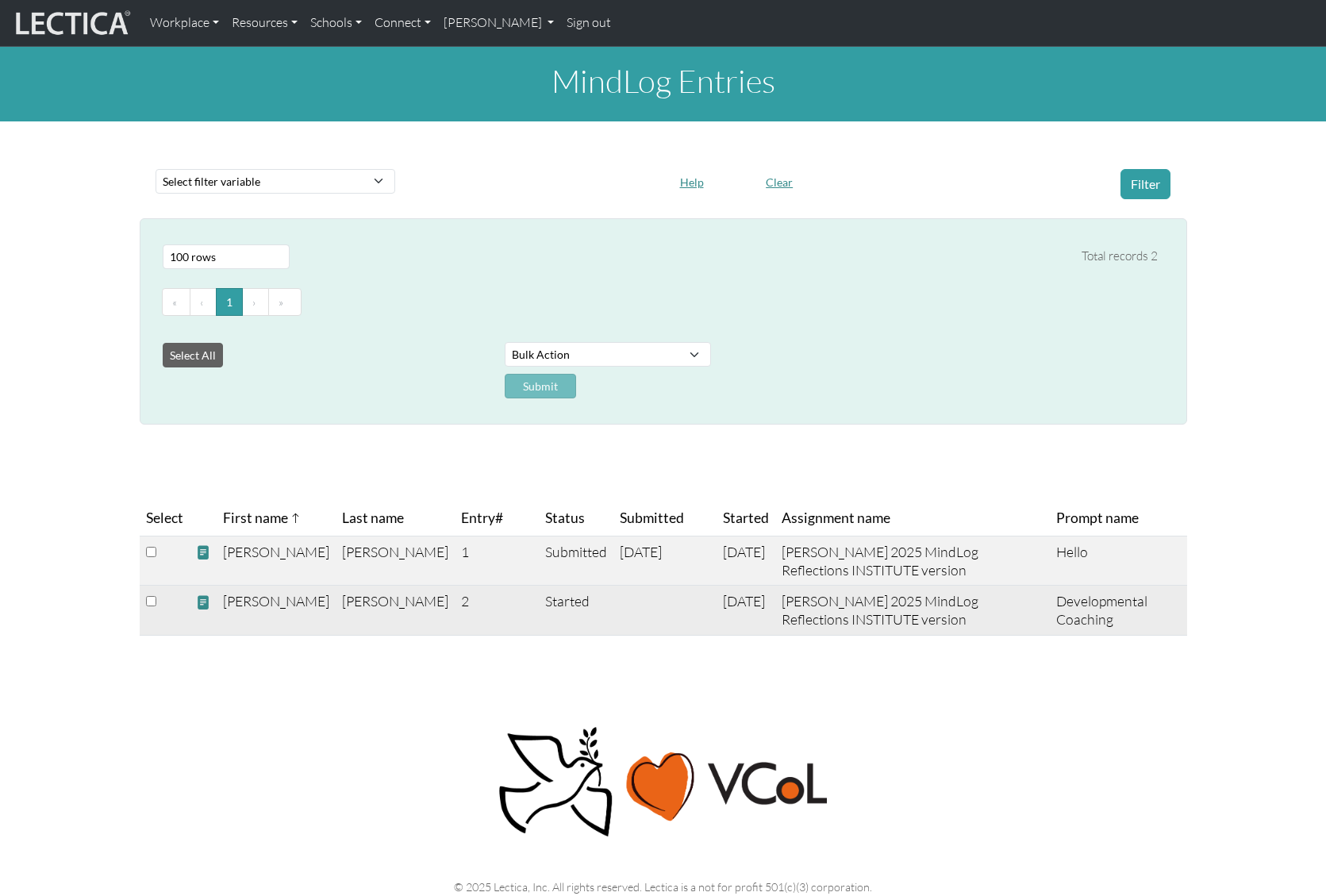
click at [205, 600] on span at bounding box center [202, 603] width 14 height 17
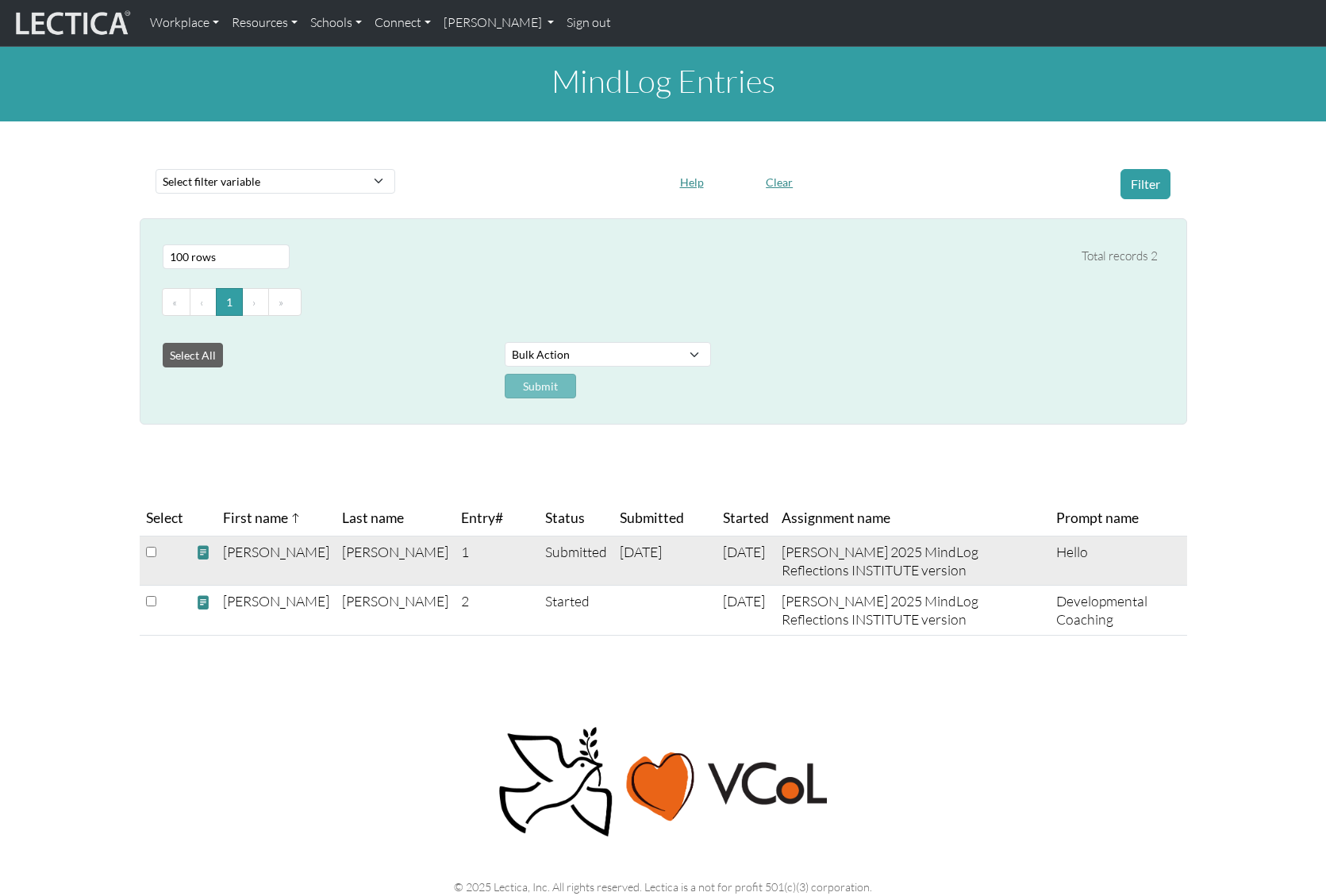
click at [204, 550] on span at bounding box center [202, 553] width 14 height 17
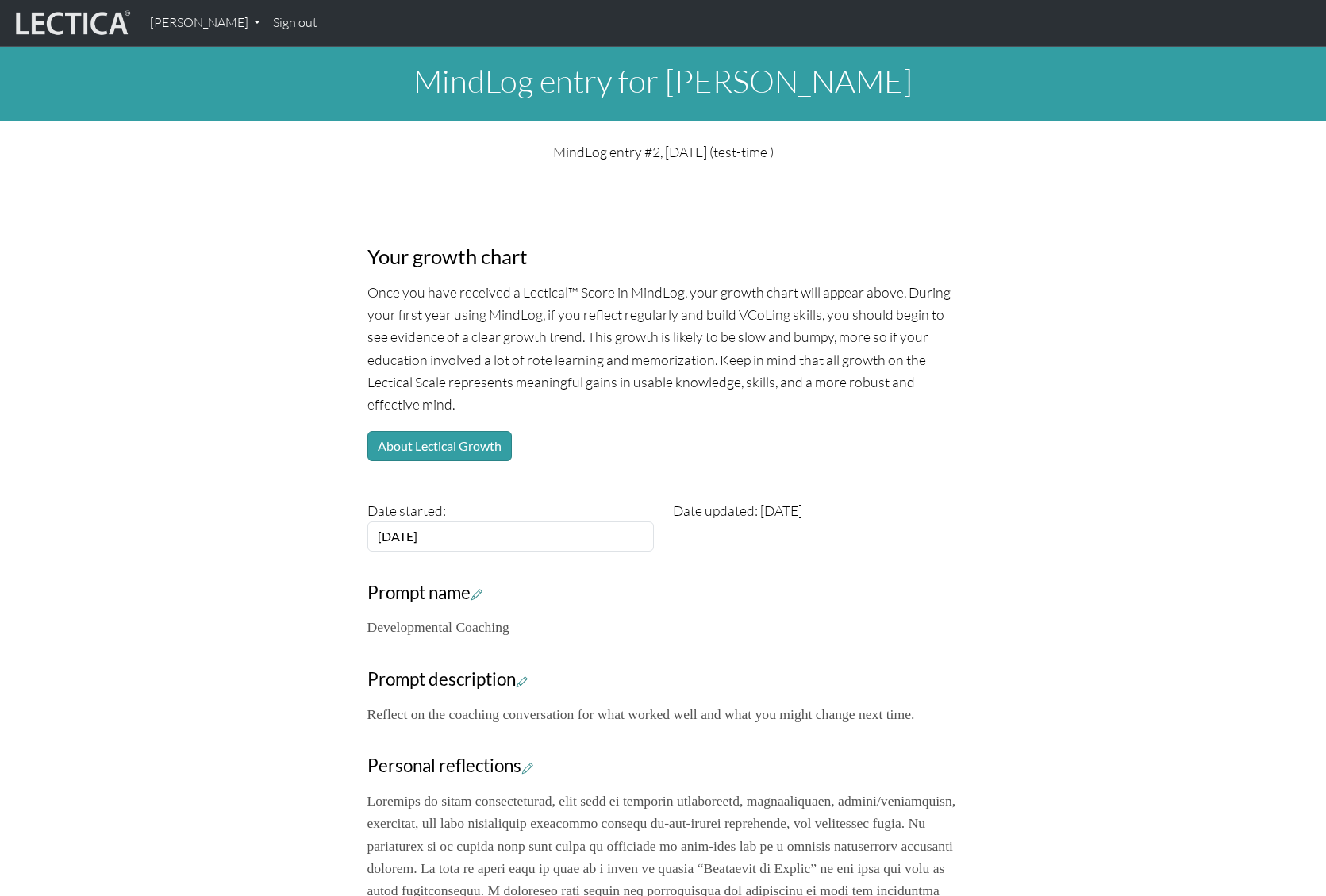
drag, startPoint x: 261, startPoint y: 296, endPoint x: 165, endPoint y: 93, distance: 224.6
click at [261, 296] on div "Your growth chart Once you have received a Lectical™ Score in MindLog, your gro…" at bounding box center [664, 722] width 1048 height 1094
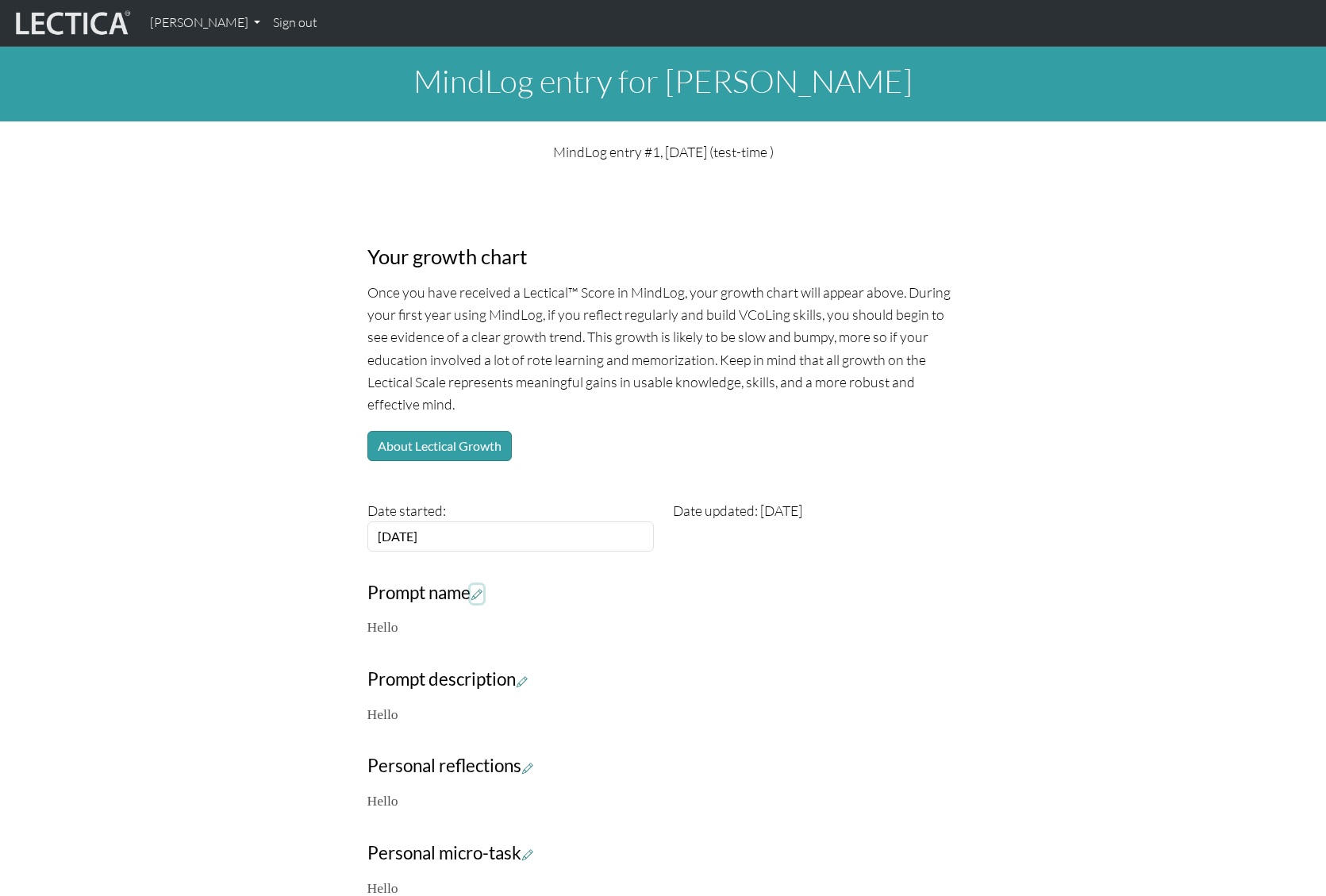
click at [482, 591] on icon at bounding box center [477, 594] width 11 height 13
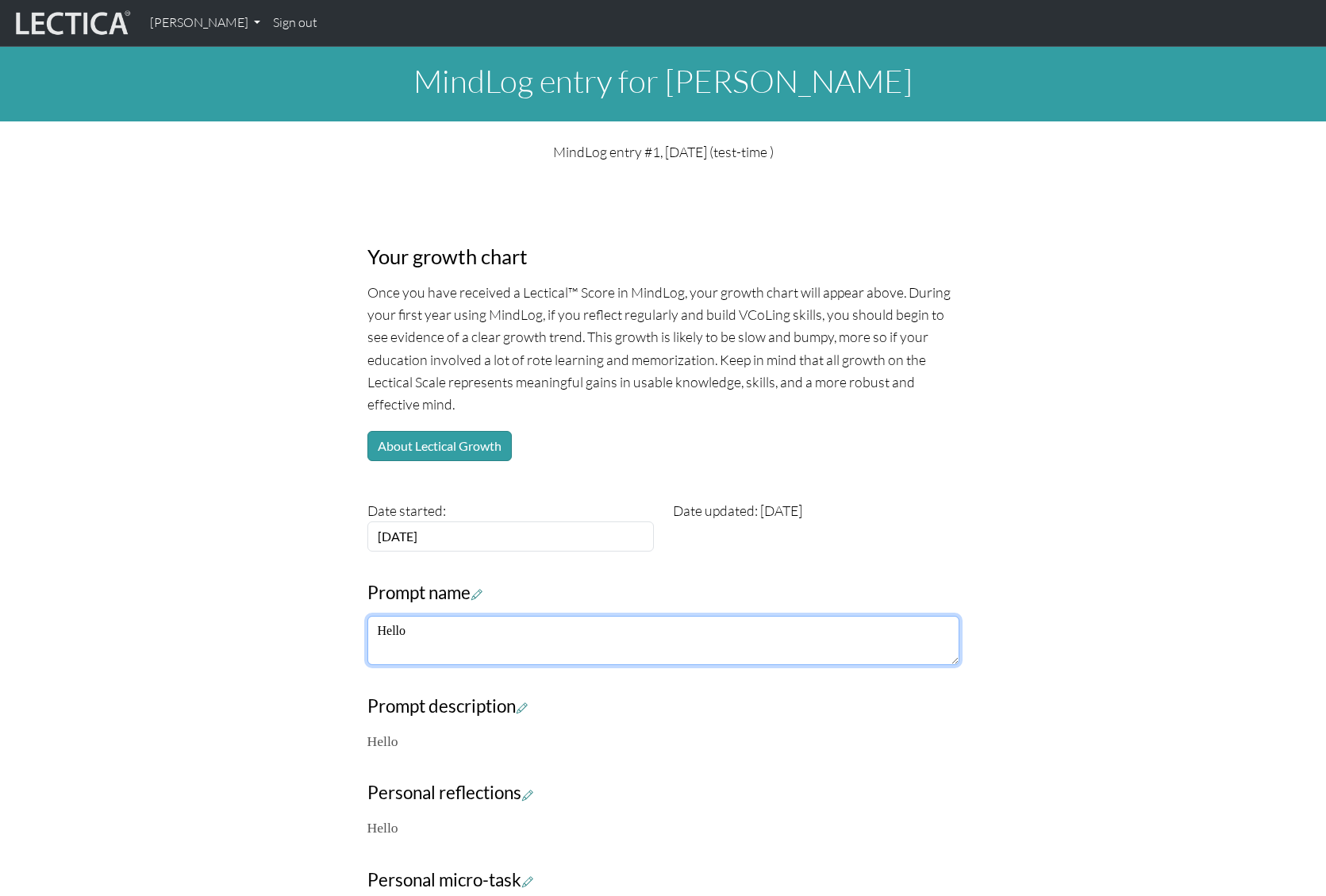
click at [415, 642] on textarea "Hello" at bounding box center [663, 640] width 592 height 49
type textarea "Hello"
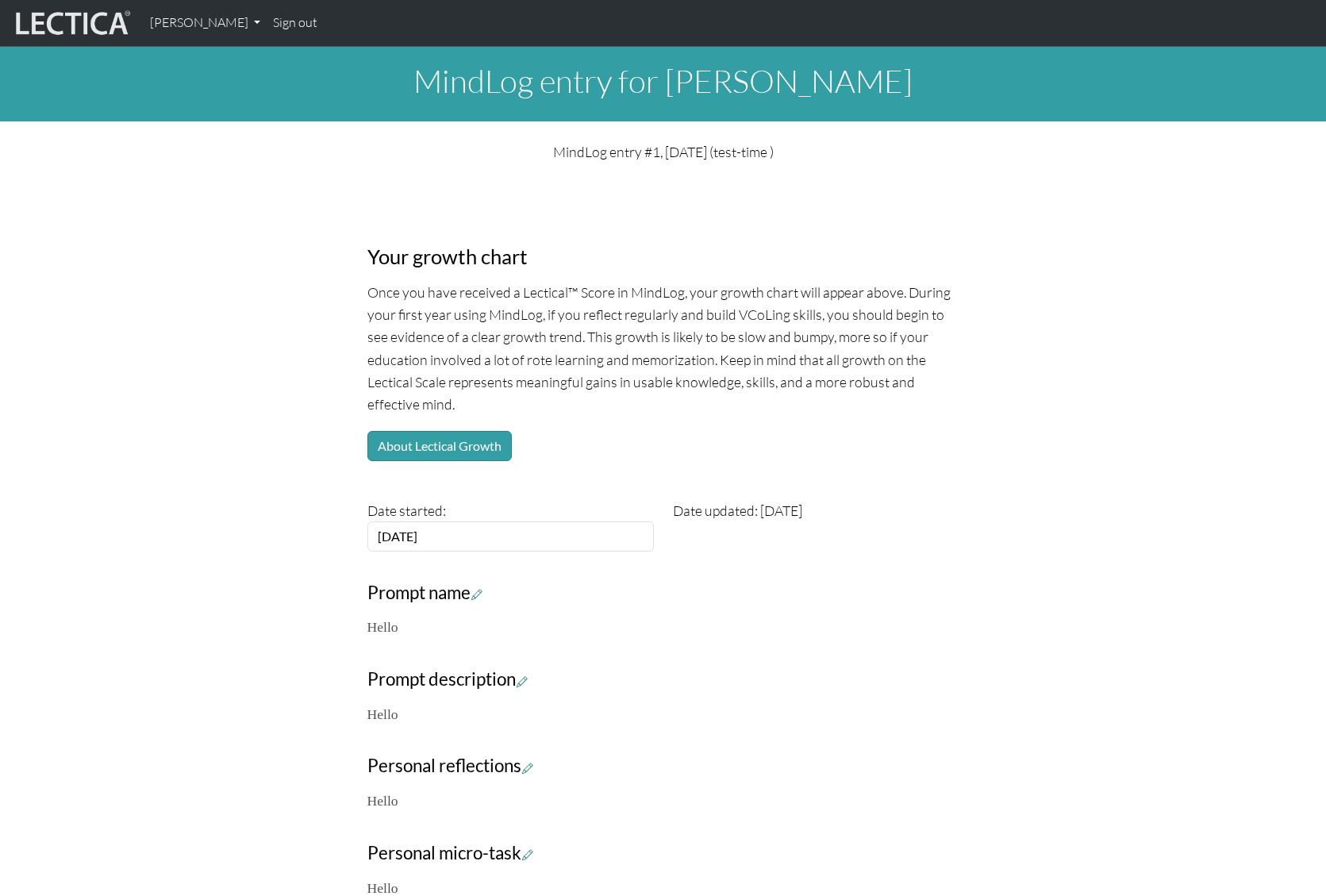
click at [341, 615] on div "Your growth chart Once you have received a Lectical™ Score in MindLog, your gro…" at bounding box center [664, 544] width 1048 height 737
click at [396, 627] on p "Hello" at bounding box center [663, 627] width 592 height 22
click at [412, 628] on p "Hello" at bounding box center [663, 627] width 592 height 22
click at [482, 595] on icon at bounding box center [477, 594] width 11 height 13
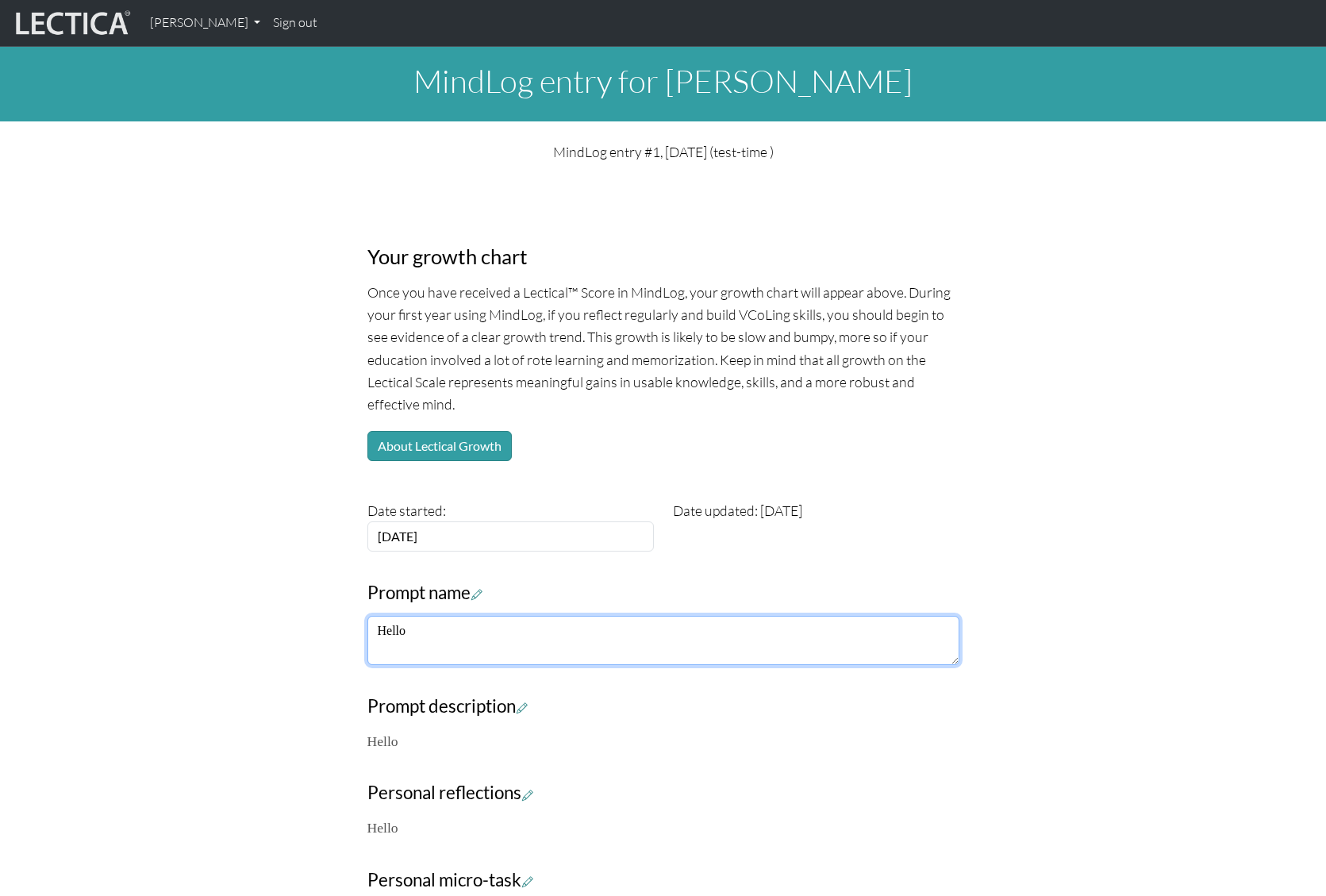
click at [421, 633] on textarea "Hello" at bounding box center [663, 640] width 592 height 49
type textarea "Hello this is a test"
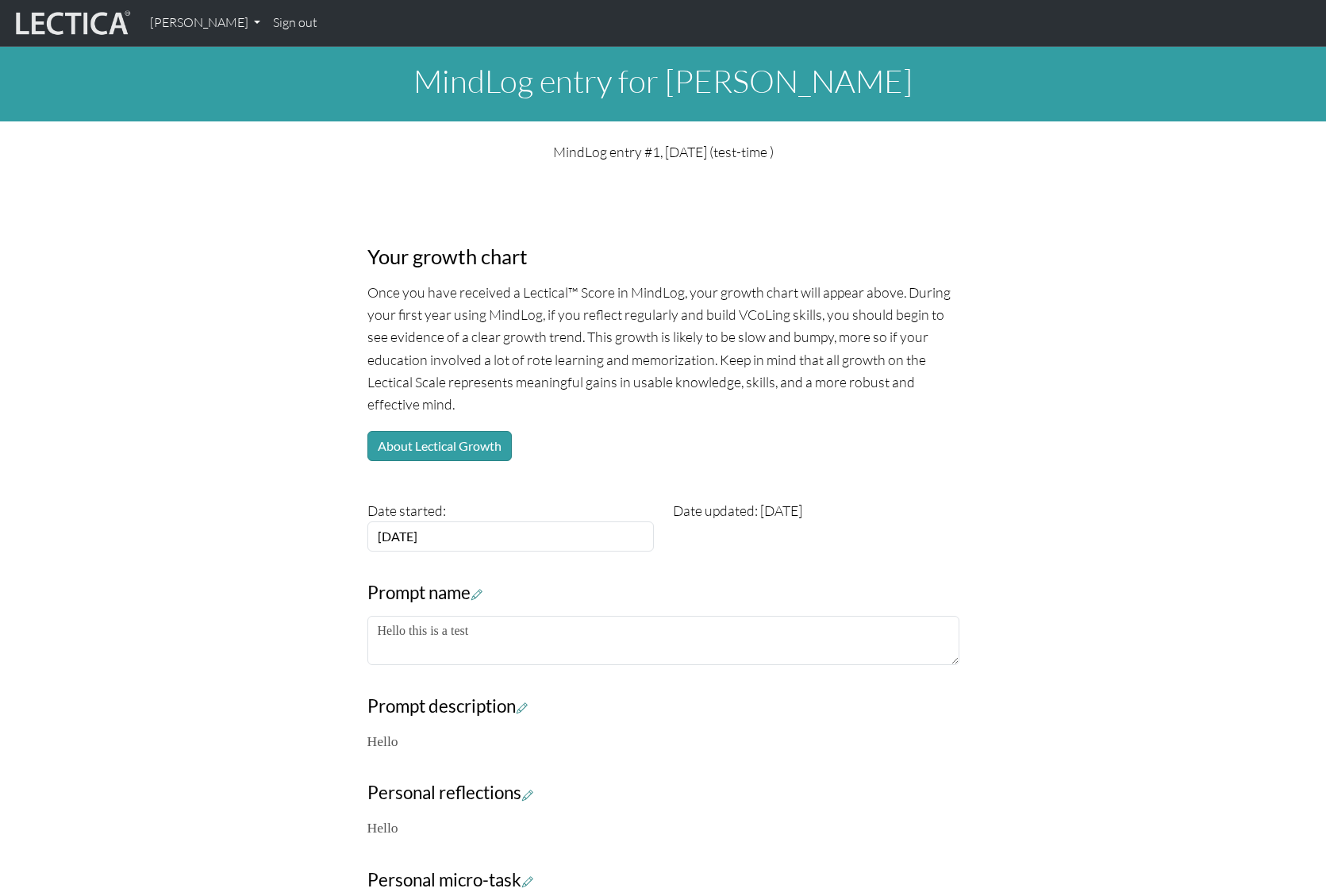
click at [254, 484] on div "Your growth chart Once you have received a Lectical™ Score in MindLog, your gro…" at bounding box center [664, 557] width 1048 height 764
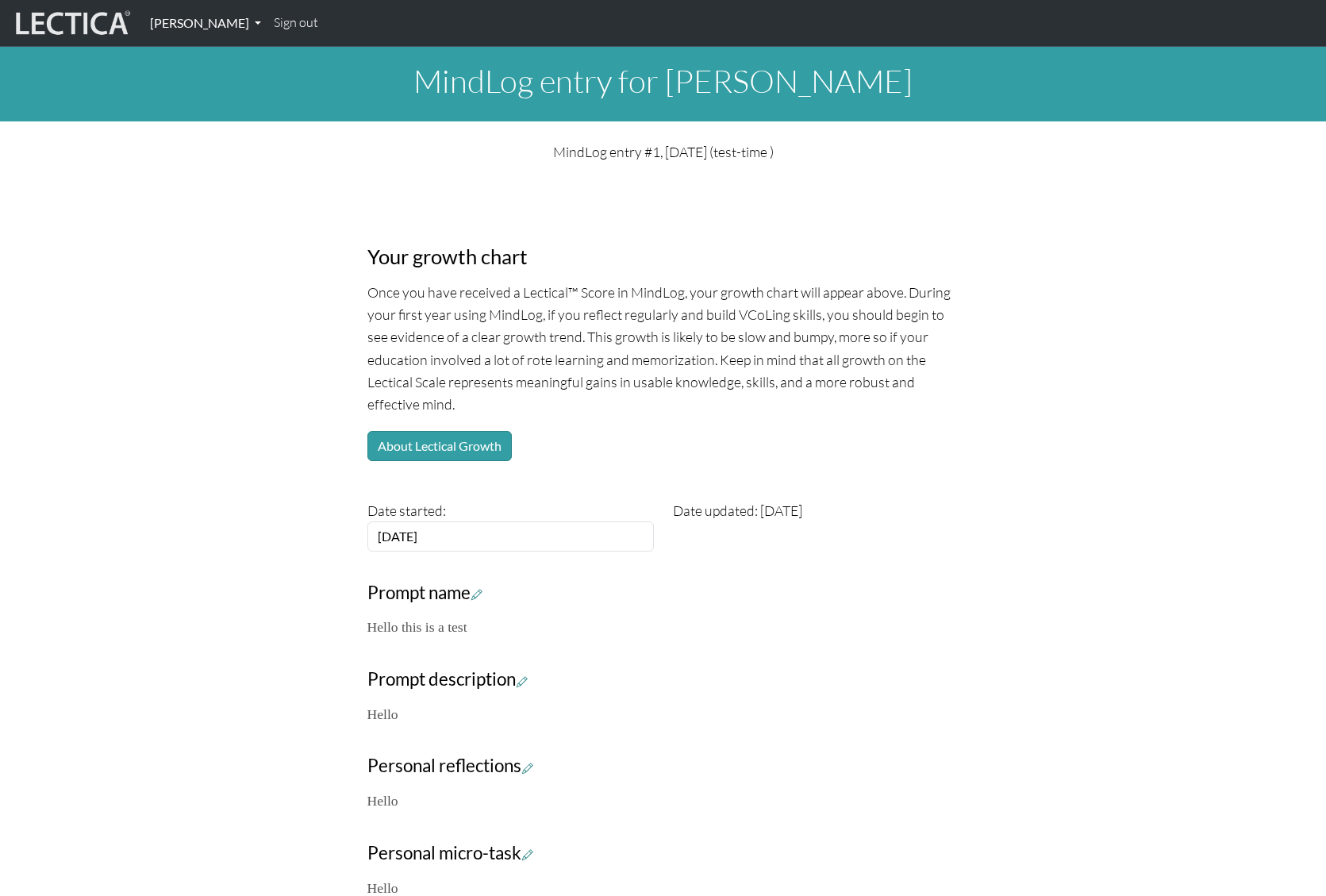
click at [195, 20] on link "[PERSON_NAME]" at bounding box center [205, 23] width 124 height 34
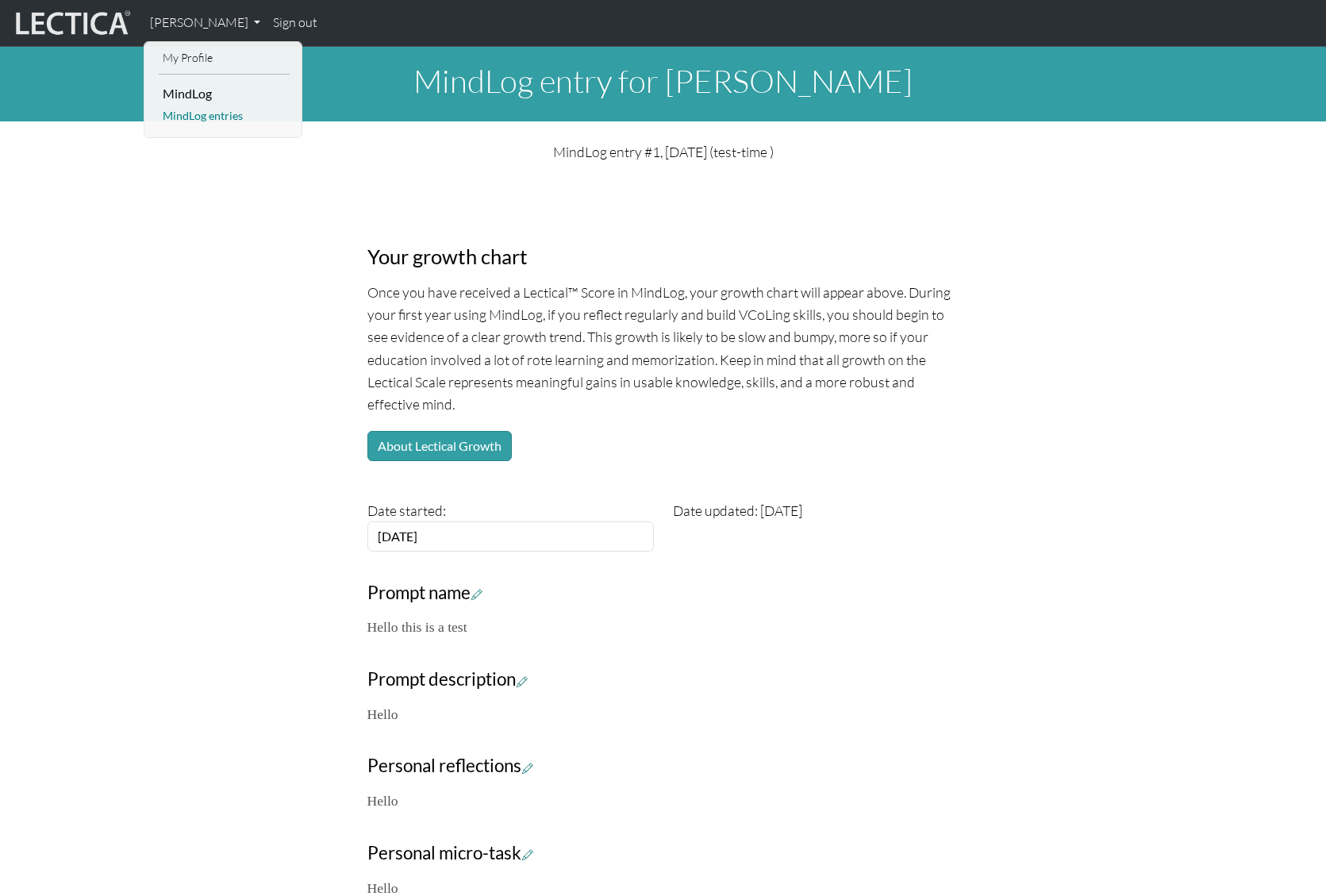
click at [189, 111] on link "MindLog entries" at bounding box center [224, 116] width 131 height 20
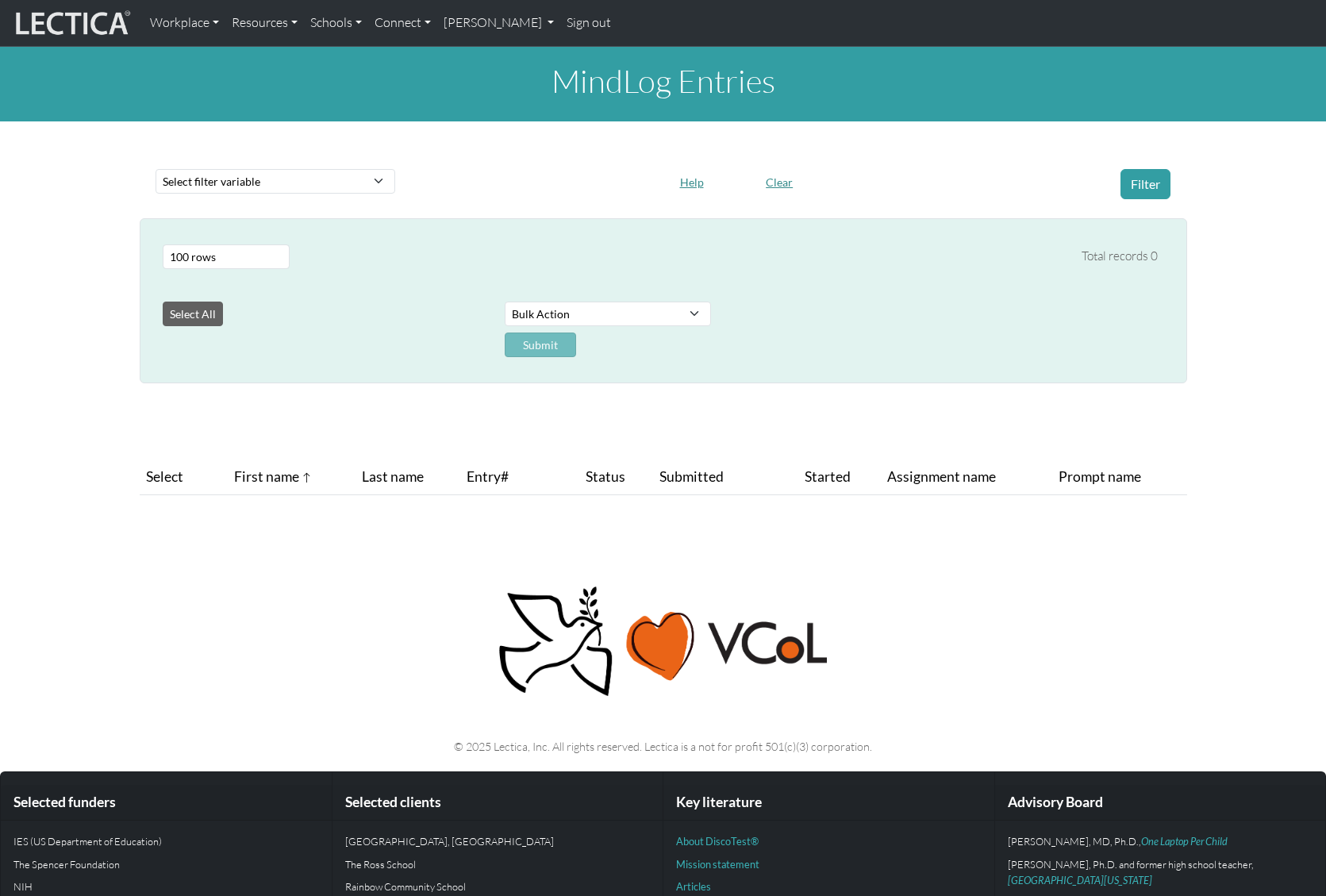
select select "100"
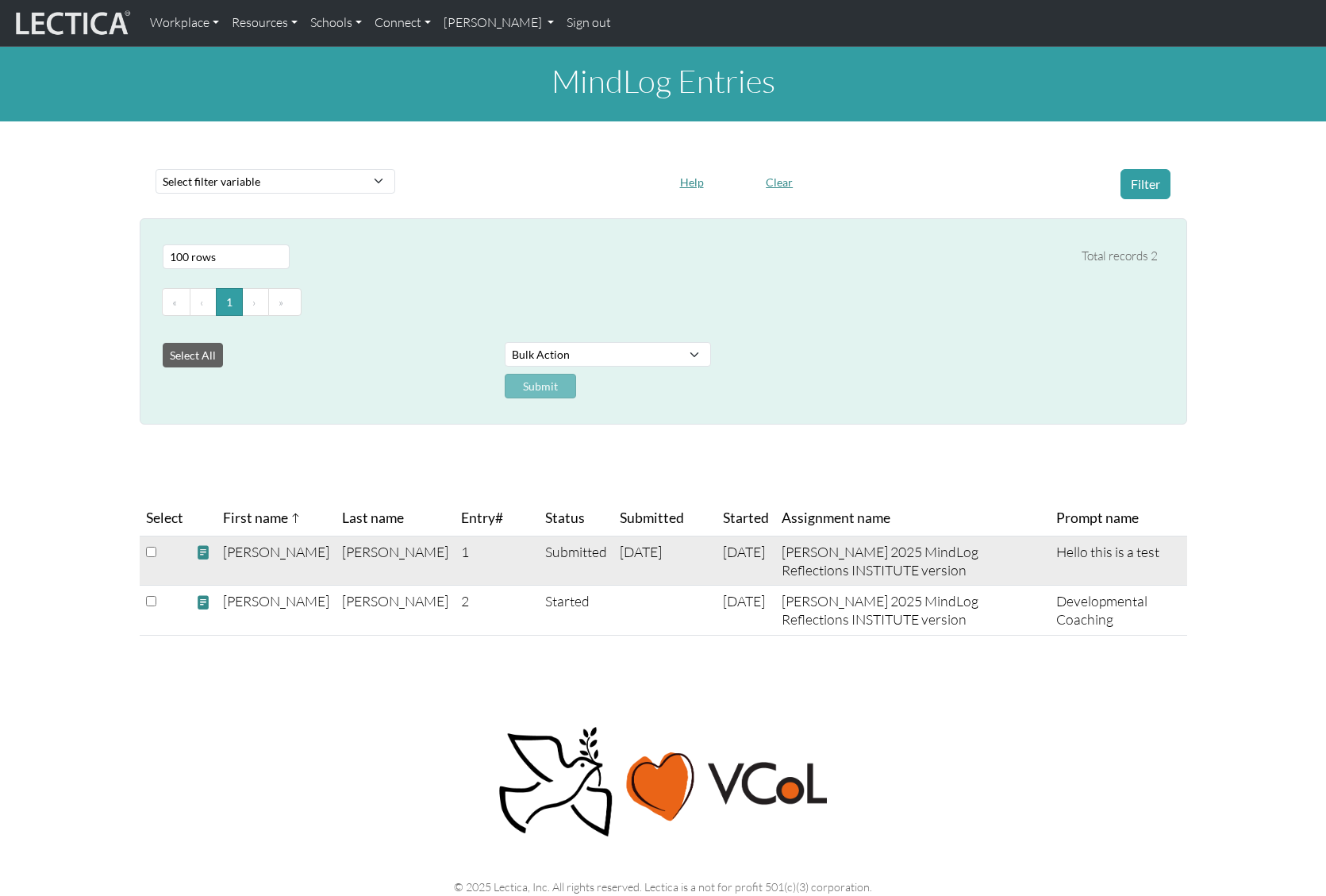
click at [717, 544] on td "[DATE]" at bounding box center [746, 561] width 59 height 50
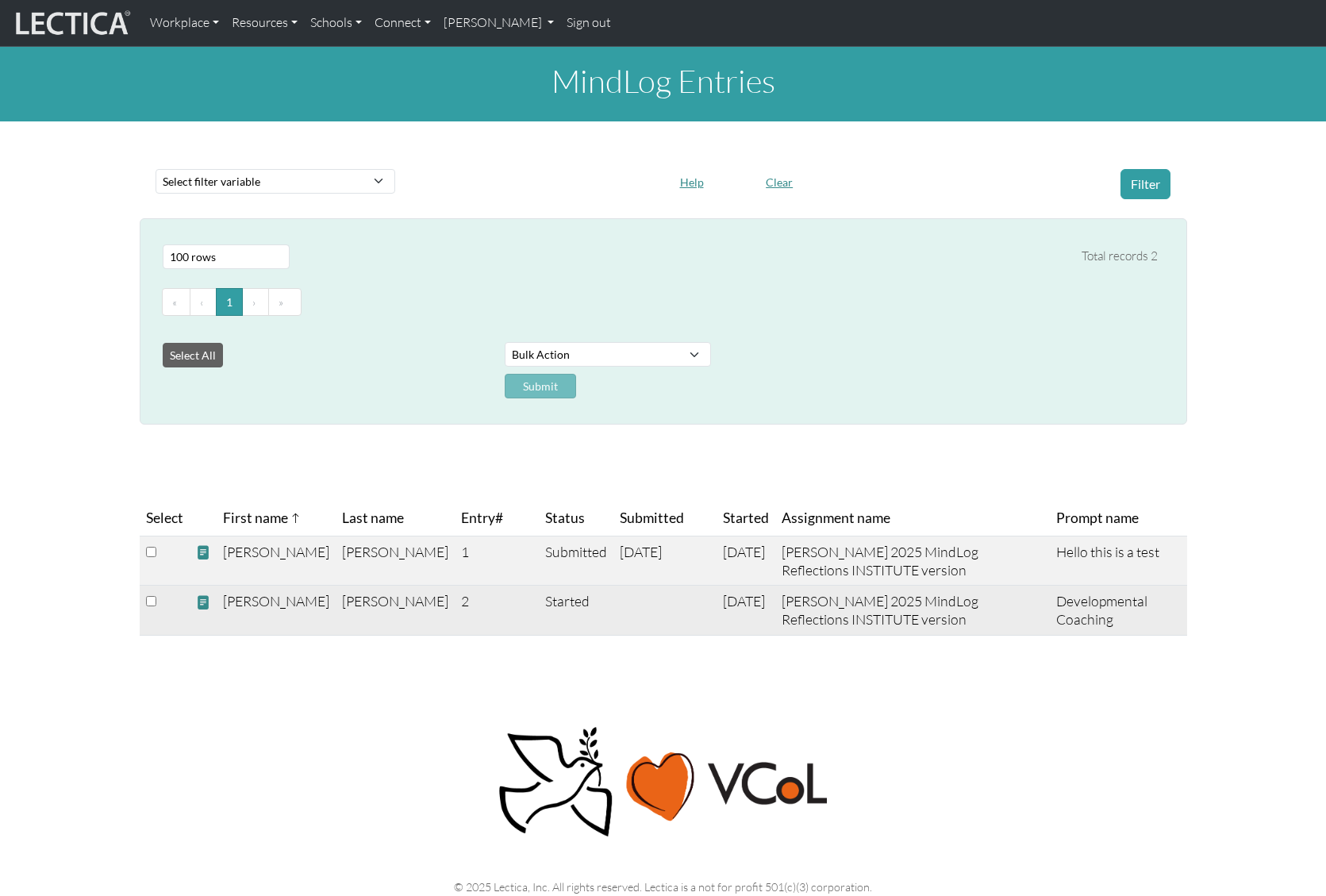
click at [717, 598] on td "[DATE]" at bounding box center [746, 611] width 59 height 50
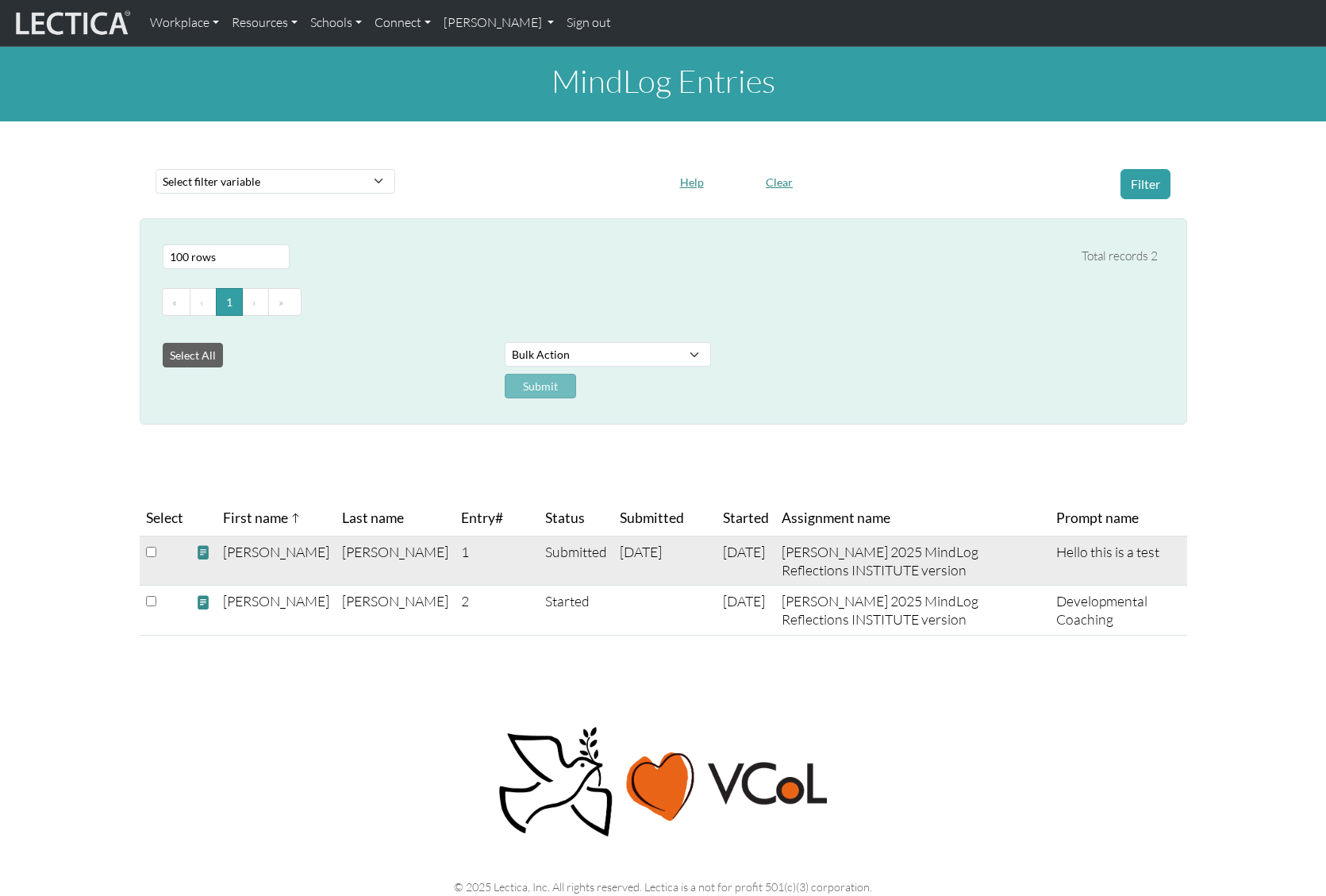
click at [204, 548] on span at bounding box center [202, 553] width 14 height 17
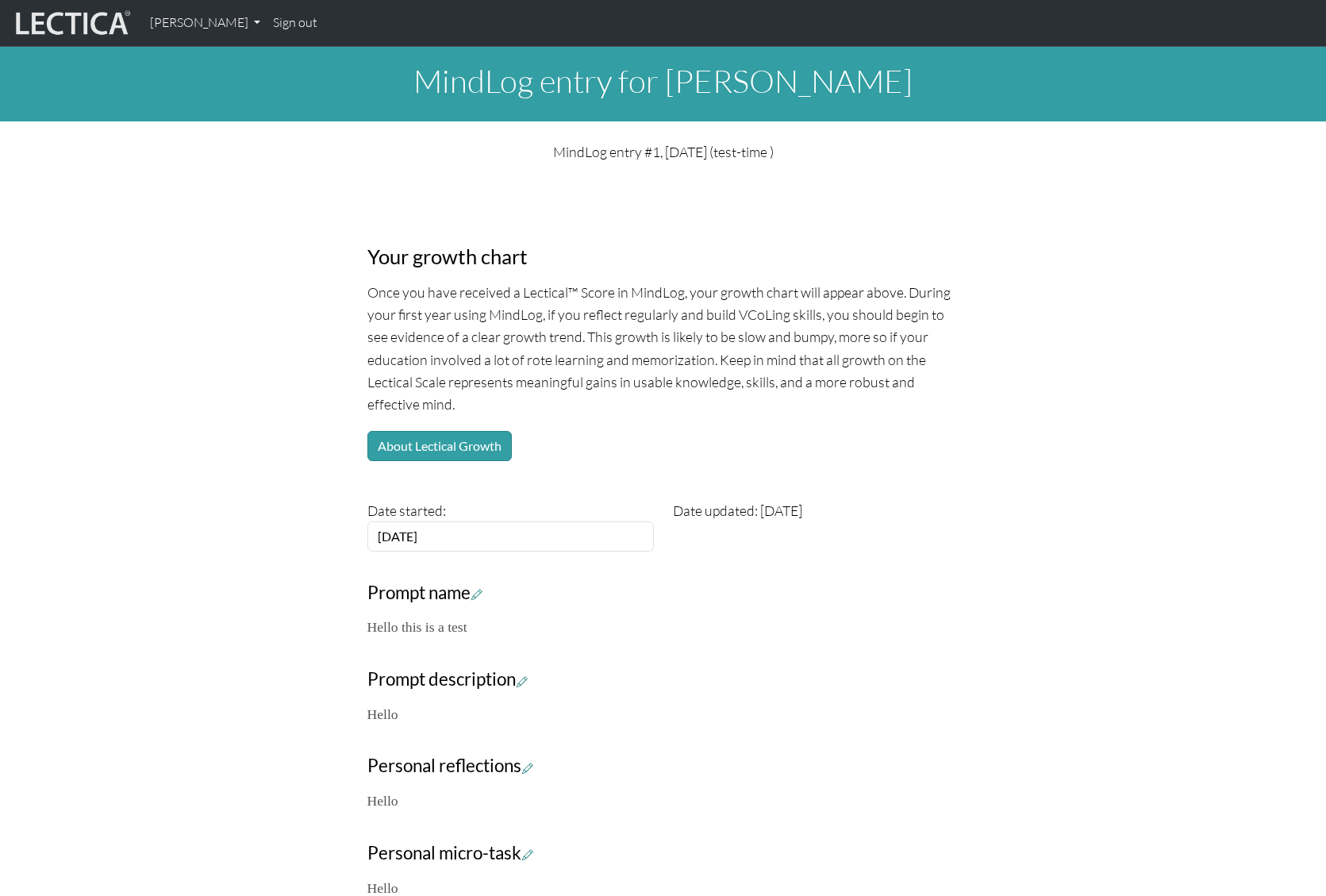
click at [246, 338] on div "Your growth chart Once you have received a Lectical™ Score in MindLog, your gro…" at bounding box center [664, 544] width 1048 height 737
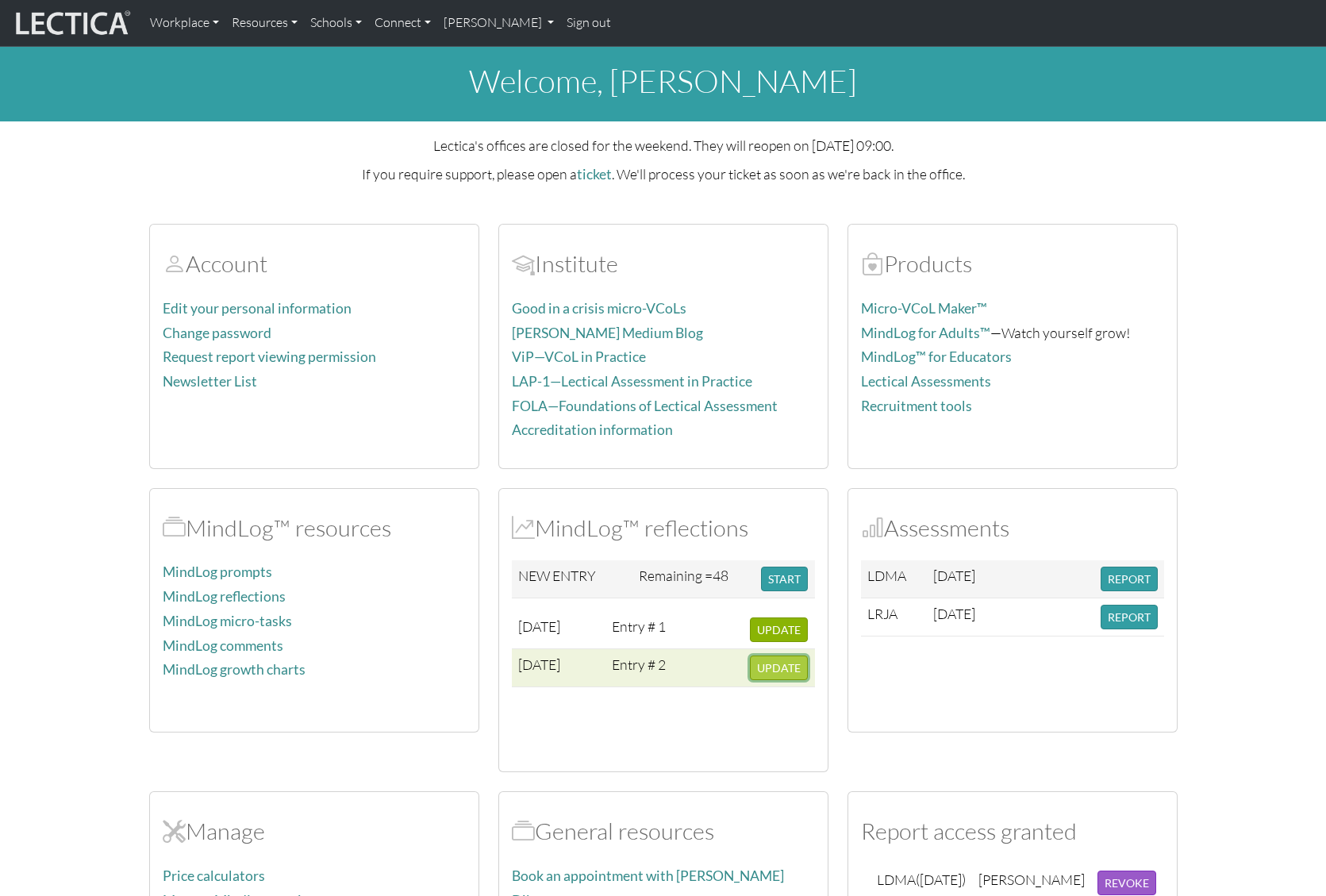
click at [781, 675] on button "UPDATE" at bounding box center [779, 668] width 58 height 24
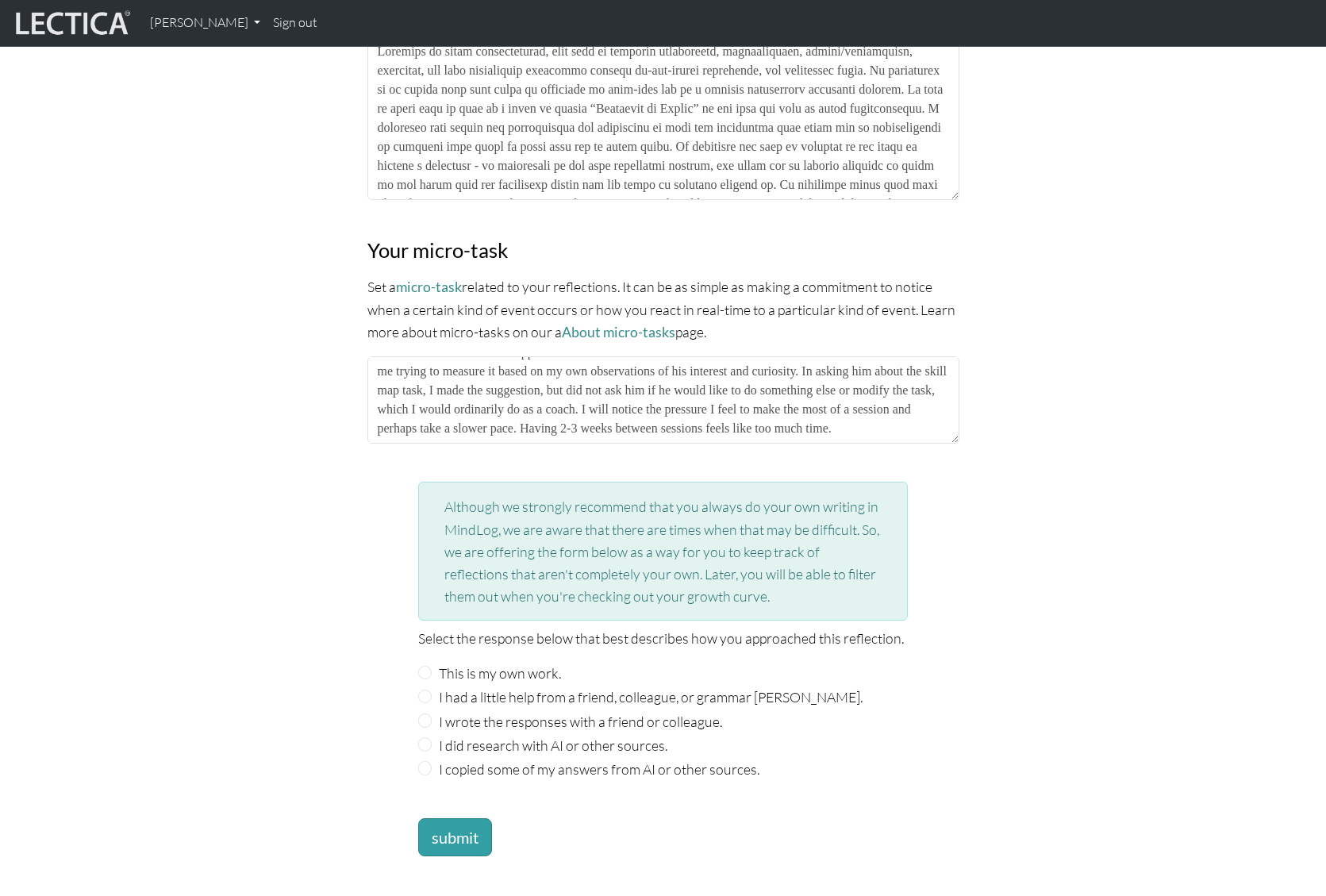
scroll to position [38, 0]
click at [434, 668] on div "This is my own work." at bounding box center [664, 673] width 490 height 22
click at [428, 667] on input "This is my own work." at bounding box center [425, 672] width 14 height 14
radio input "true"
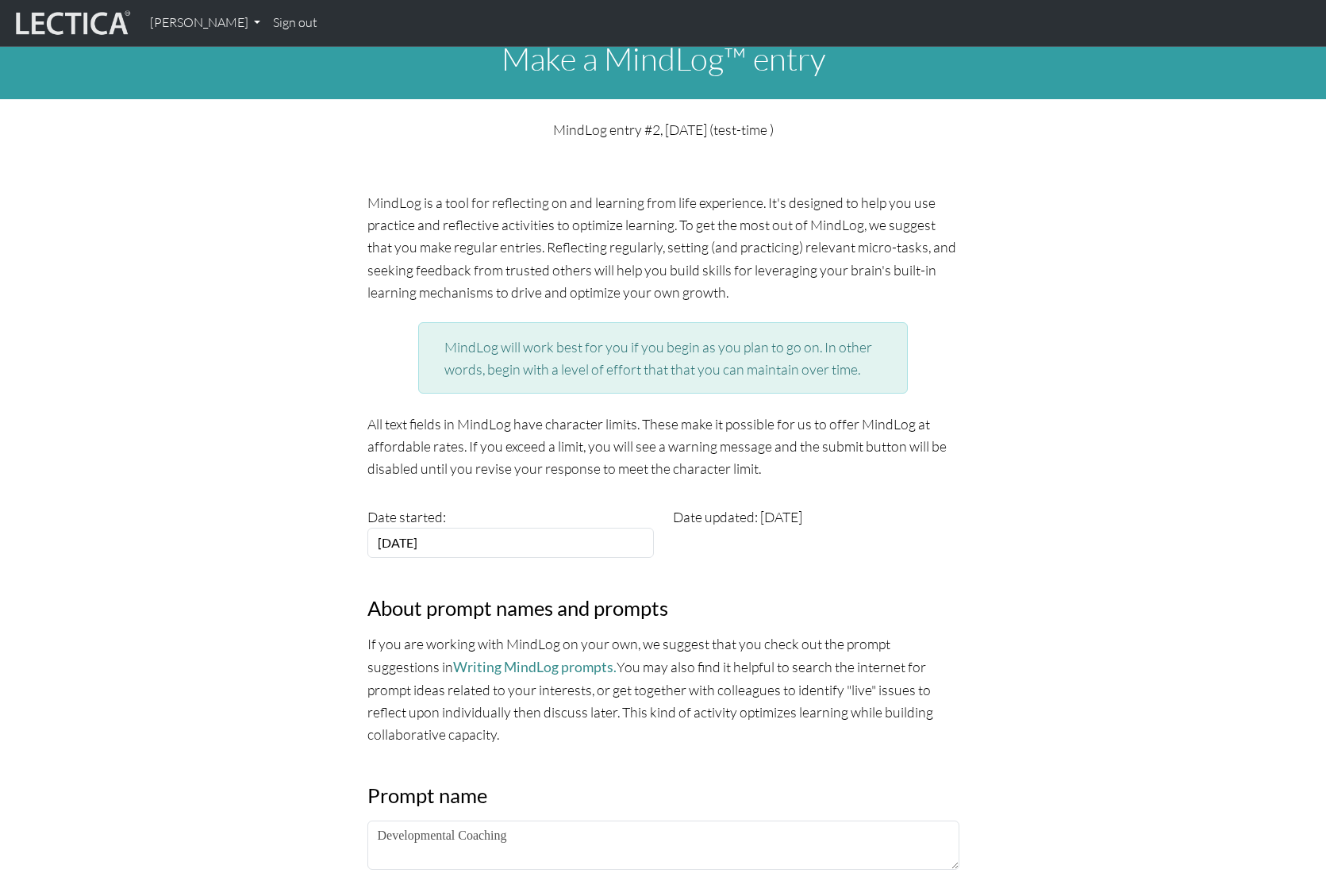
scroll to position [0, 0]
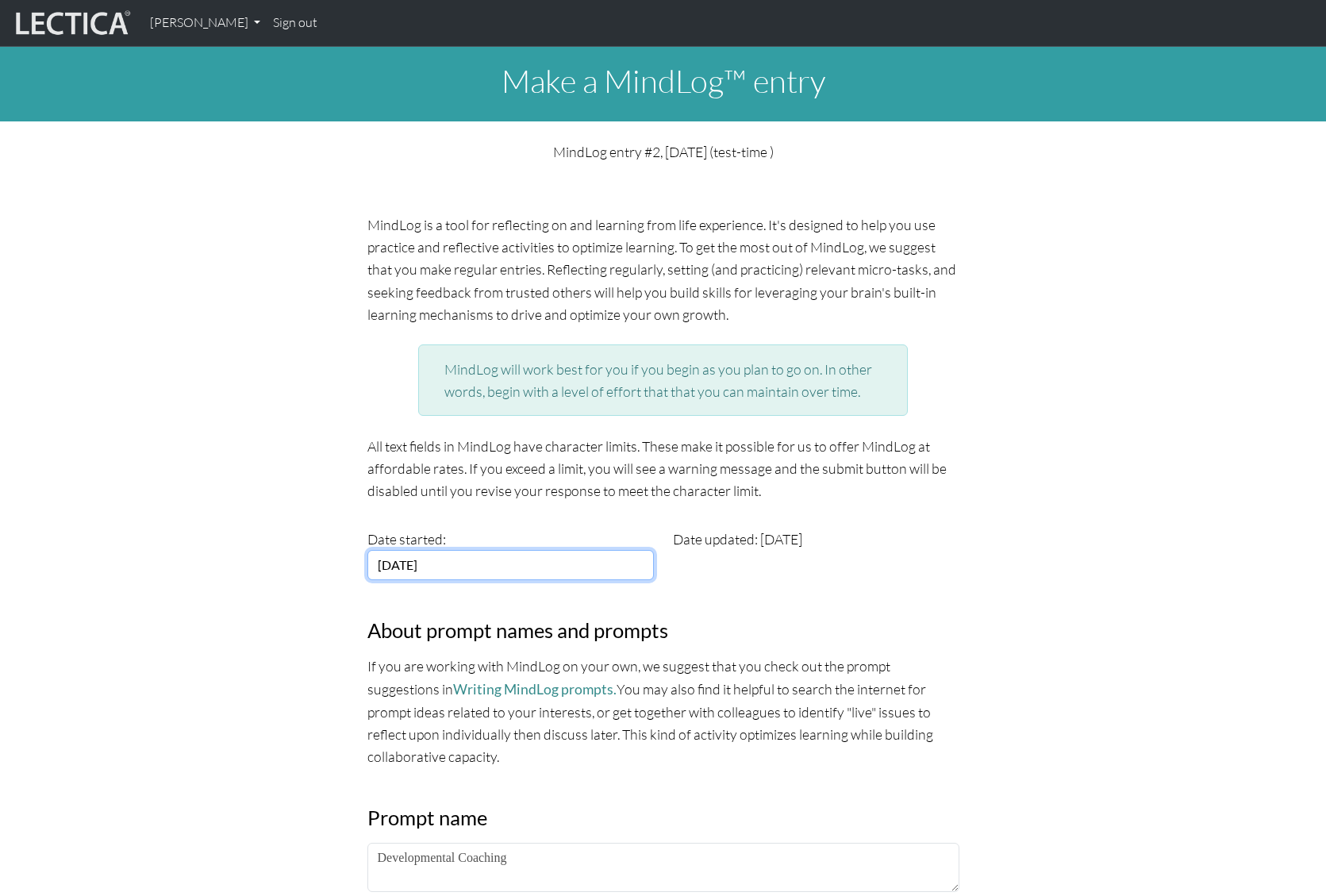
click at [432, 576] on input "2025-08-07" at bounding box center [510, 565] width 286 height 30
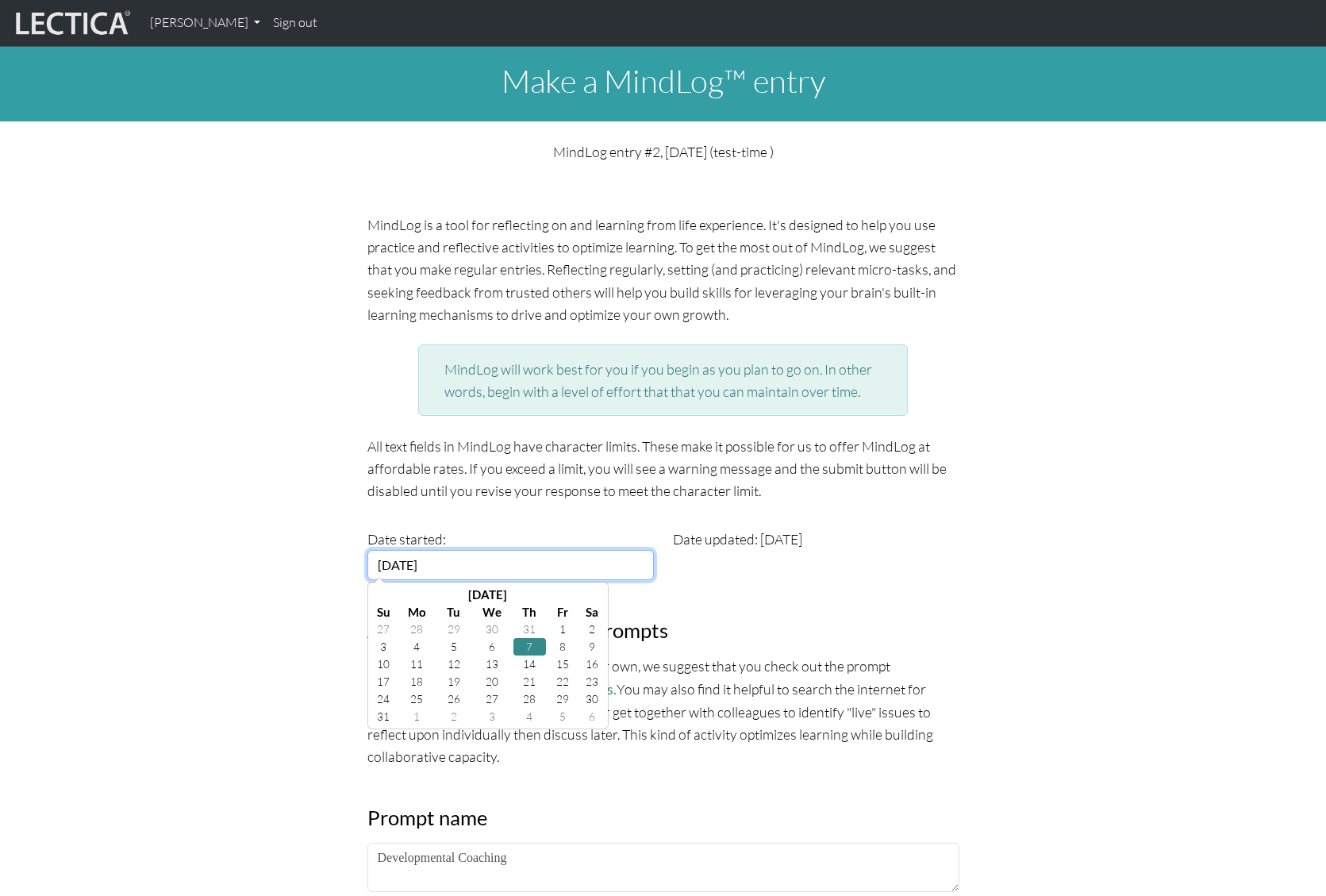
click at [435, 570] on input "2025-08-07" at bounding box center [510, 565] width 286 height 30
click at [468, 560] on input "2025-08-07" at bounding box center [510, 565] width 286 height 30
click at [456, 716] on td "2" at bounding box center [454, 716] width 34 height 18
type input "2025-09-02"
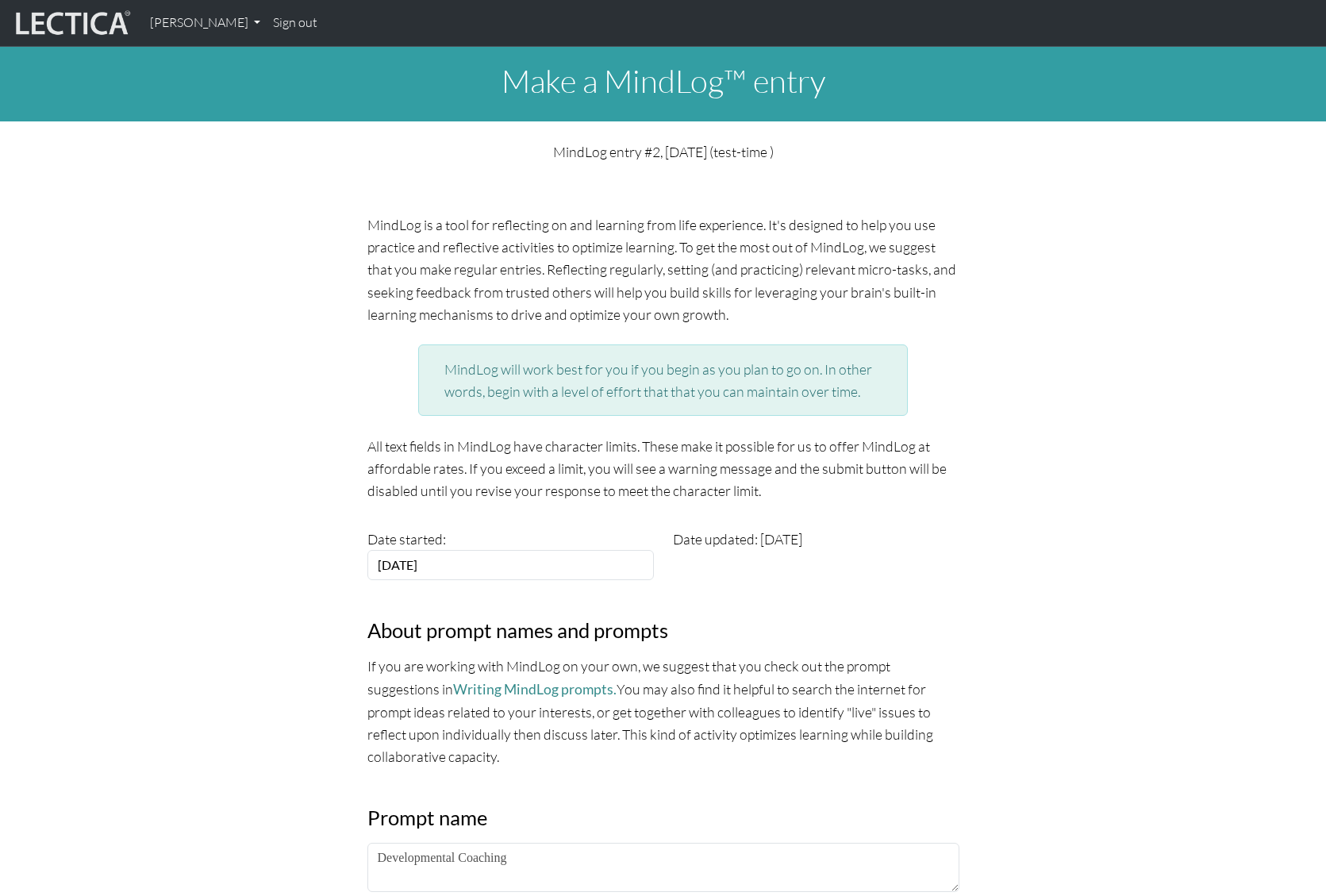
click at [770, 544] on div "Date updated: 2025-09-02" at bounding box center [817, 554] width 306 height 52
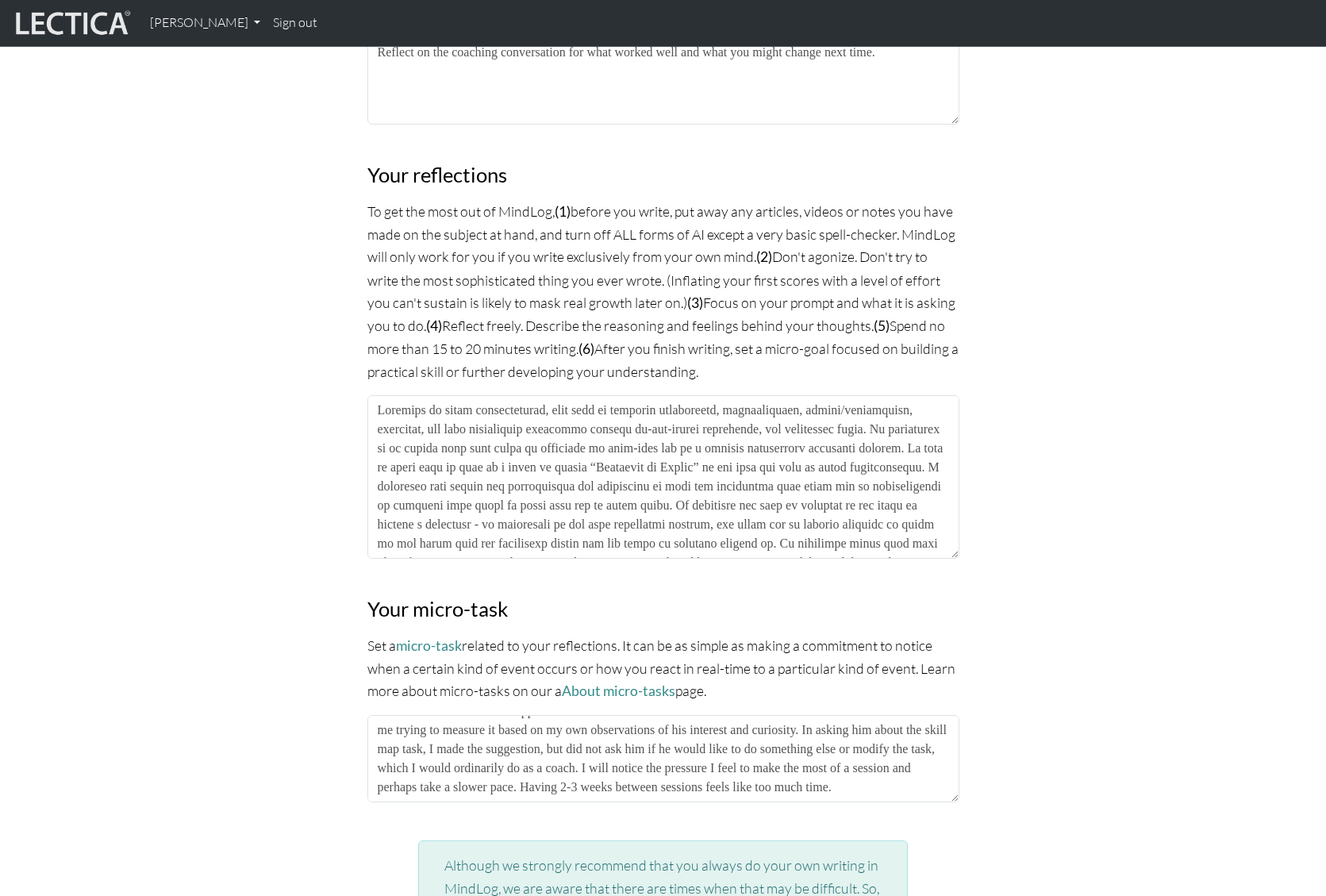
scroll to position [839, 0]
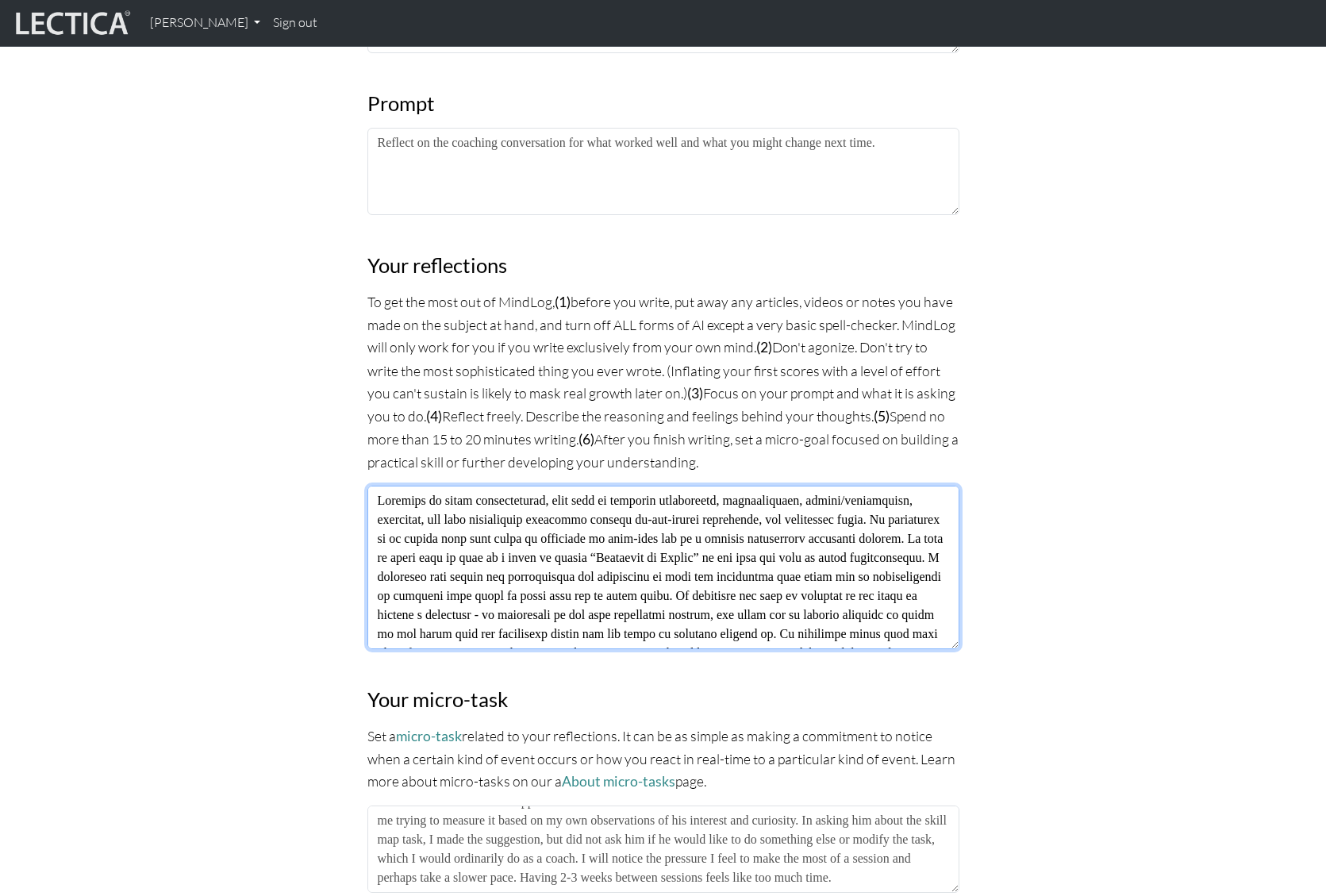
click at [428, 503] on textarea at bounding box center [663, 567] width 592 height 163
click at [557, 496] on textarea at bounding box center [663, 567] width 592 height 163
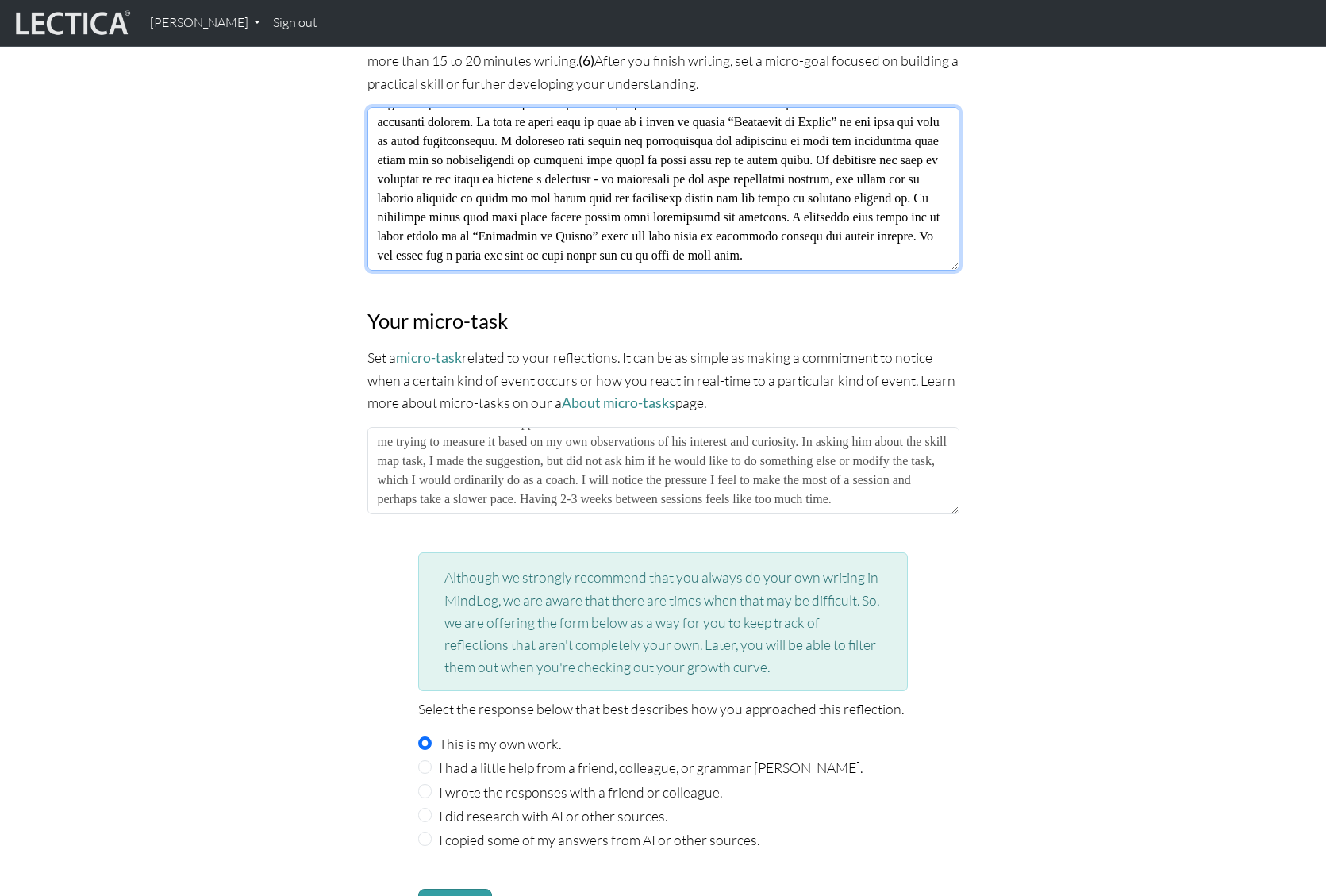
scroll to position [1578, 0]
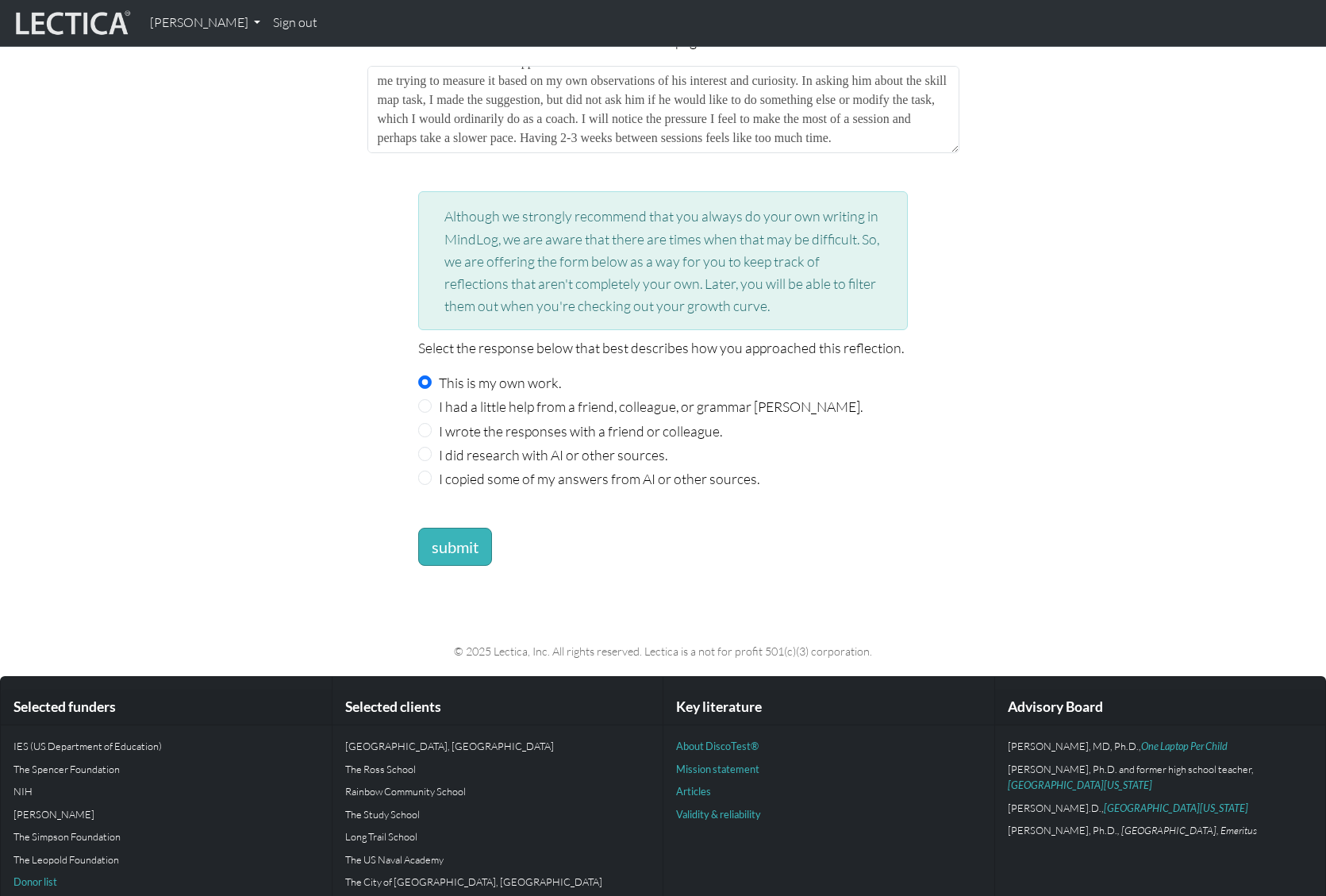
type textarea "Building on prior conversations with AH, this week we reviewed information, und…"
click at [446, 536] on button "submit" at bounding box center [455, 546] width 74 height 38
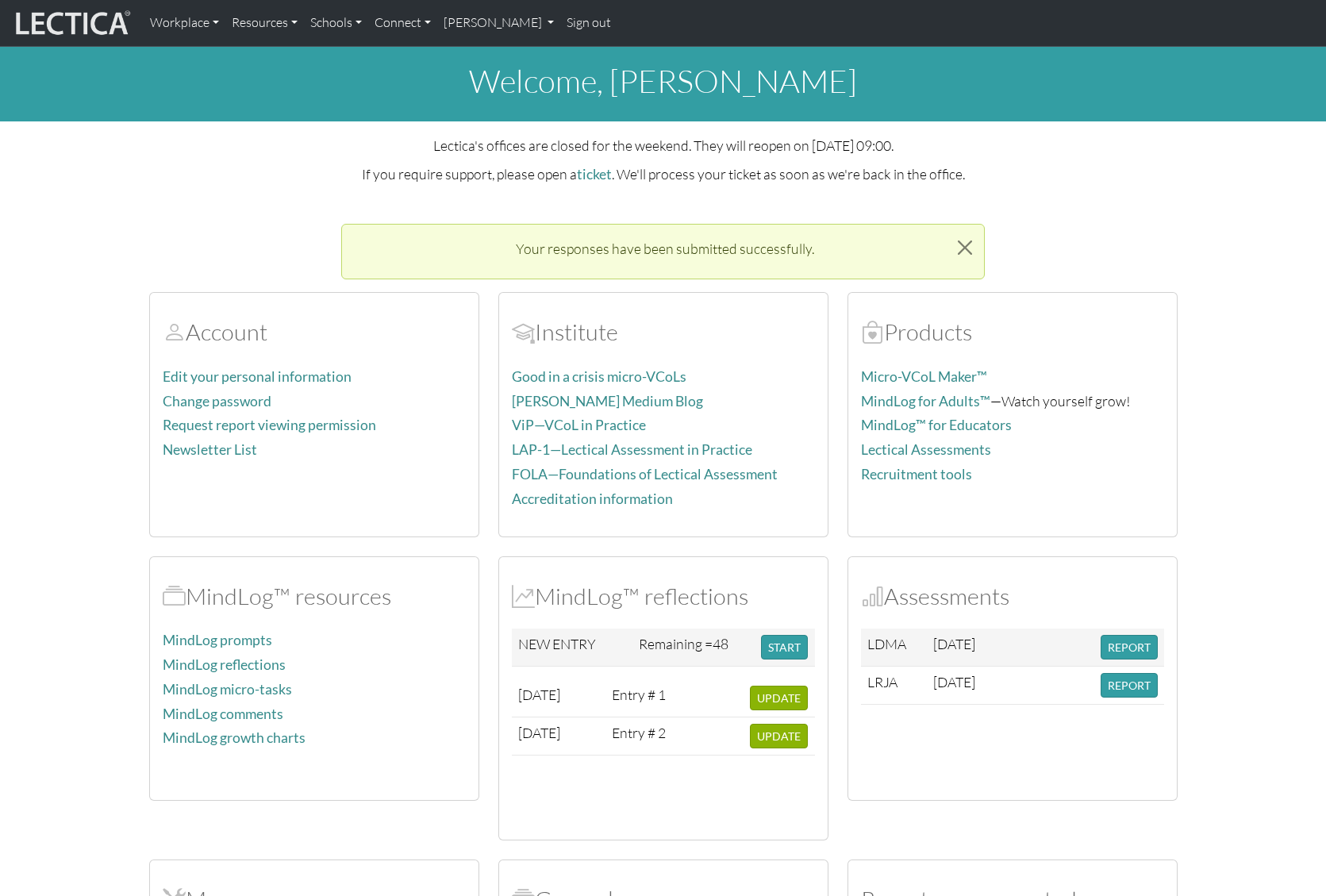
click at [771, 778] on div "2025-09-02 Entry # 1 UPDATE 2025-09-02 Entry # 2 UPDATE" at bounding box center [663, 753] width 303 height 147
click at [511, 19] on link "[PERSON_NAME]" at bounding box center [499, 23] width 124 height 34
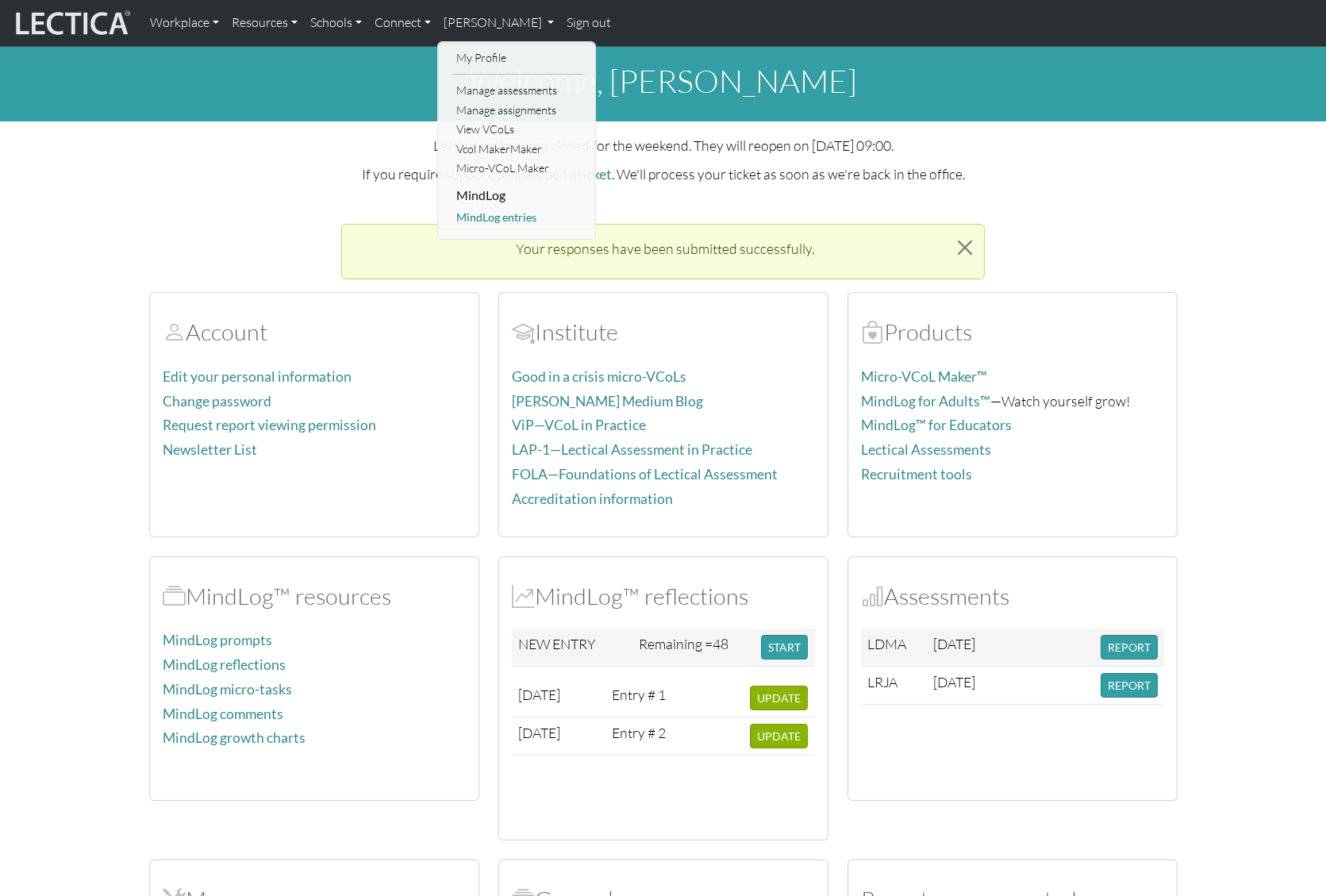
click at [503, 221] on link "MindLog entries" at bounding box center [518, 217] width 131 height 20
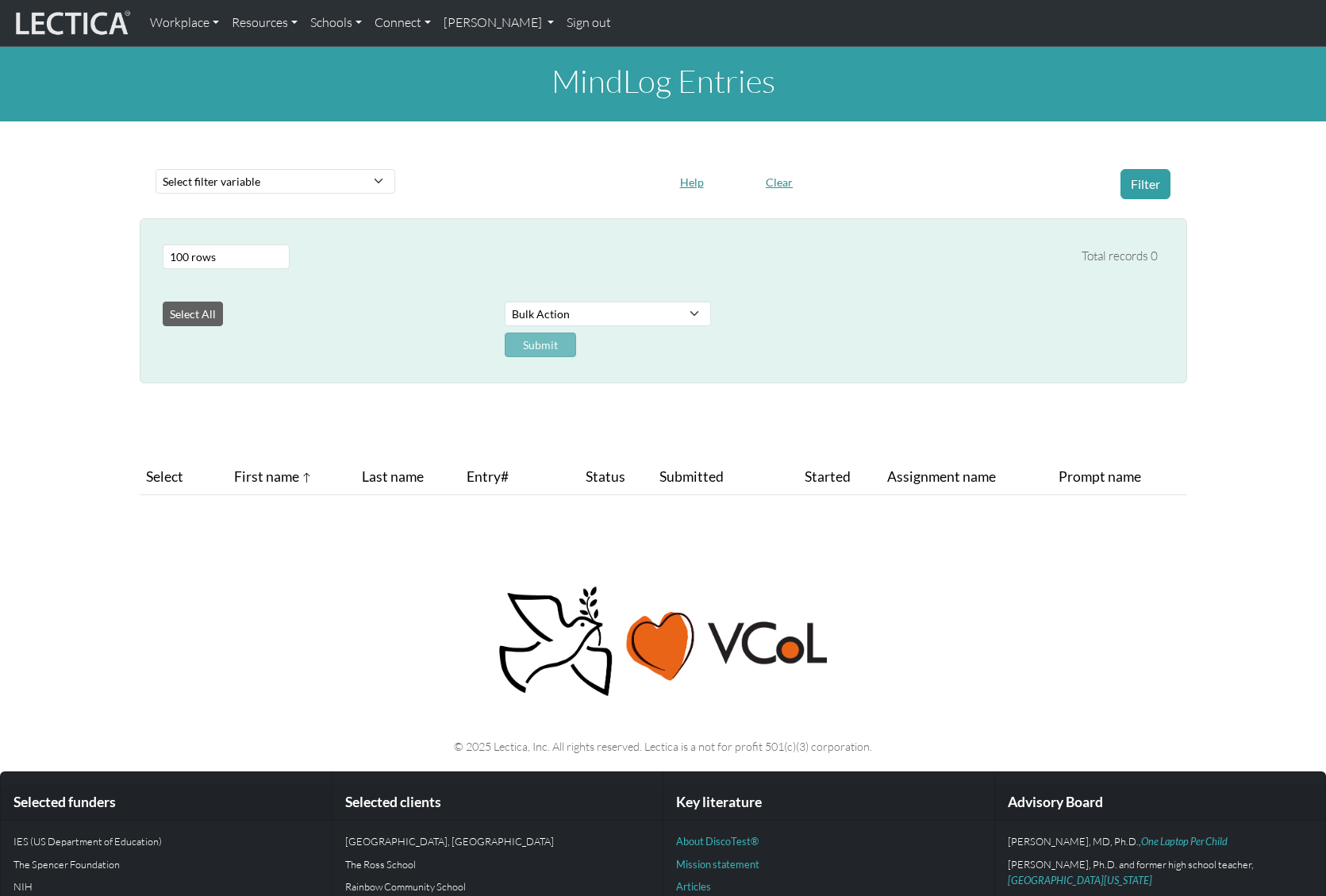
select select "100"
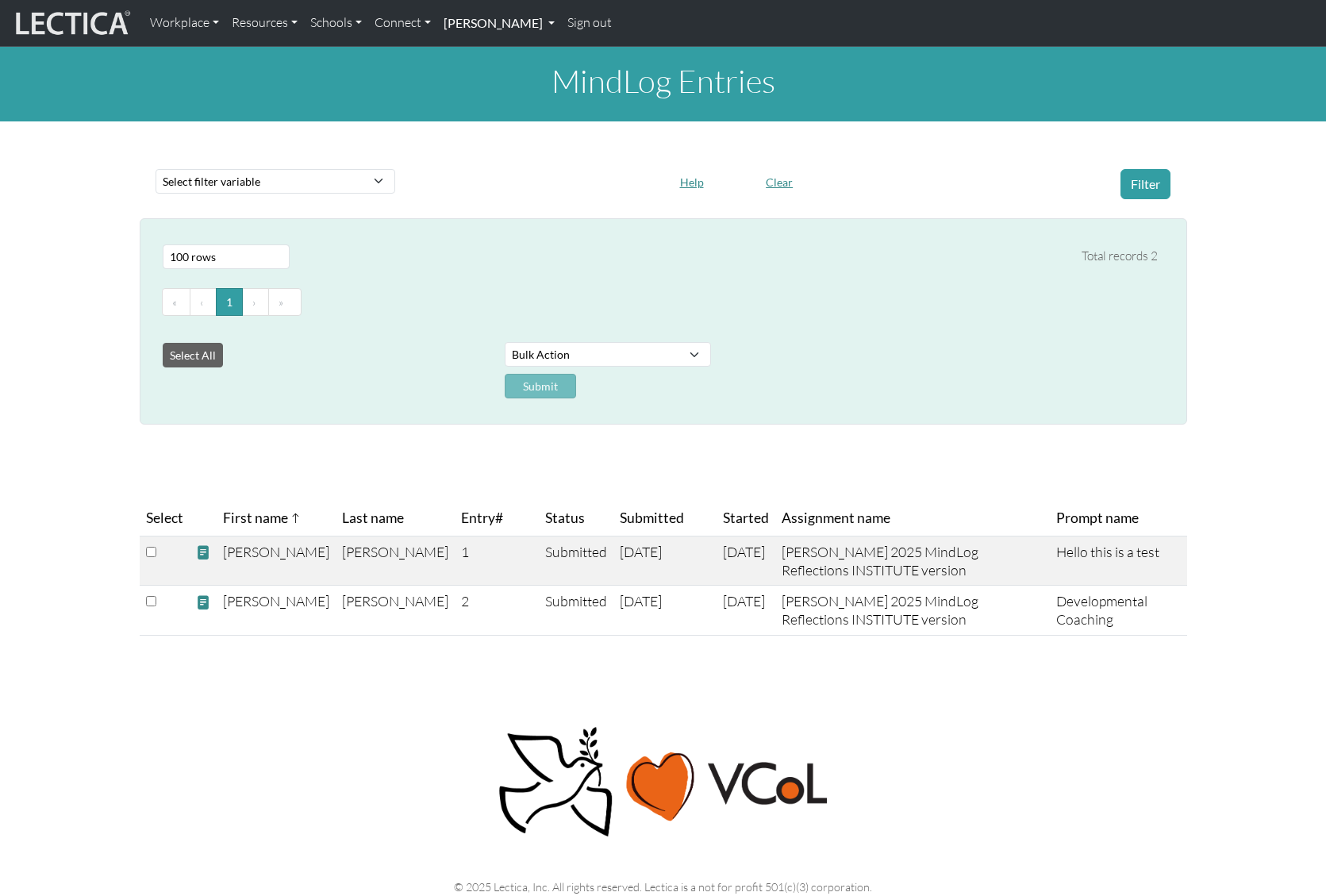
click at [506, 29] on link "[PERSON_NAME]" at bounding box center [499, 23] width 124 height 34
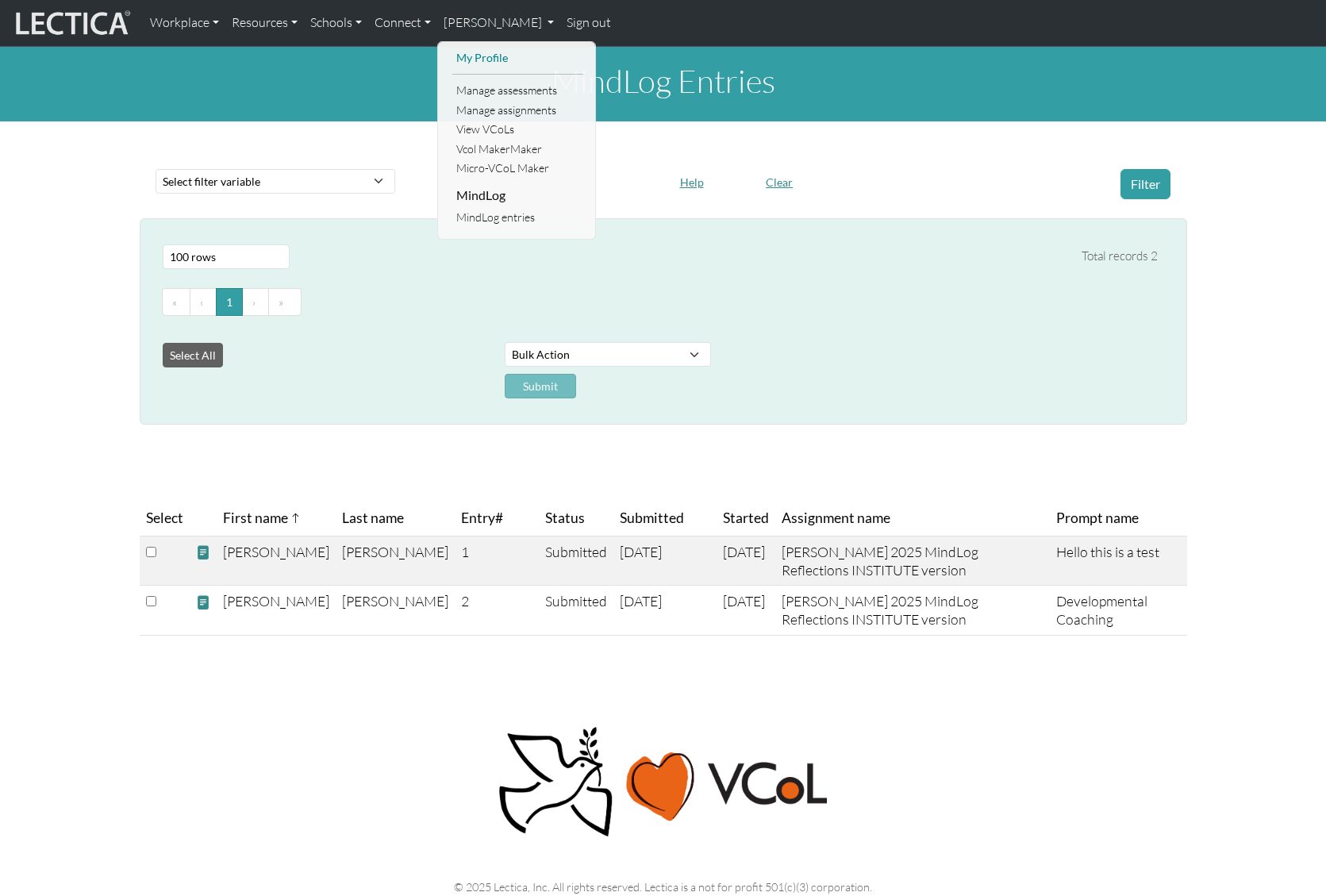
click at [490, 58] on link "My Profile" at bounding box center [518, 58] width 131 height 20
